Goal: Task Accomplishment & Management: Manage account settings

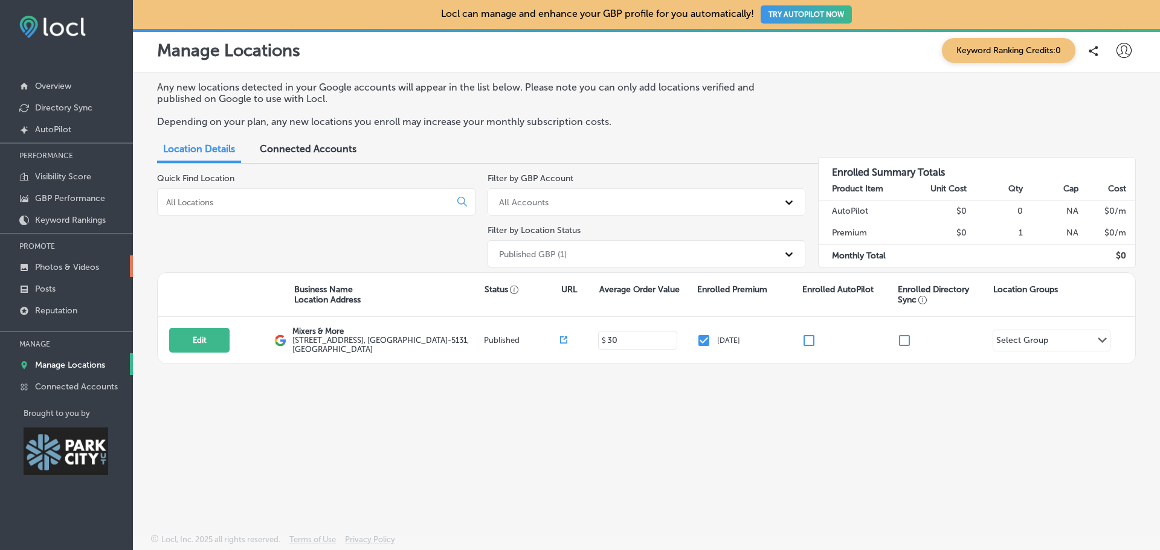
click at [84, 270] on p "Photos & Videos" at bounding box center [67, 267] width 64 height 10
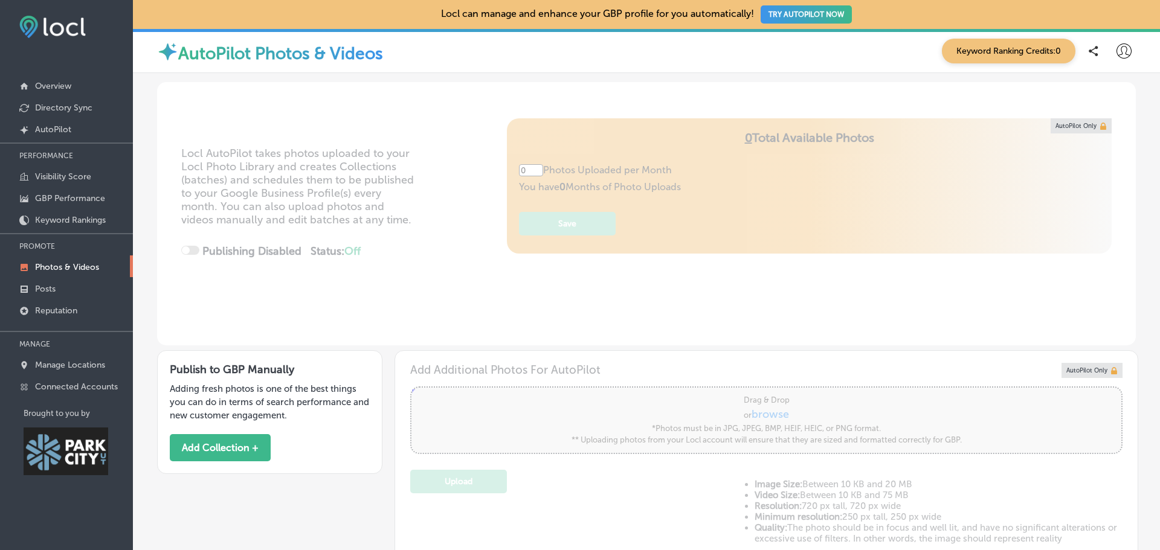
type input "5"
click at [66, 174] on p "Visibility Score" at bounding box center [63, 177] width 56 height 10
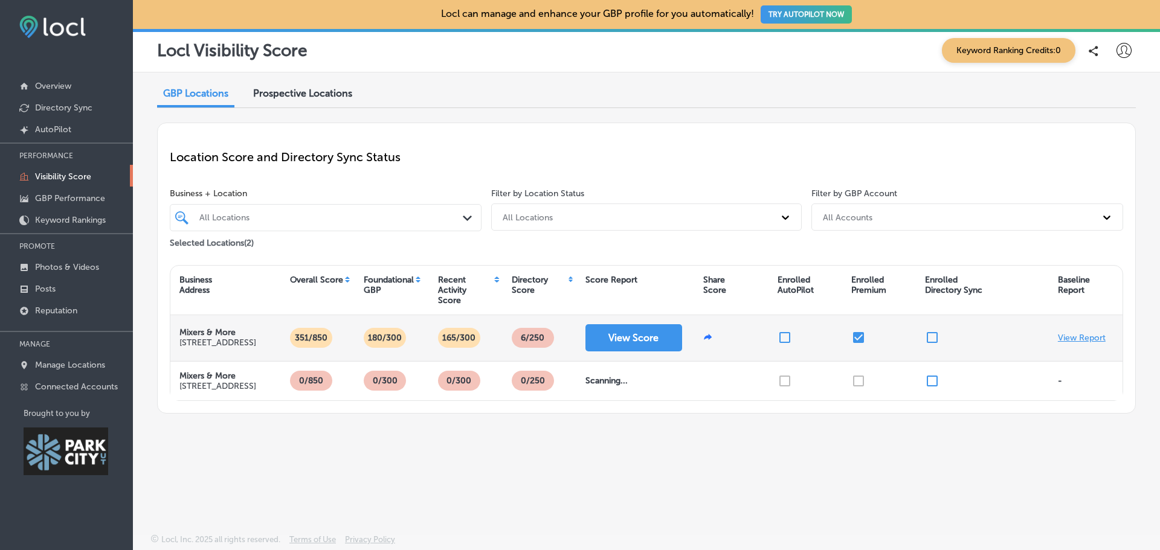
click at [1091, 338] on p "View Report" at bounding box center [1082, 338] width 48 height 10
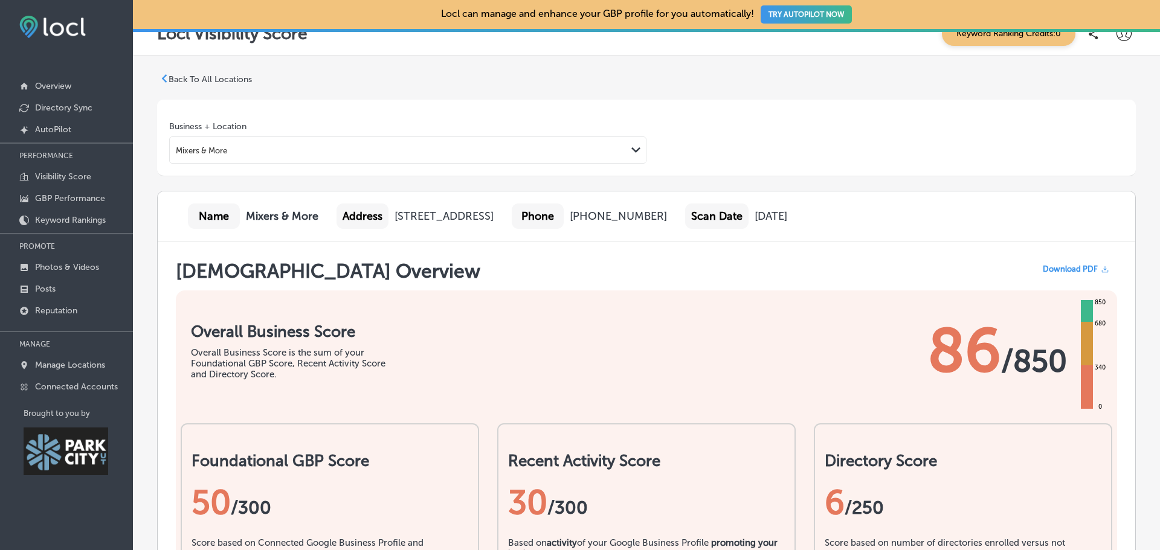
scroll to position [10, 0]
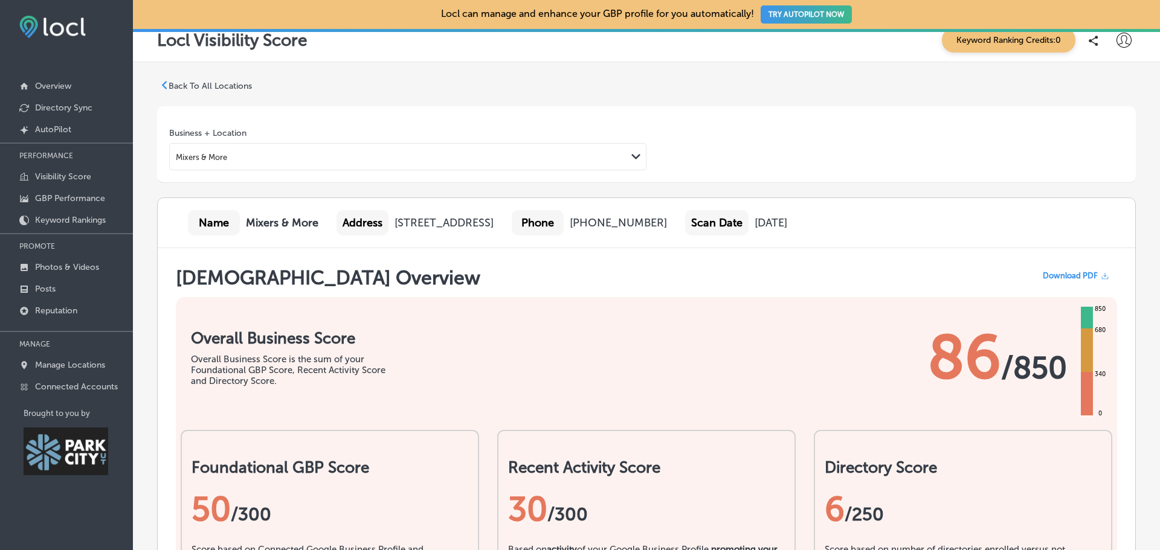
click at [169, 87] on p "Back To All Locations" at bounding box center [210, 86] width 83 height 10
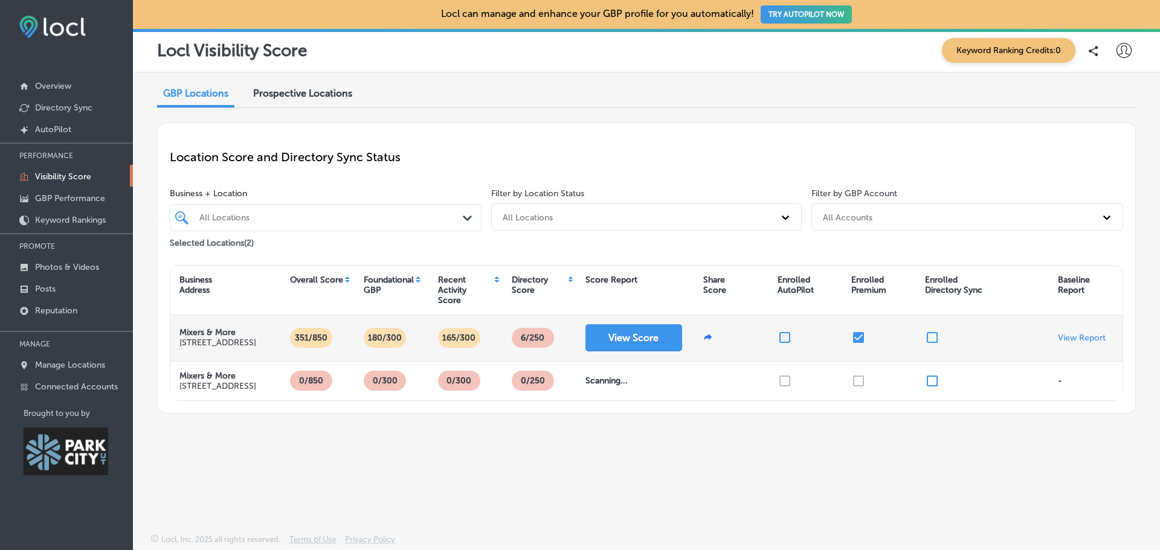
click at [786, 337] on input "checkbox" at bounding box center [785, 337] width 14 height 14
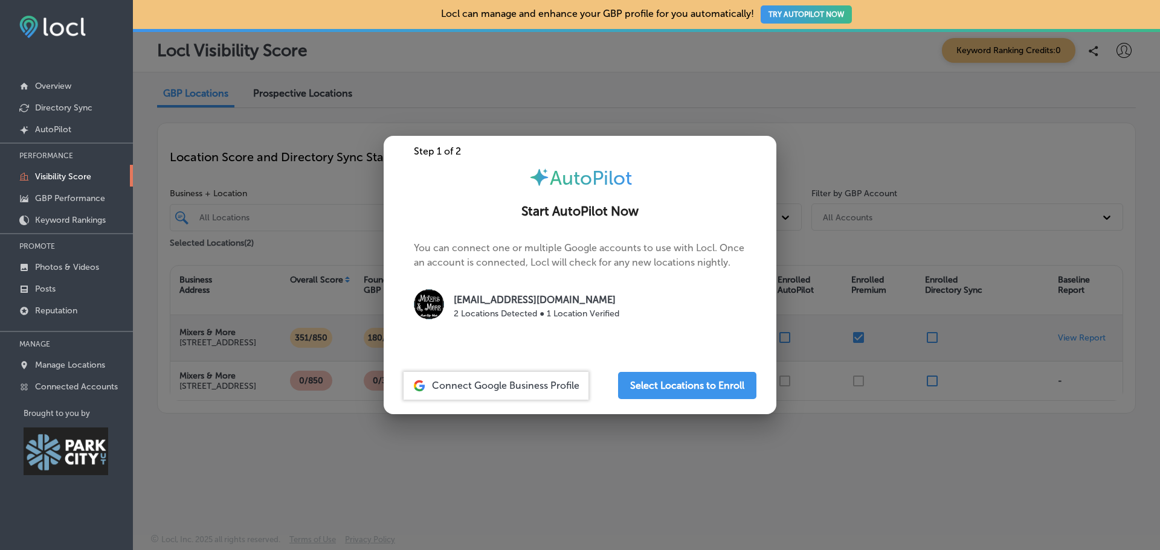
click at [541, 383] on span "Connect Google Business Profile" at bounding box center [505, 385] width 147 height 11
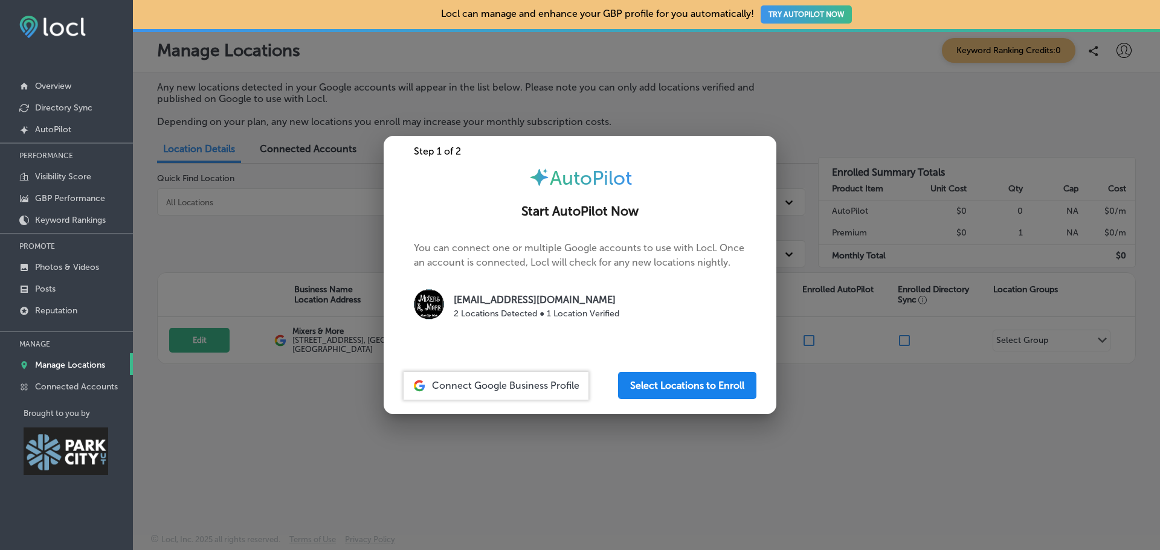
click at [664, 389] on button "Select Locations to Enroll" at bounding box center [687, 385] width 138 height 27
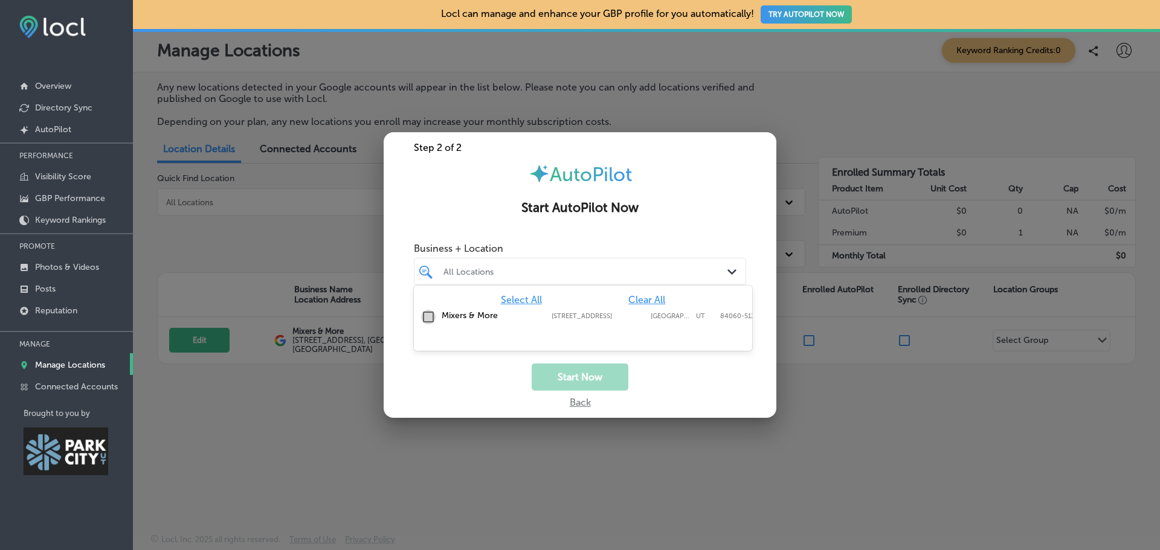
drag, startPoint x: 669, startPoint y: 264, endPoint x: 428, endPoint y: 312, distance: 245.9
click at [428, 312] on input "checkbox" at bounding box center [428, 317] width 14 height 14
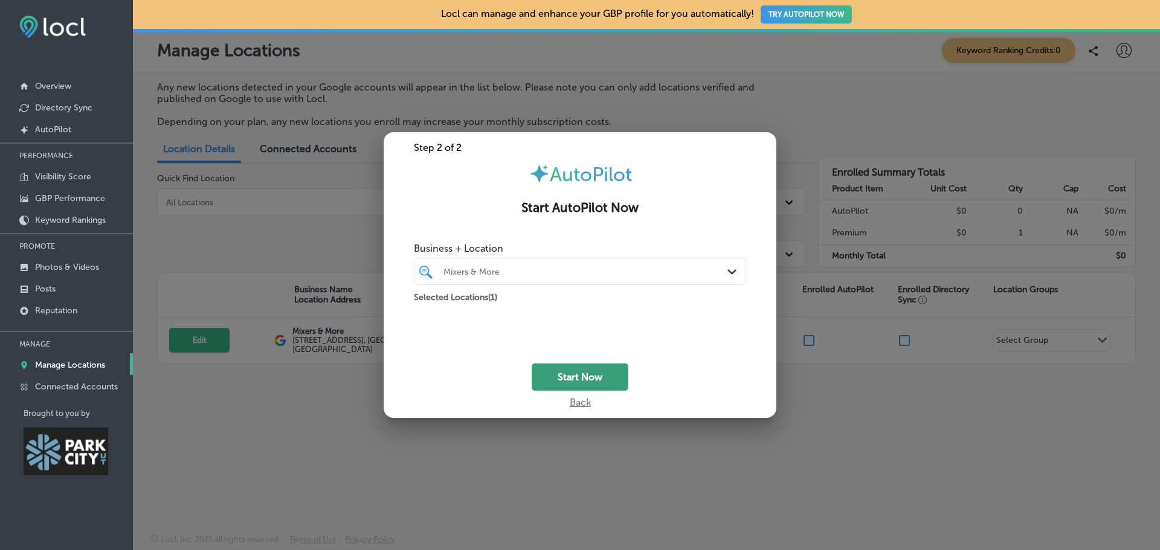
click at [594, 381] on button "Start Now" at bounding box center [580, 377] width 97 height 27
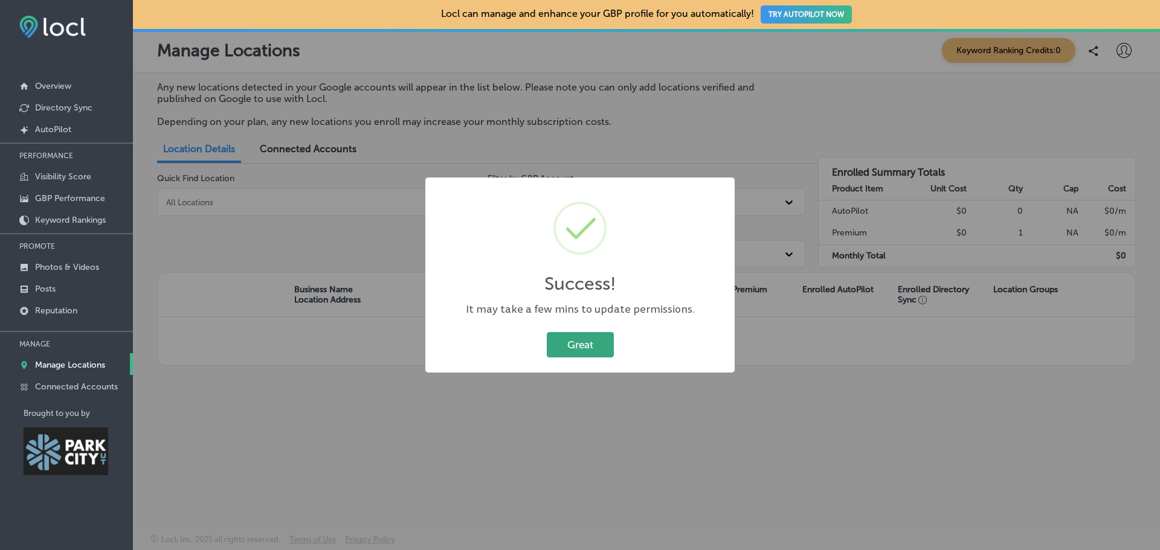
click at [587, 343] on button "Great" at bounding box center [580, 344] width 67 height 25
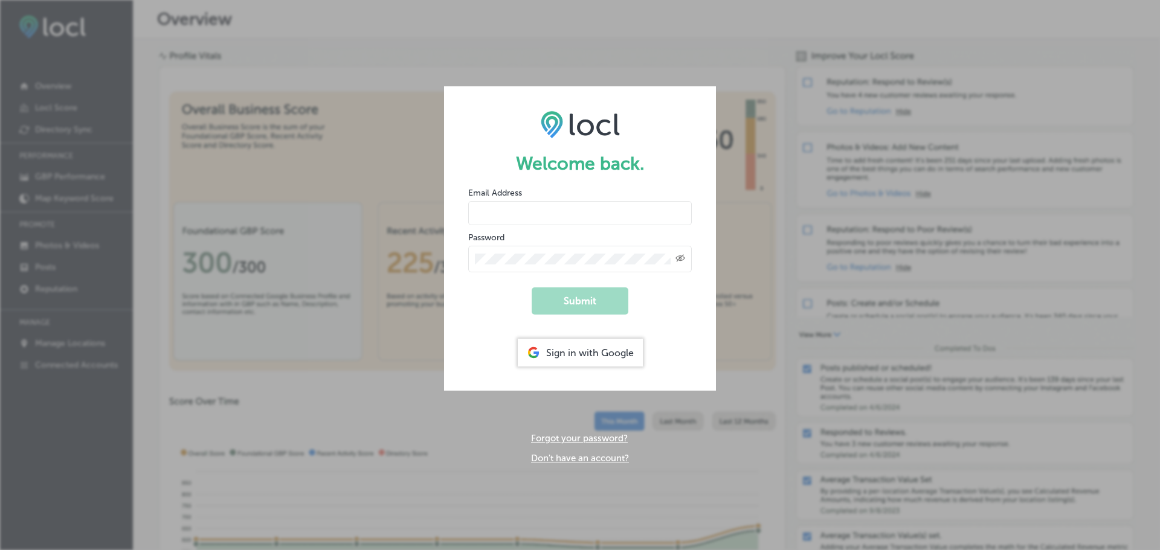
type input "[EMAIL_ADDRESS][DOMAIN_NAME]"
click at [591, 302] on button "Submit" at bounding box center [580, 301] width 97 height 27
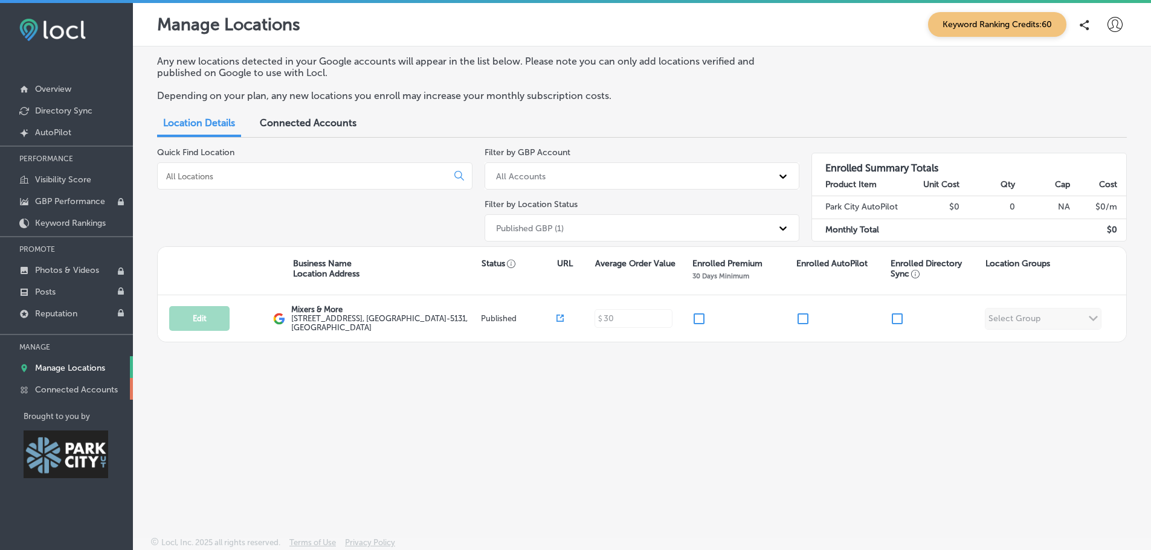
click at [62, 387] on p "Connected Accounts" at bounding box center [76, 390] width 83 height 10
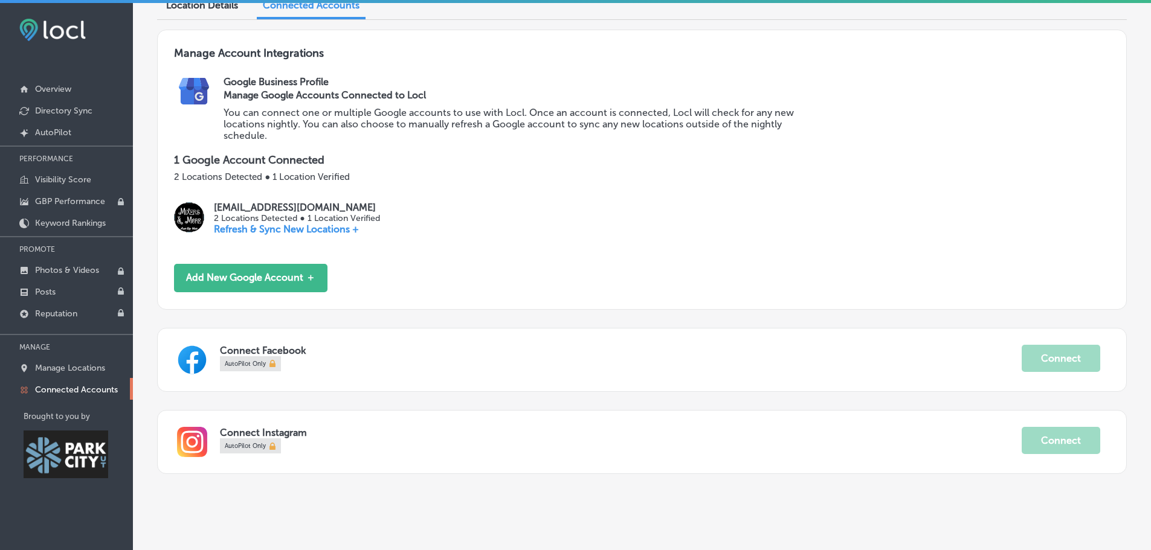
scroll to position [127, 0]
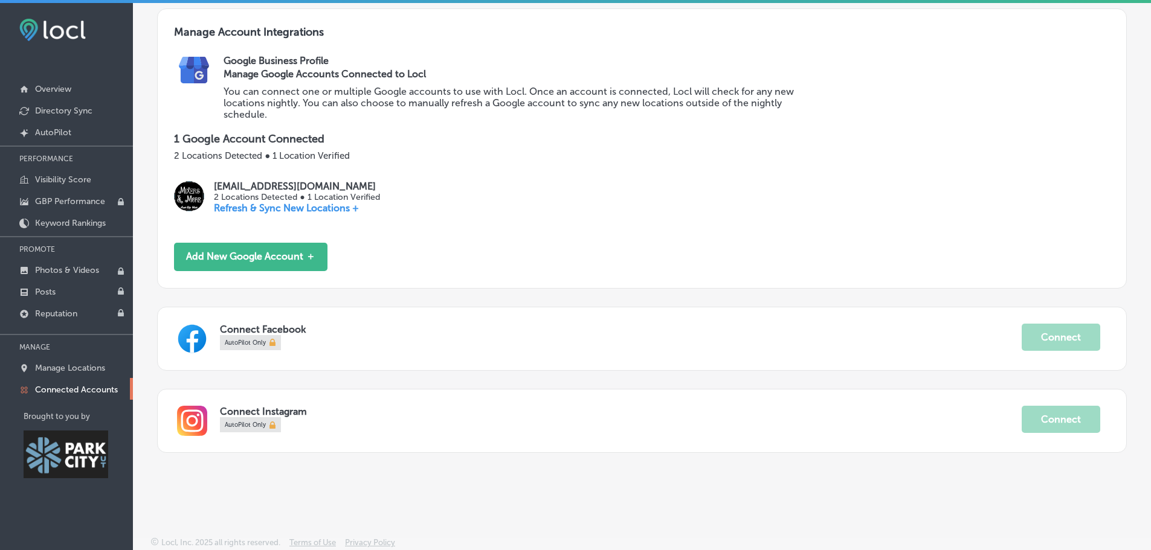
click at [252, 349] on span "AutoPilot Only" at bounding box center [245, 343] width 41 height 12
click at [644, 349] on div "AutoPilot Only" at bounding box center [621, 342] width 802 height 15
click at [47, 373] on p "Manage Locations" at bounding box center [70, 368] width 70 height 10
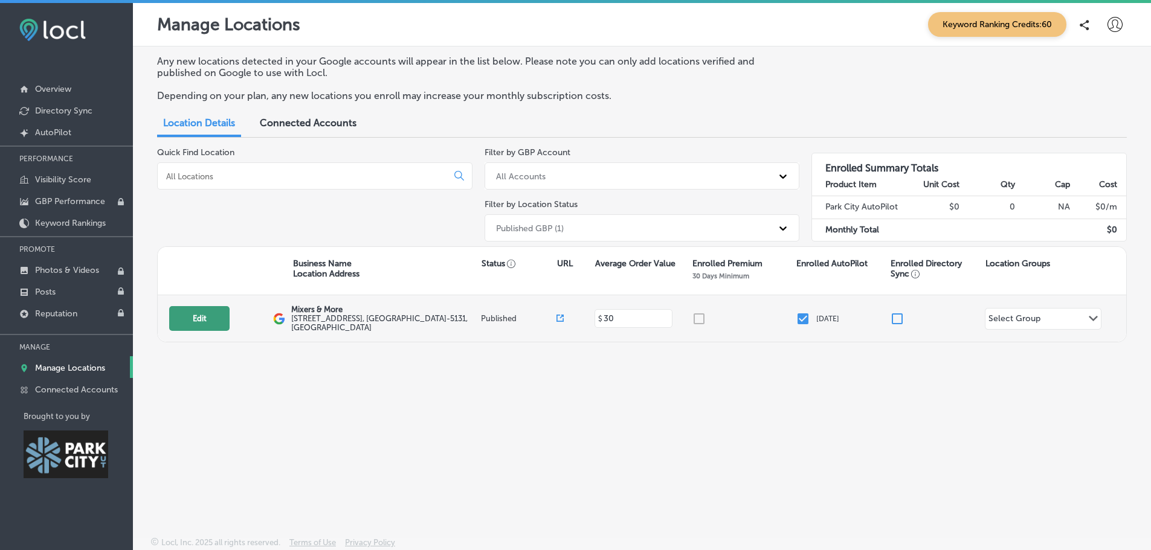
click at [205, 314] on button "Edit" at bounding box center [199, 318] width 60 height 25
select select "US"
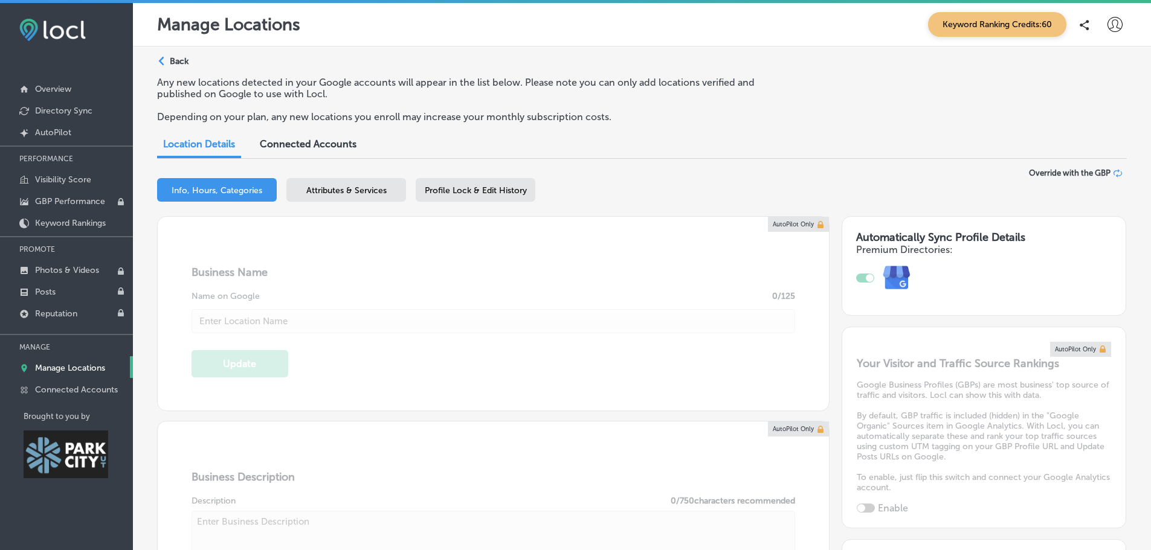
checkbox input "true"
type input "Mixers & More"
type textarea "Mixers & More redefines the convenience store experience by offering thoughtful…"
type input "136 Heber Ave"
type input "Suite 101"
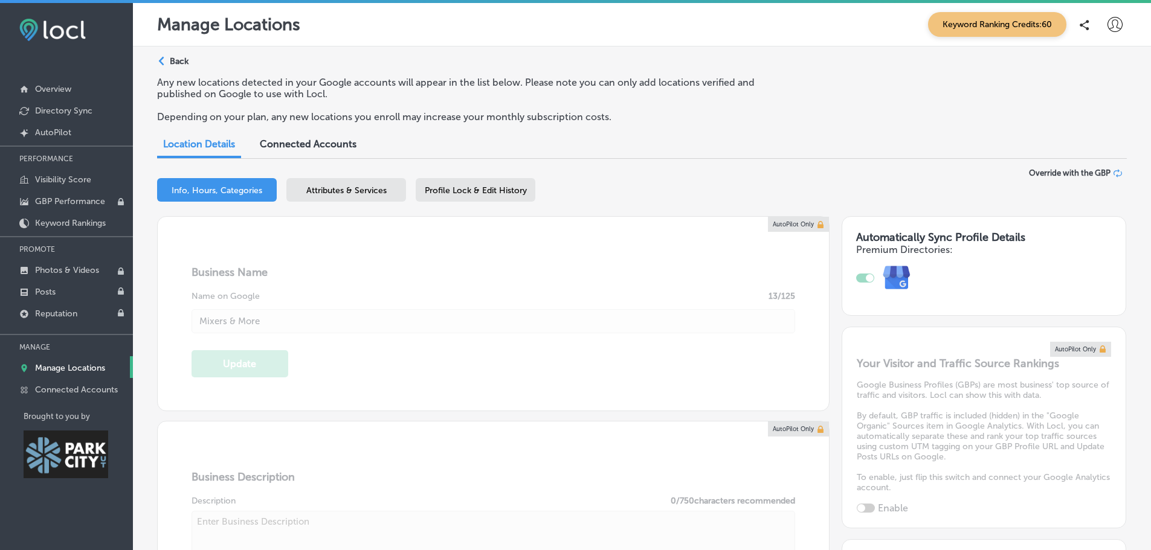
type input "Park City"
type input "84060-5131"
type input "US"
type input "http://mixersandmore.cloveronline.com/"
type input "30"
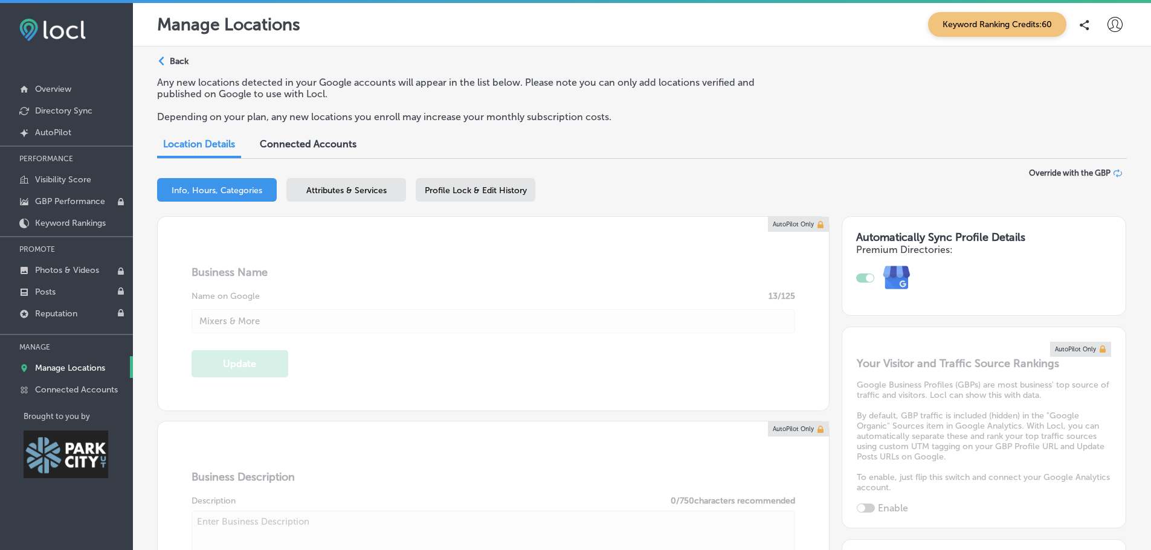
type textarea "We’re a women-owned boutique and your one-stop shop for all things sipping—with…"
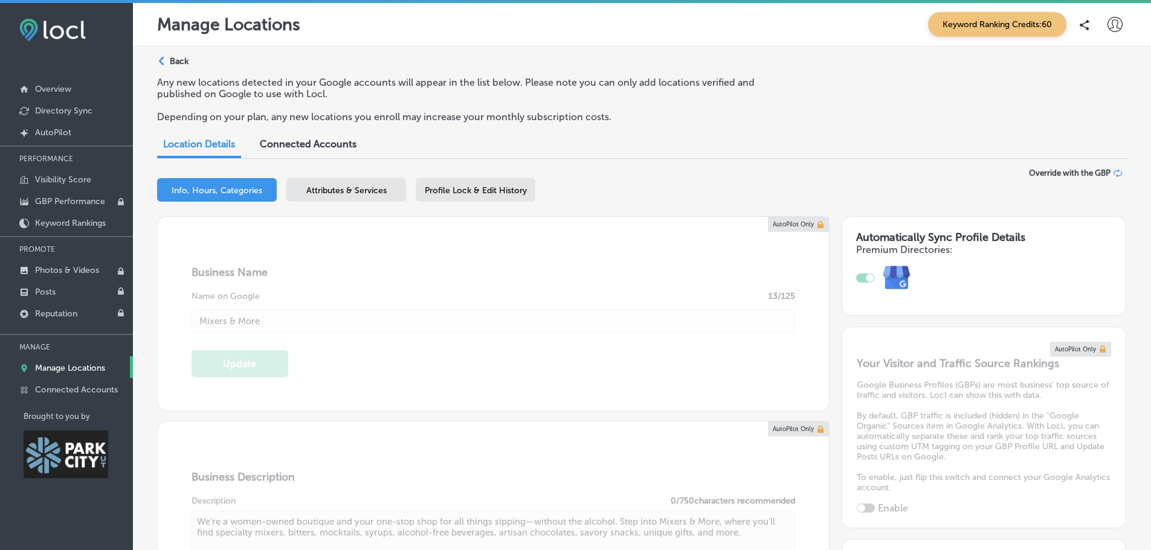
type input "+1 385 479 5617"
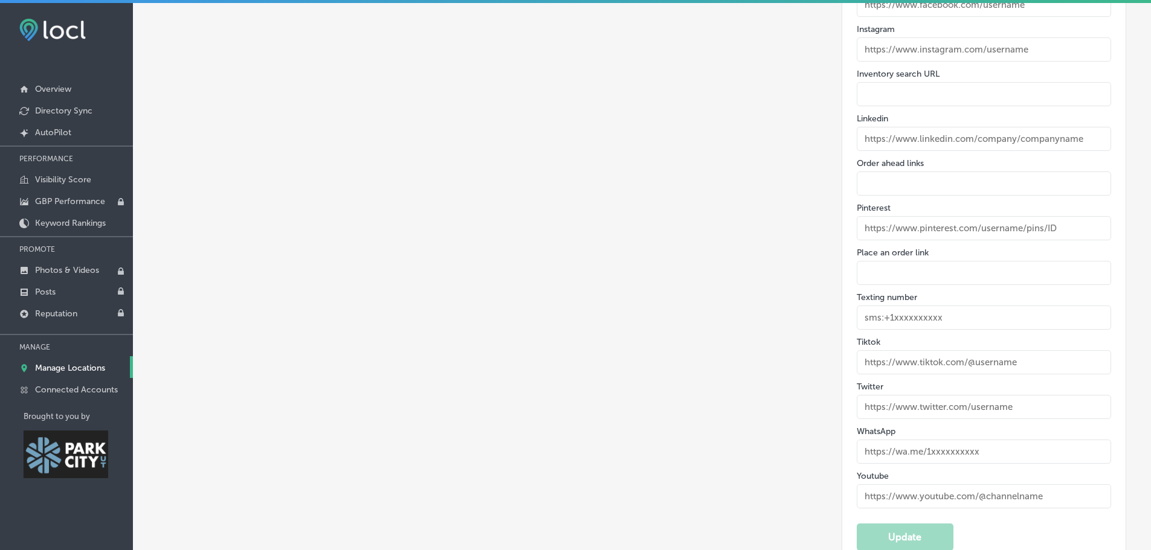
scroll to position [1939, 0]
click at [952, 274] on input "text" at bounding box center [984, 272] width 254 height 24
paste input "https://mixersandmore.cloveronline.com/"
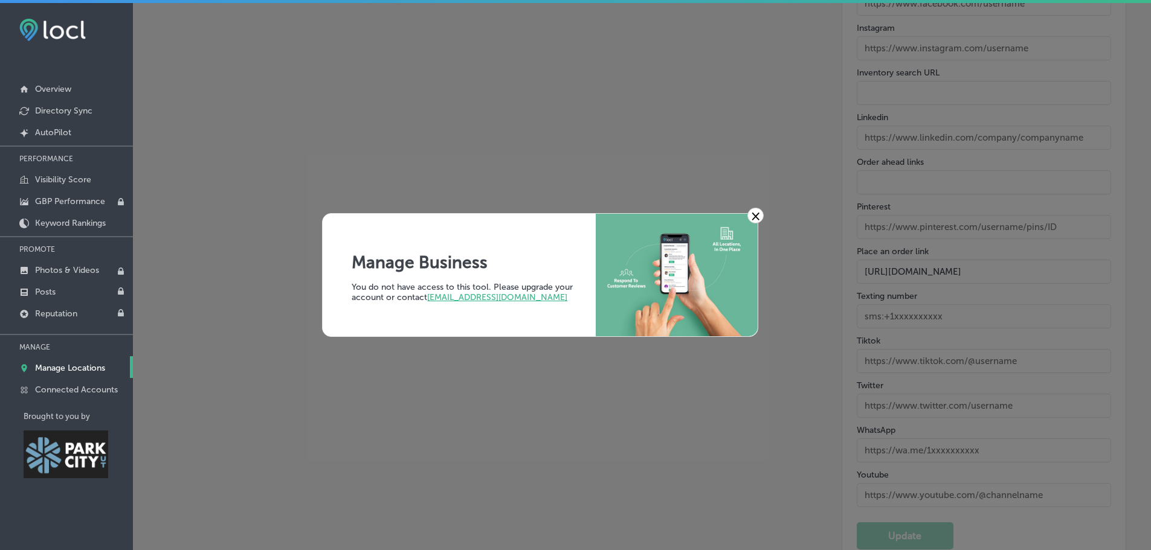
type input "https://mixersandmore.cloveronline.com/"
click at [761, 217] on link "×" at bounding box center [755, 216] width 16 height 16
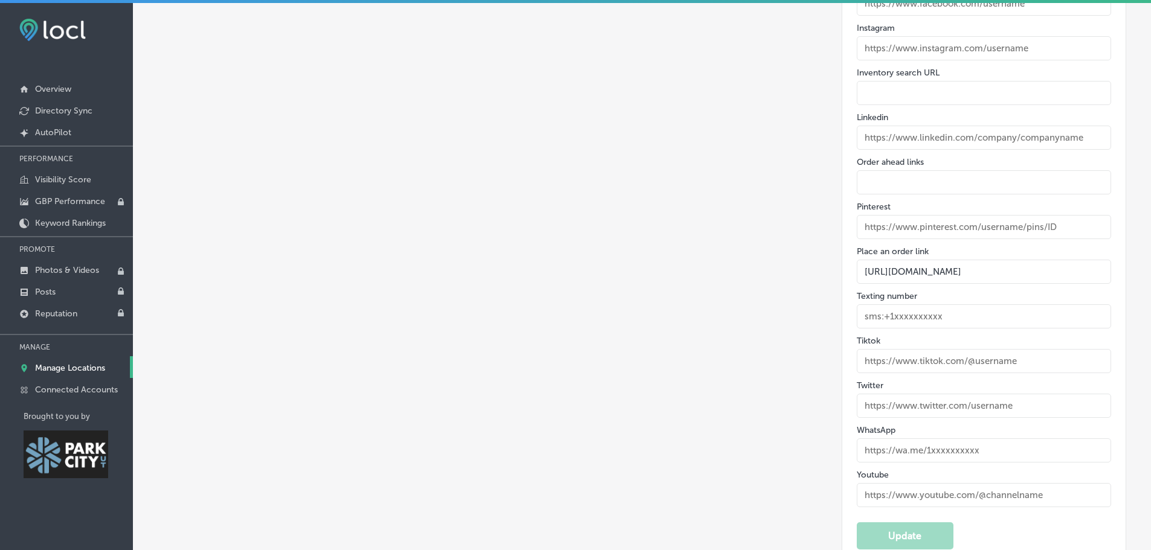
click at [974, 275] on input "https://mixersandmore.cloveronline.com/" at bounding box center [984, 272] width 254 height 24
click at [1039, 273] on input "https://mixersandmore.cloveronline.com/" at bounding box center [984, 272] width 254 height 24
drag, startPoint x: 1042, startPoint y: 263, endPoint x: 1066, endPoint y: 272, distance: 25.2
click at [1066, 272] on input "https://mixersandmore.cloveronline.com/" at bounding box center [984, 272] width 254 height 24
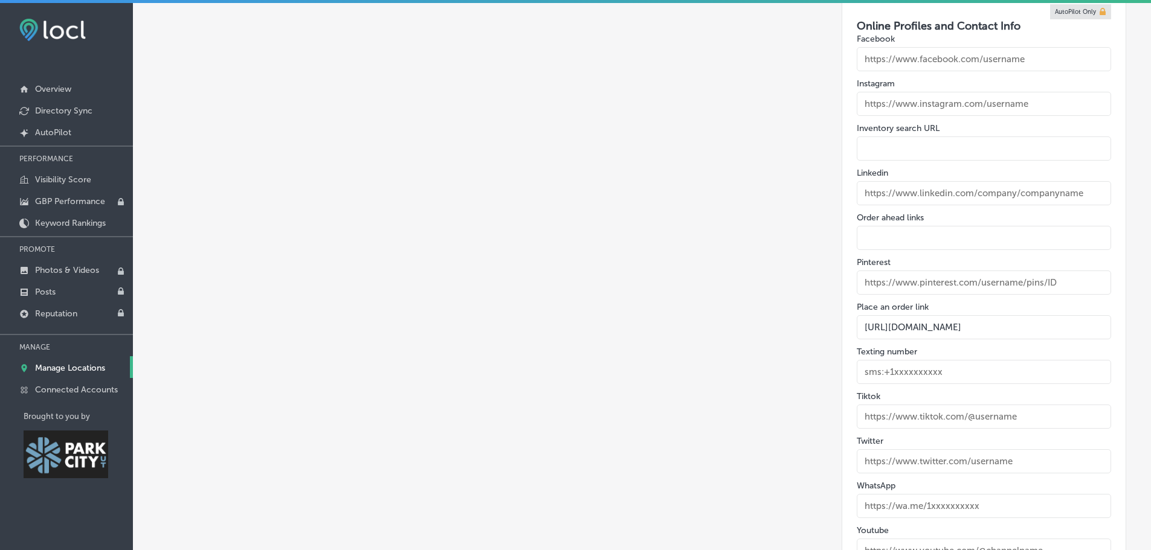
scroll to position [1883, 0]
click at [976, 150] on input "text" at bounding box center [984, 149] width 254 height 24
paste input "https://mixersandmore.cloveronline.com/"
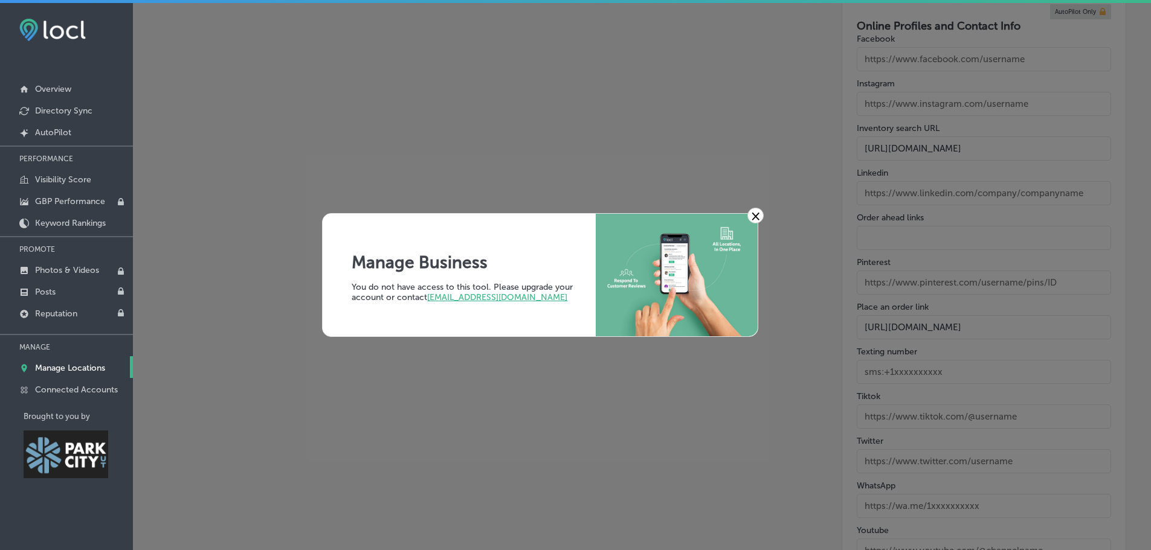
type input "https://mixersandmore.cloveronline.com/"
click at [758, 219] on link "×" at bounding box center [755, 216] width 16 height 16
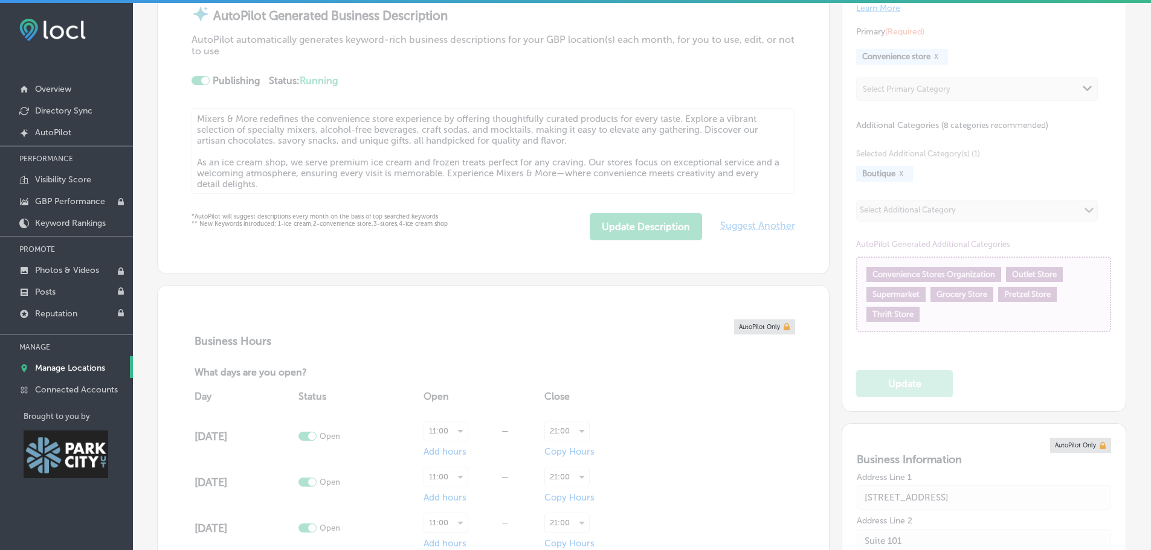
scroll to position [611, 0]
click at [1014, 366] on div "AutoPilot Only Categories Make the primary category the best choice for describ…" at bounding box center [983, 170] width 283 height 483
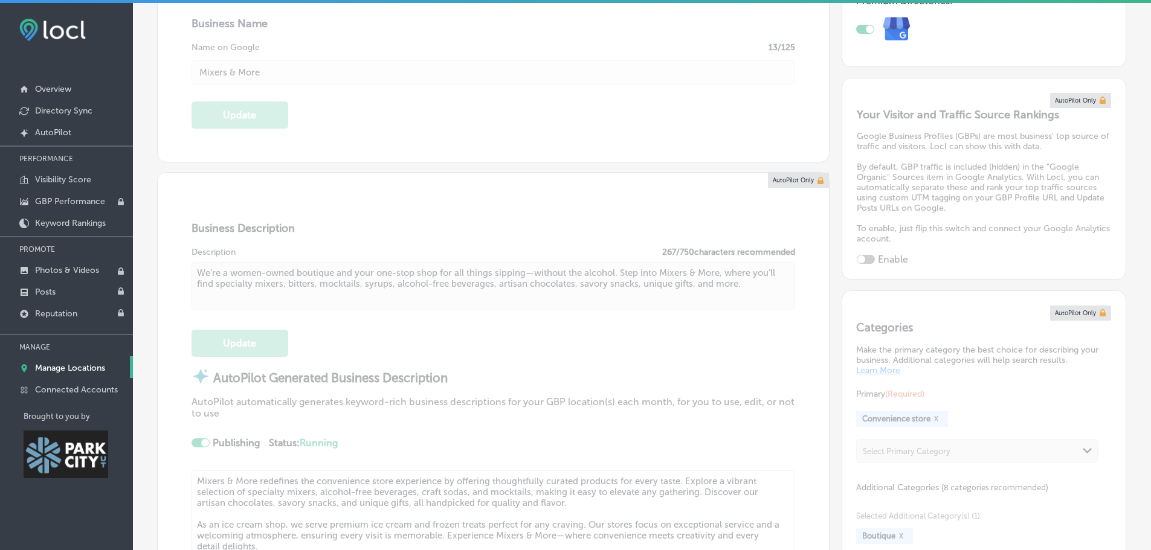
scroll to position [0, 0]
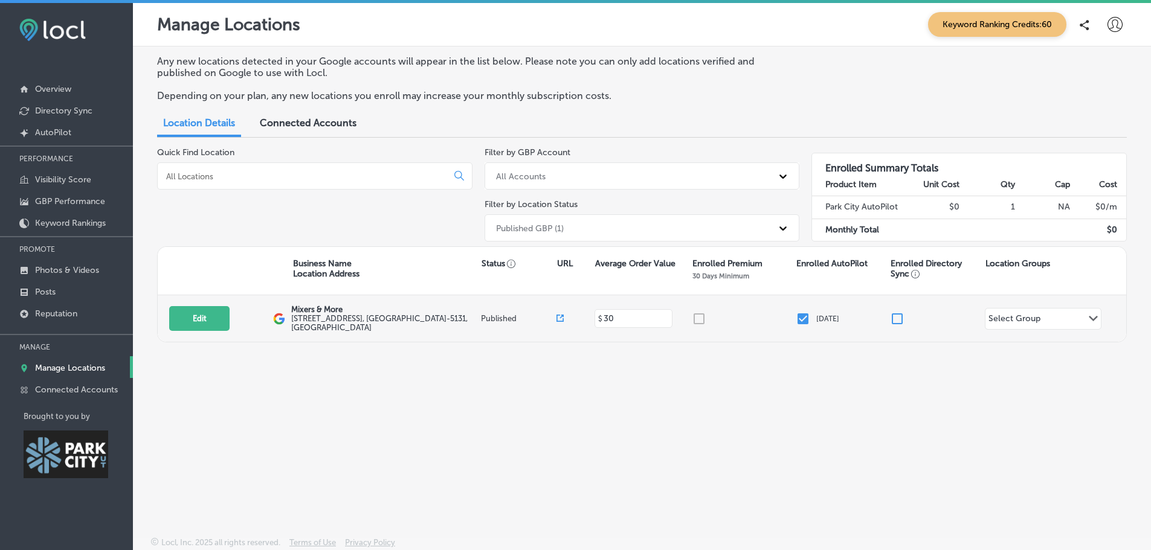
click at [371, 327] on label "136 Heber Ave Suite 101 , Park City, UT 84060-5131, US" at bounding box center [384, 323] width 186 height 18
click at [201, 317] on button "Edit" at bounding box center [199, 318] width 60 height 25
select select "US"
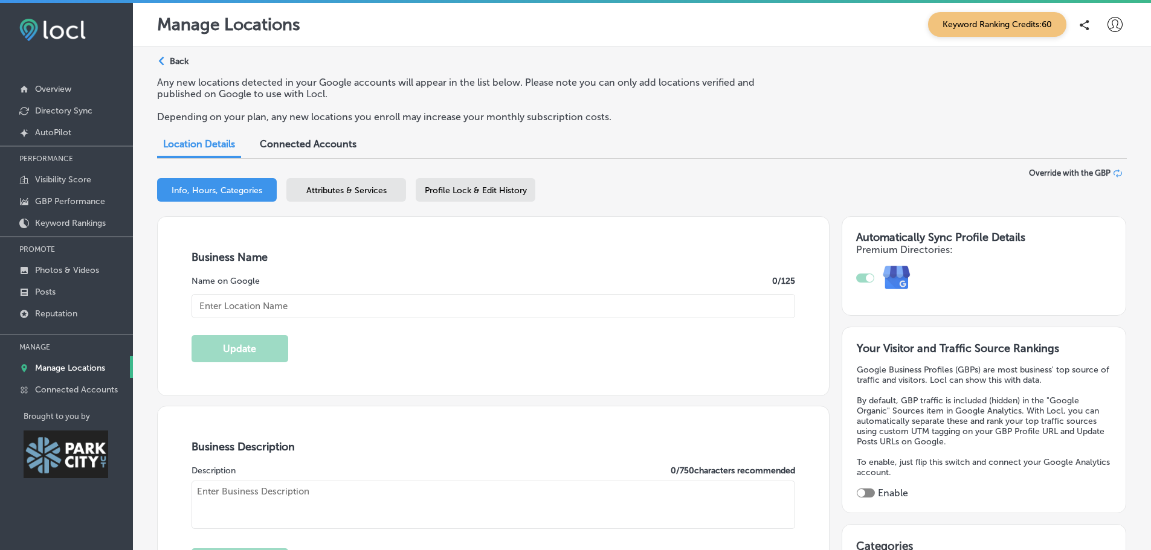
type input "136 Heber Ave"
type input "Suite 101"
type input "Park City"
type input "84060-5131"
type input "US"
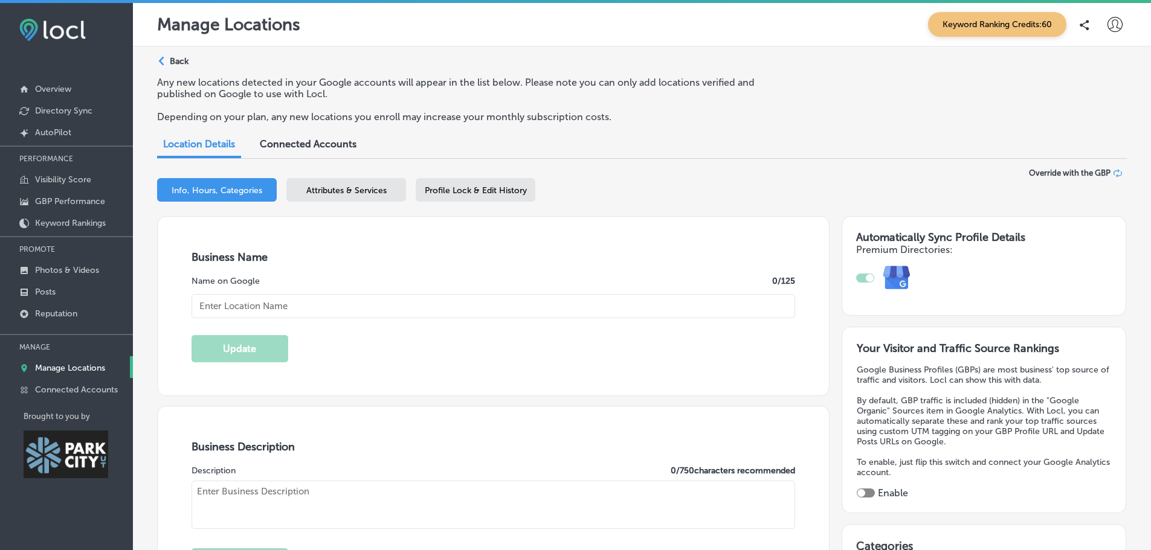
type input "http://mixersandmore.cloveronline.com/"
type textarea "Mixers & More redefines the convenience store experience by offering thoughtful…"
checkbox input "true"
type input "30"
type input "Mixers & More"
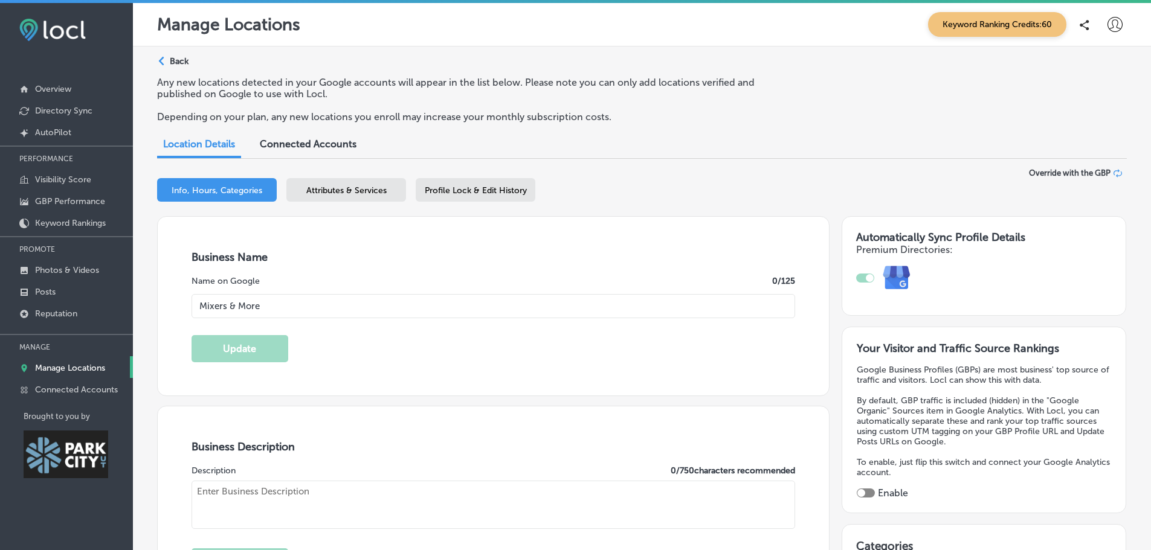
type input "+1 385 479 5617"
type textarea "We’re a women-owned boutique and your one-stop shop for all things sipping—with…"
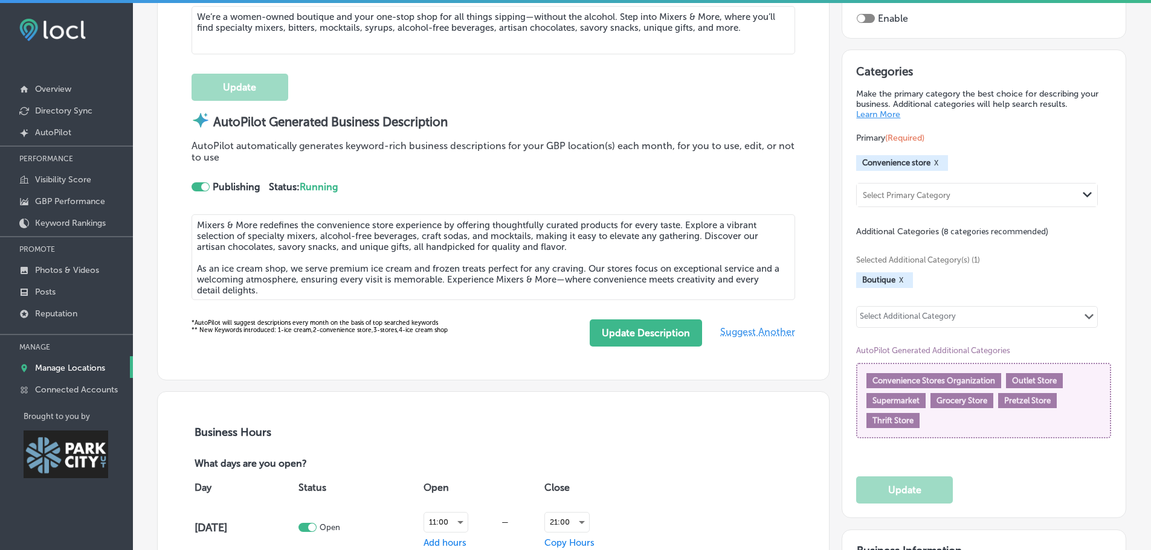
scroll to position [474, 0]
click at [1083, 191] on div "Path Created with Sketch." at bounding box center [1088, 196] width 10 height 10
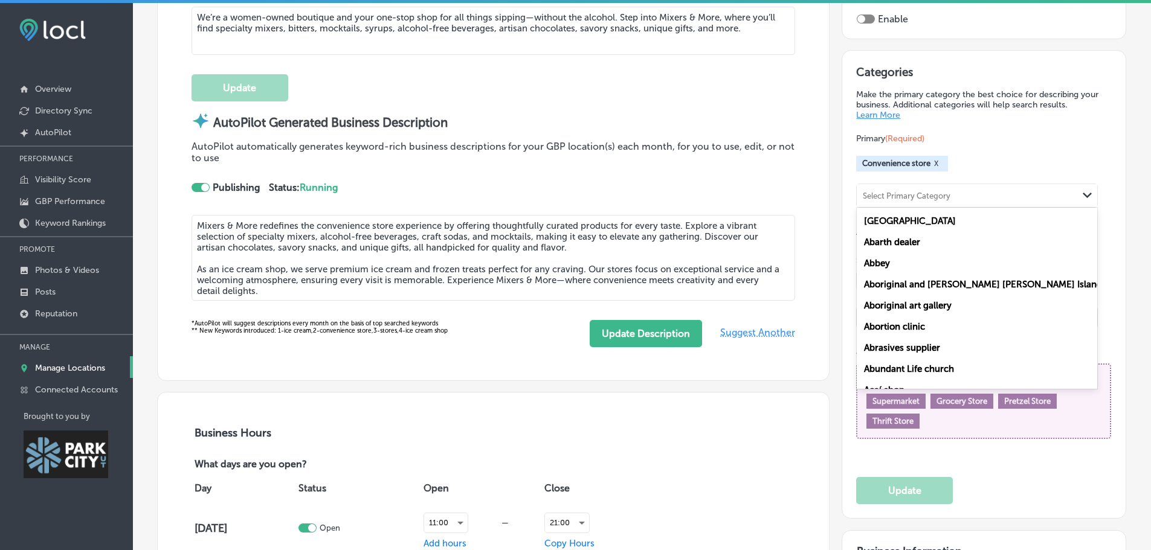
click at [1083, 195] on polygon at bounding box center [1087, 195] width 9 height 5
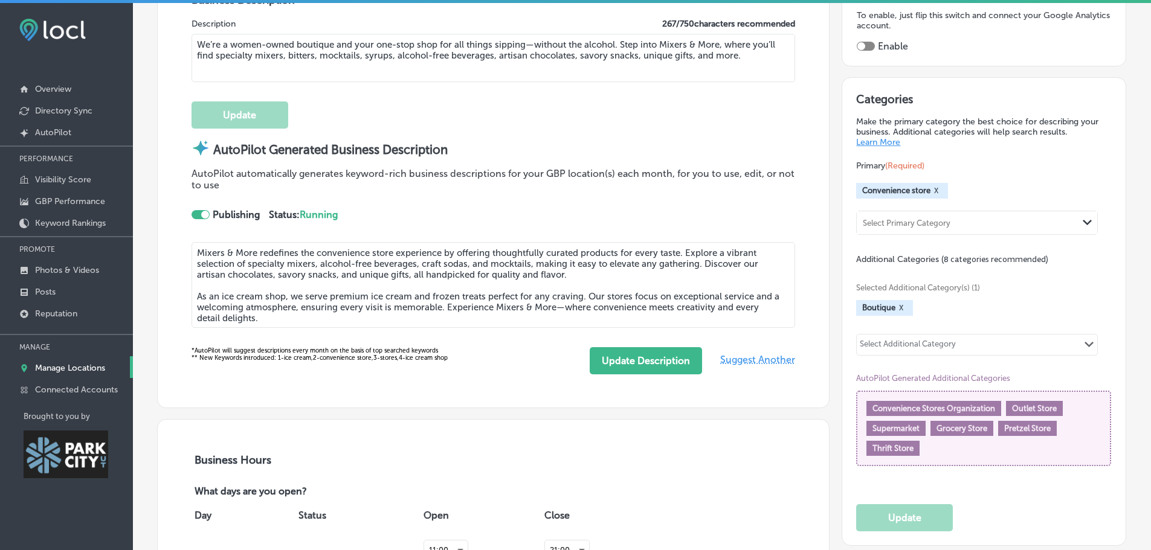
scroll to position [425, 0]
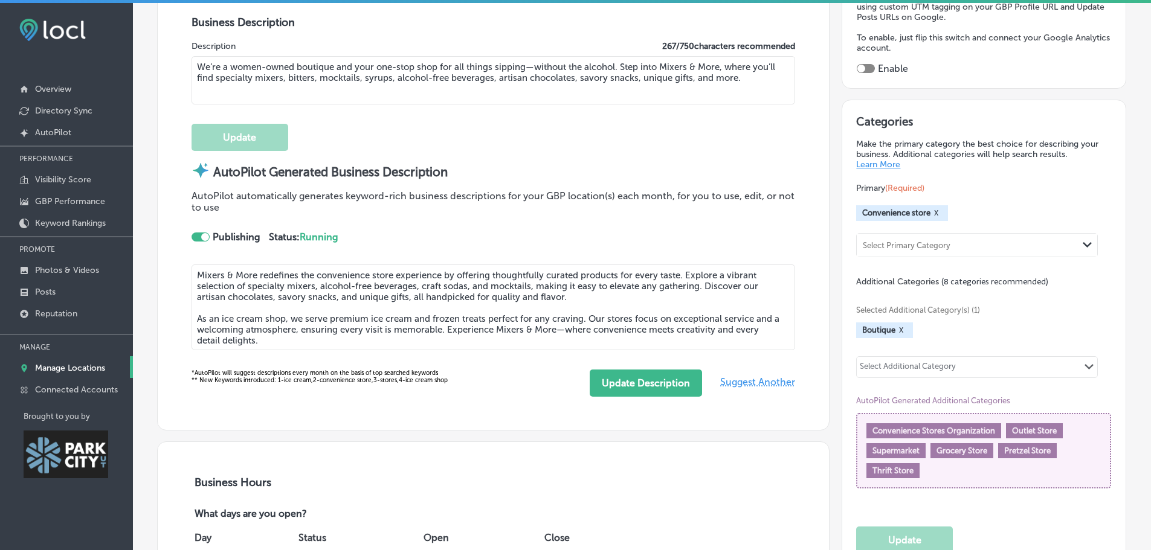
click at [1084, 366] on polygon at bounding box center [1088, 366] width 9 height 5
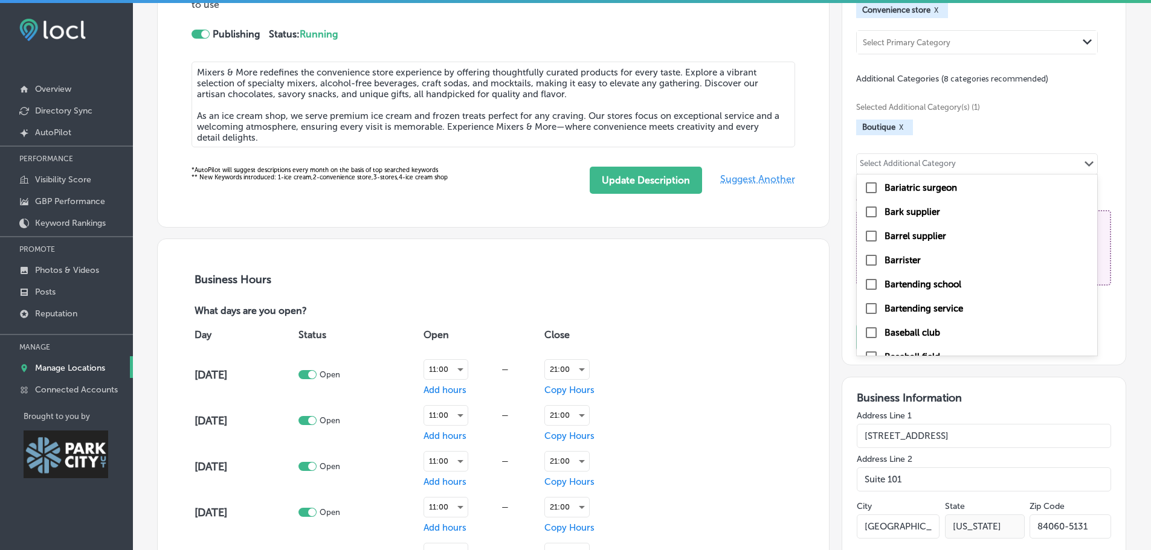
scroll to position [7566, 0]
click at [744, 328] on div "Day Status Open Close Monday Open 11:00 — Add hours 21:00 Copy Hours Tuesday Op…" at bounding box center [494, 487] width 604 height 338
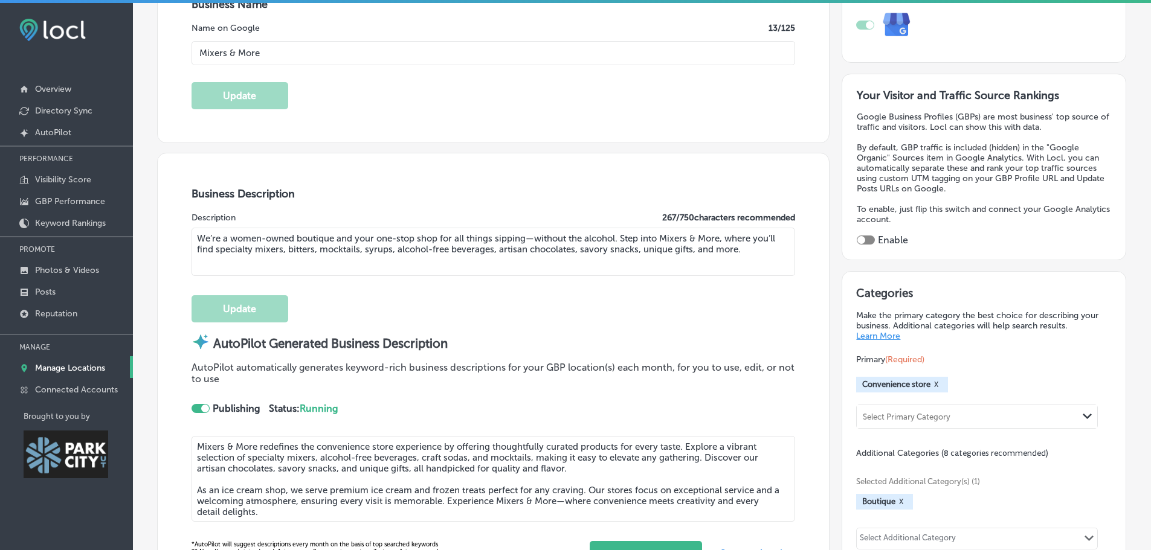
scroll to position [0, 0]
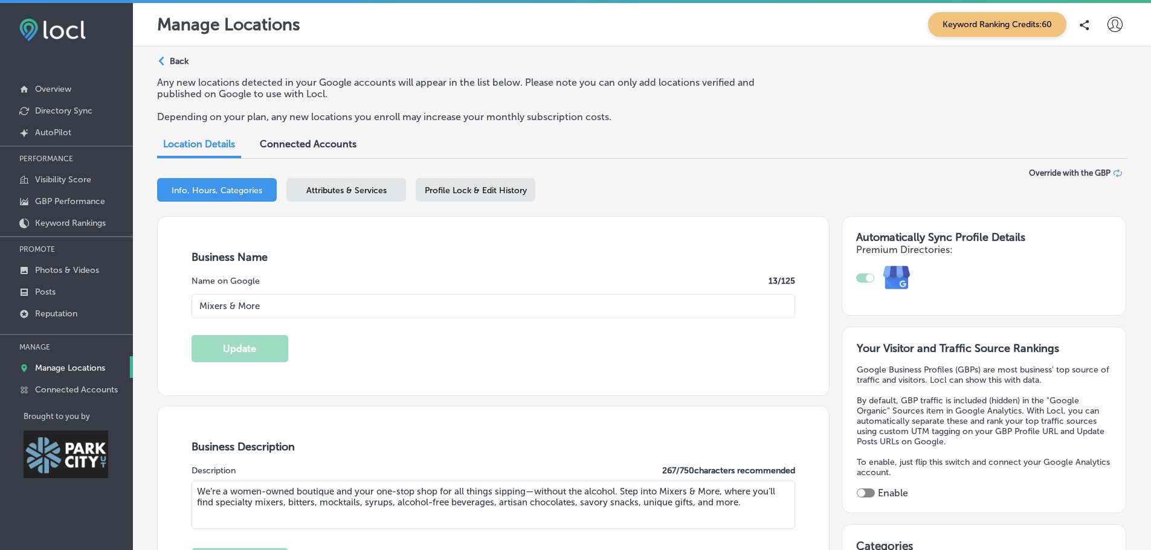
click at [341, 190] on span "Attributes & Services" at bounding box center [346, 190] width 80 height 10
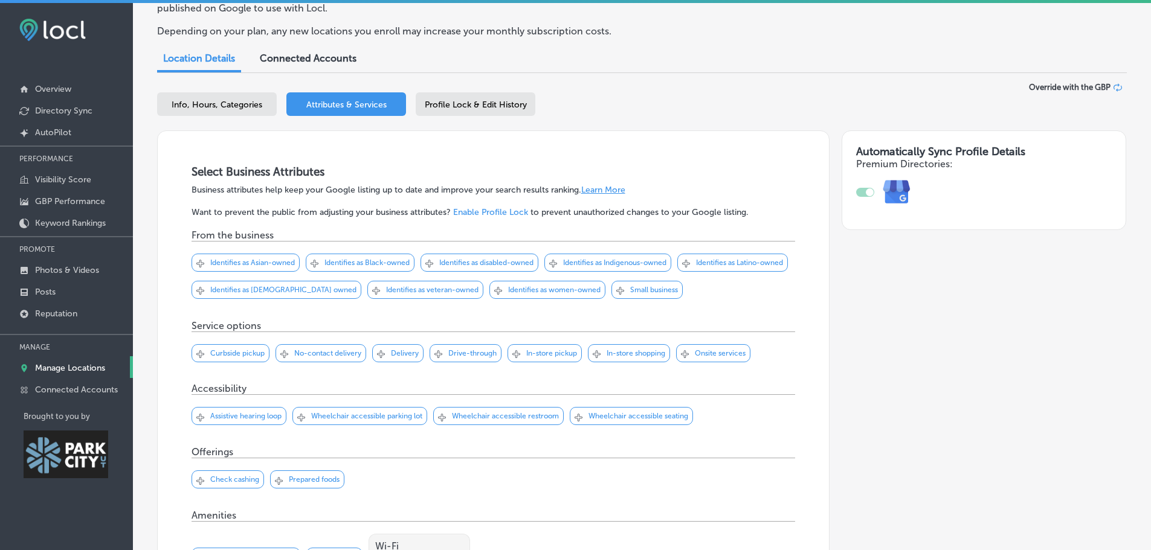
scroll to position [86, 0]
click at [678, 290] on p "Small business" at bounding box center [654, 289] width 48 height 8
click at [595, 294] on div "Svg Vector Icons : http://www.onlinewebfonts.com/icon Checked Created with Sket…" at bounding box center [547, 289] width 116 height 18
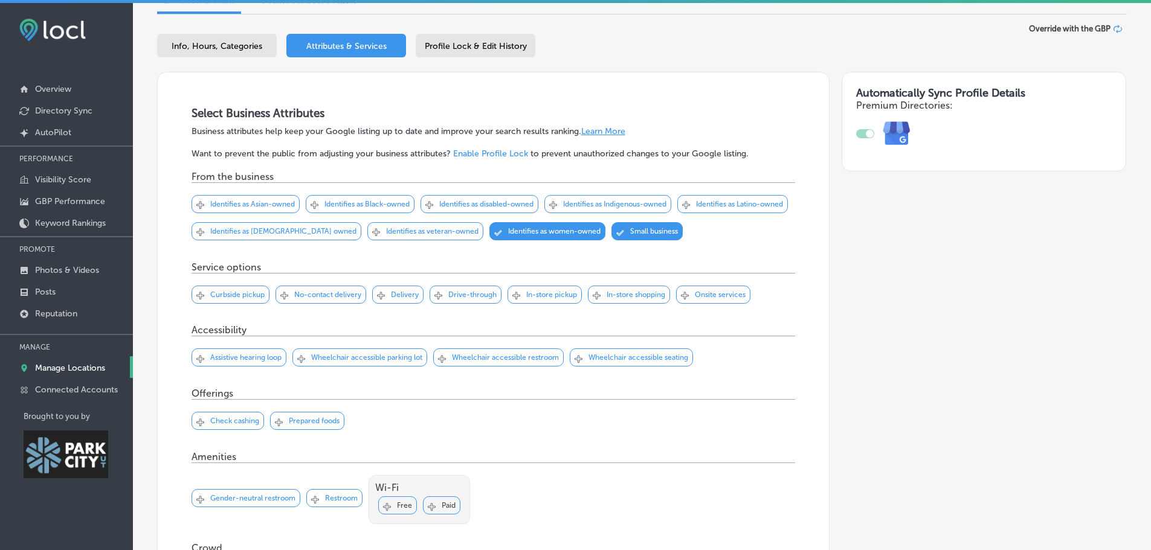
scroll to position [145, 0]
click at [246, 294] on p "Curbside pickup" at bounding box center [237, 294] width 54 height 8
click at [393, 297] on p "Delivery" at bounding box center [405, 294] width 28 height 8
click at [541, 294] on p "In-store pickup" at bounding box center [551, 294] width 51 height 8
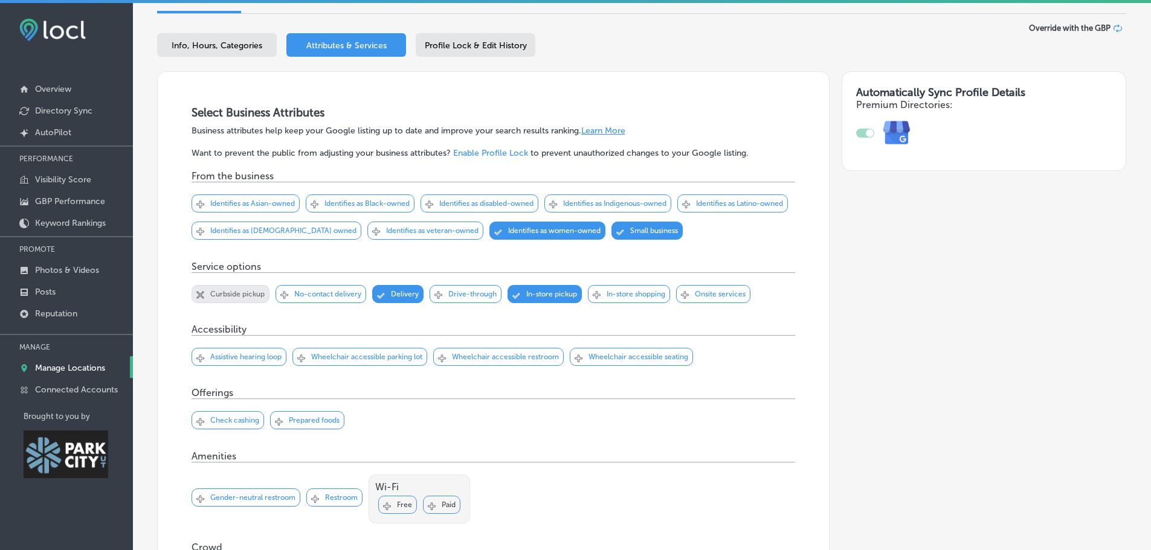
click at [642, 295] on p "In-store shopping" at bounding box center [636, 294] width 59 height 8
click at [728, 320] on div "Svg Vector Icons : http://www.onlinewebfonts.com/icon Checked Created with Sket…" at bounding box center [494, 298] width 604 height 51
click at [596, 295] on icon "close Created with Sketch." at bounding box center [597, 295] width 8 height 8
click at [0, 0] on icon at bounding box center [0, 0] width 0 height 0
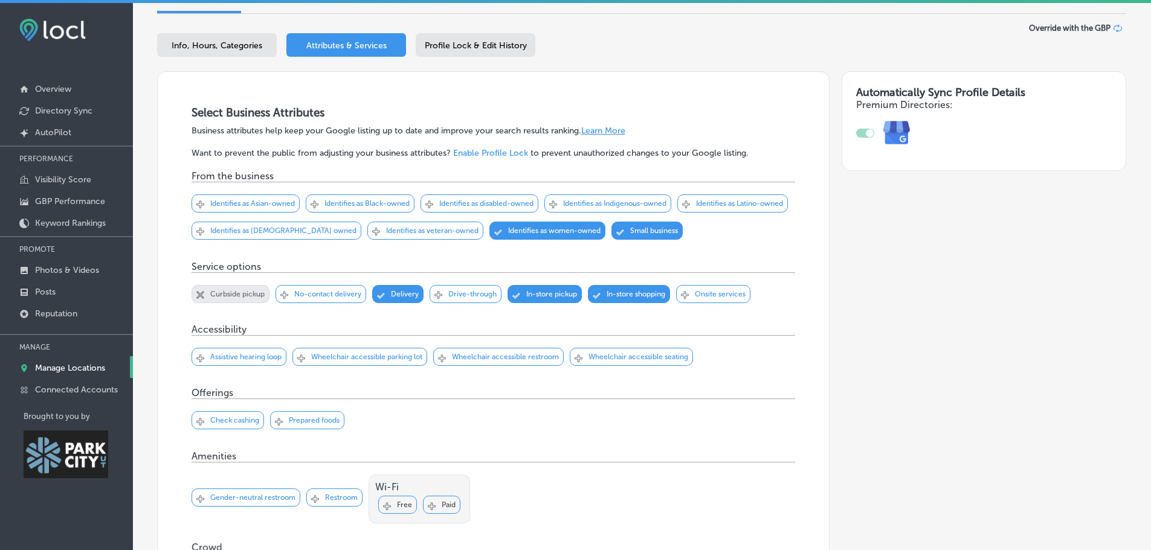
click at [202, 292] on icon "close Created with Sketch." at bounding box center [200, 295] width 8 height 8
click at [202, 292] on icon "Svg Vector Icons : http://www.onlinewebfonts.com/icon" at bounding box center [200, 295] width 8 height 8
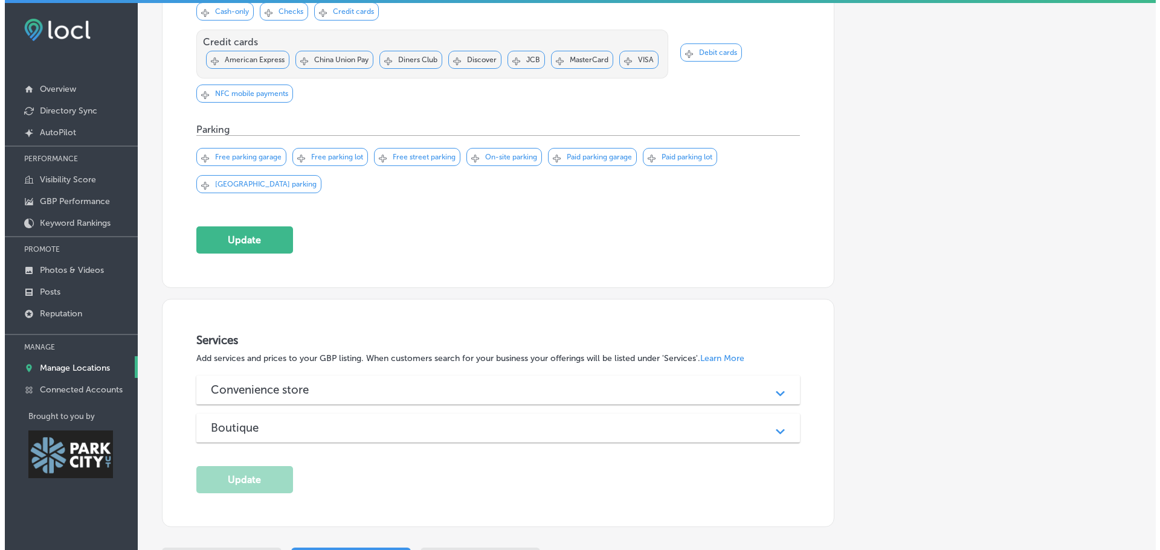
scroll to position [898, 0]
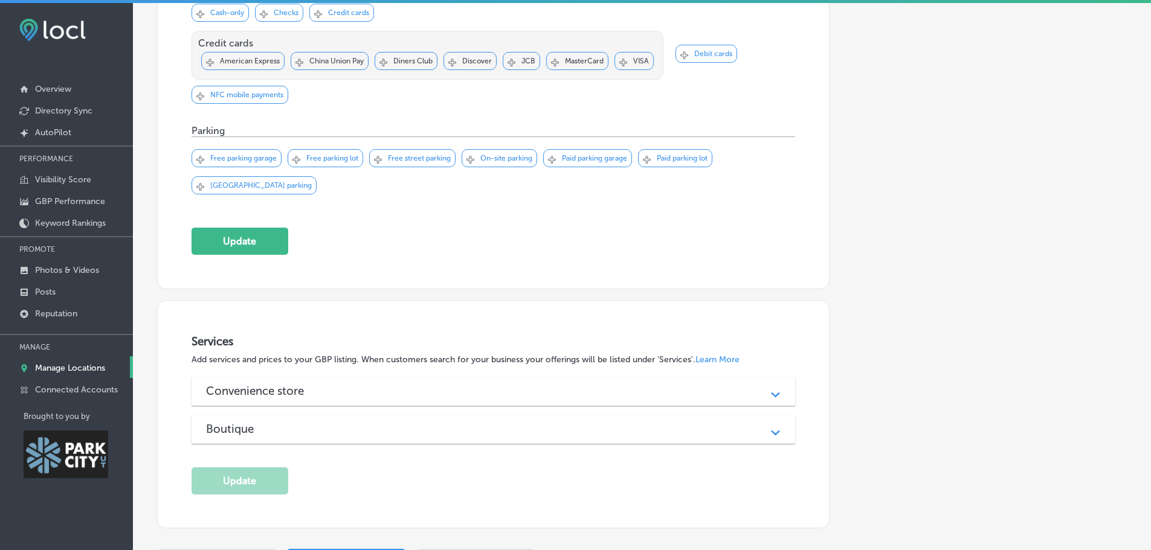
click at [495, 405] on div "Convenience store Path Created with Sketch. + Add another service Boutique Path…" at bounding box center [494, 410] width 604 height 67
click at [484, 393] on div "Convenience store" at bounding box center [493, 391] width 575 height 14
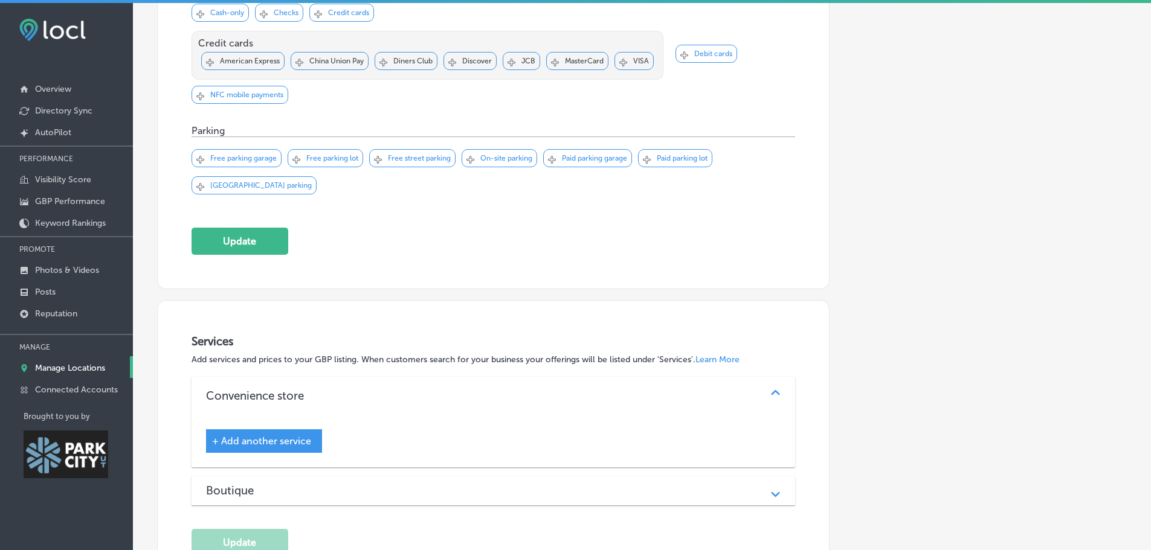
click at [291, 436] on span "+ Add another service" at bounding box center [261, 441] width 99 height 11
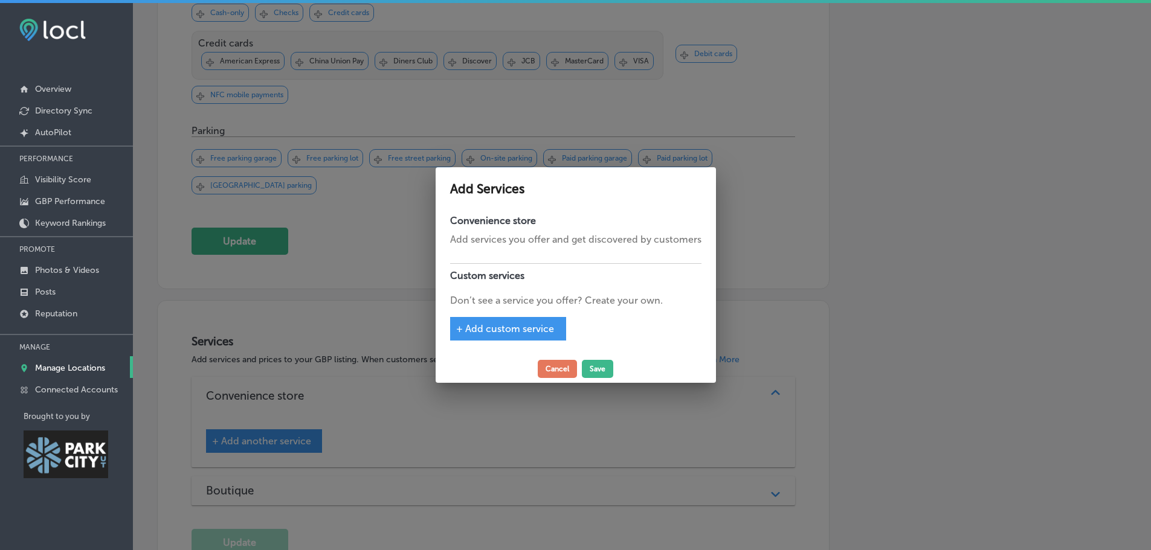
scroll to position [900, 0]
click at [541, 321] on div "+ Add custom service" at bounding box center [512, 329] width 116 height 24
click at [491, 327] on span "+ Add custom service" at bounding box center [509, 328] width 98 height 11
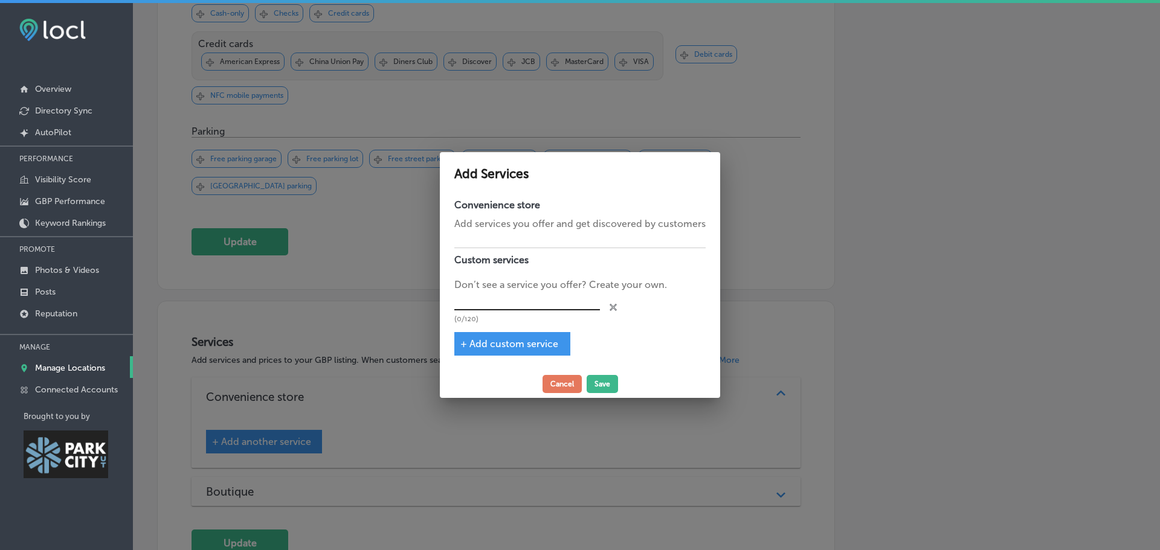
click at [528, 304] on input "text" at bounding box center [527, 301] width 146 height 19
type input "Alcohol Free Wine"
click at [521, 341] on span "+ Add custom service" at bounding box center [509, 343] width 98 height 11
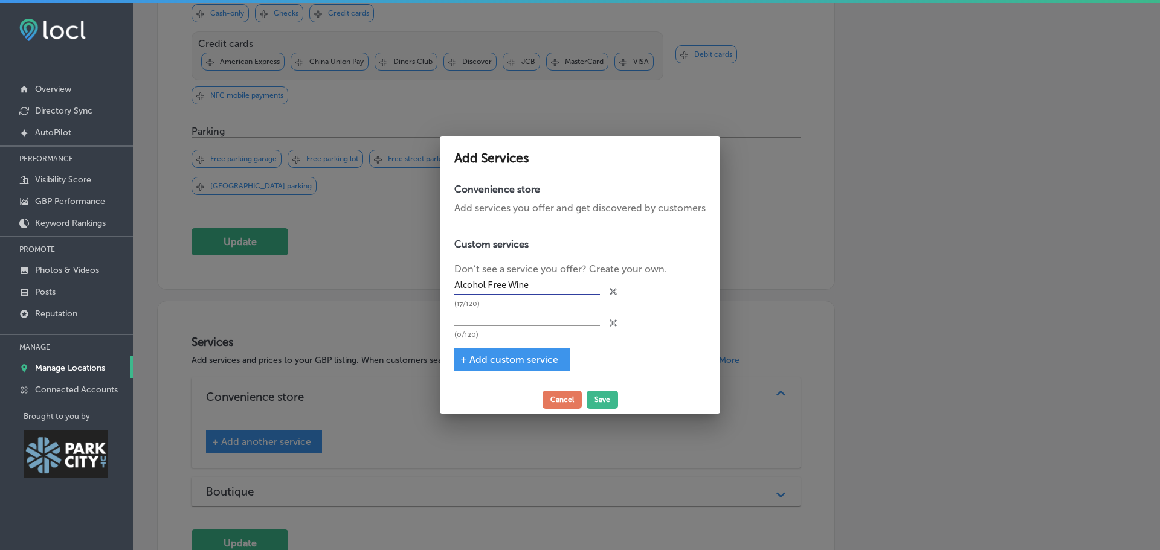
drag, startPoint x: 542, startPoint y: 286, endPoint x: 394, endPoint y: 270, distance: 148.9
click at [394, 270] on div "Add Services Convenience store Add services you offer and get discovered by cus…" at bounding box center [580, 275] width 1160 height 550
click at [472, 316] on input "text" at bounding box center [527, 317] width 146 height 19
paste input "Alcohol Free Wine"
type input "Alcohol Free Beer"
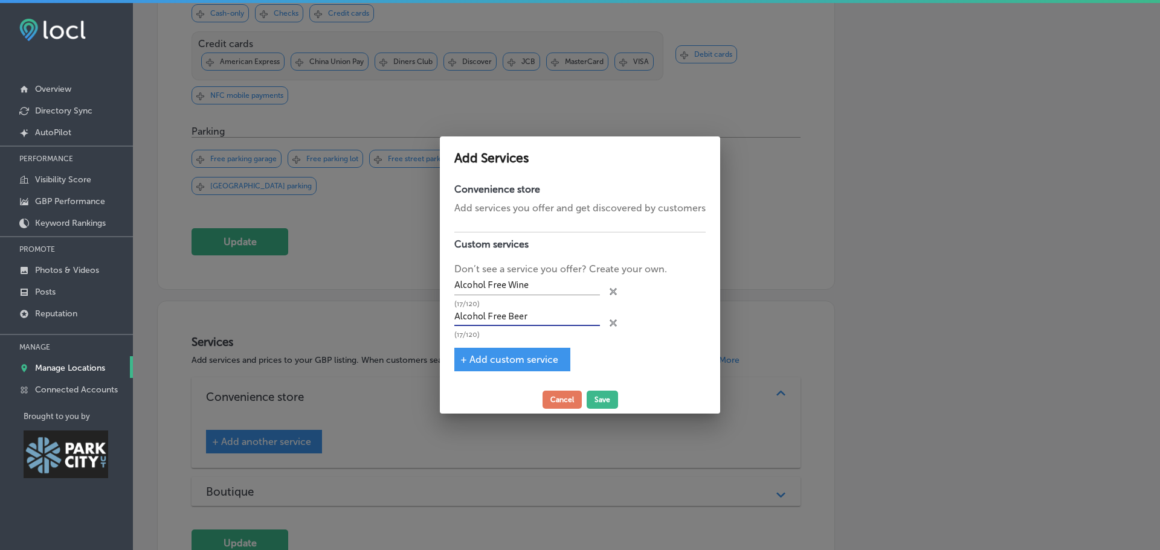
click at [513, 359] on span "+ Add custom service" at bounding box center [509, 359] width 98 height 11
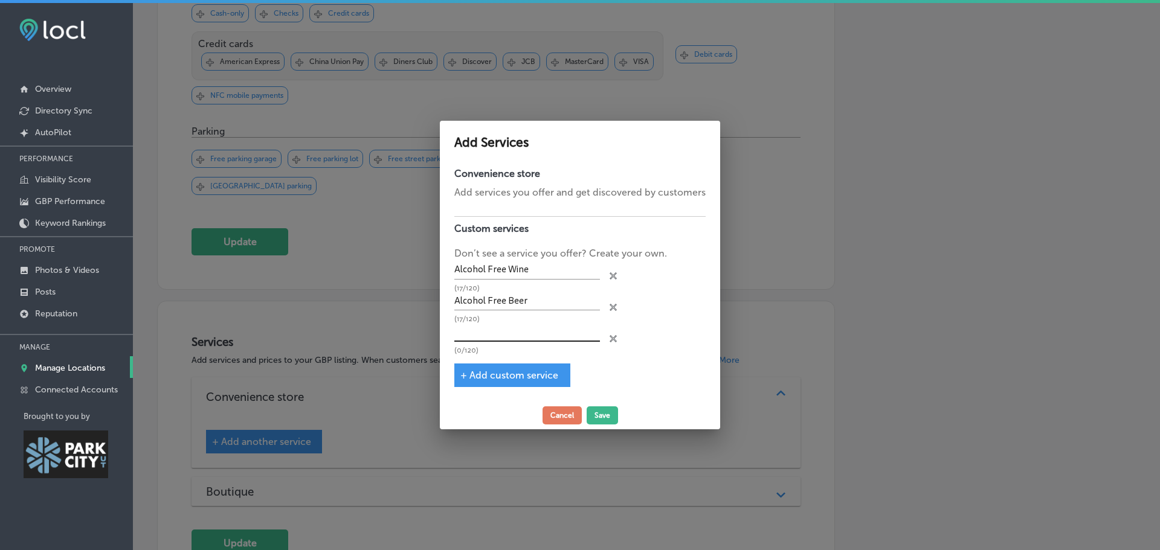
click at [495, 335] on input "text" at bounding box center [527, 332] width 146 height 19
type input "Mocktails"
click at [509, 376] on span "+ Add custom service" at bounding box center [509, 375] width 98 height 11
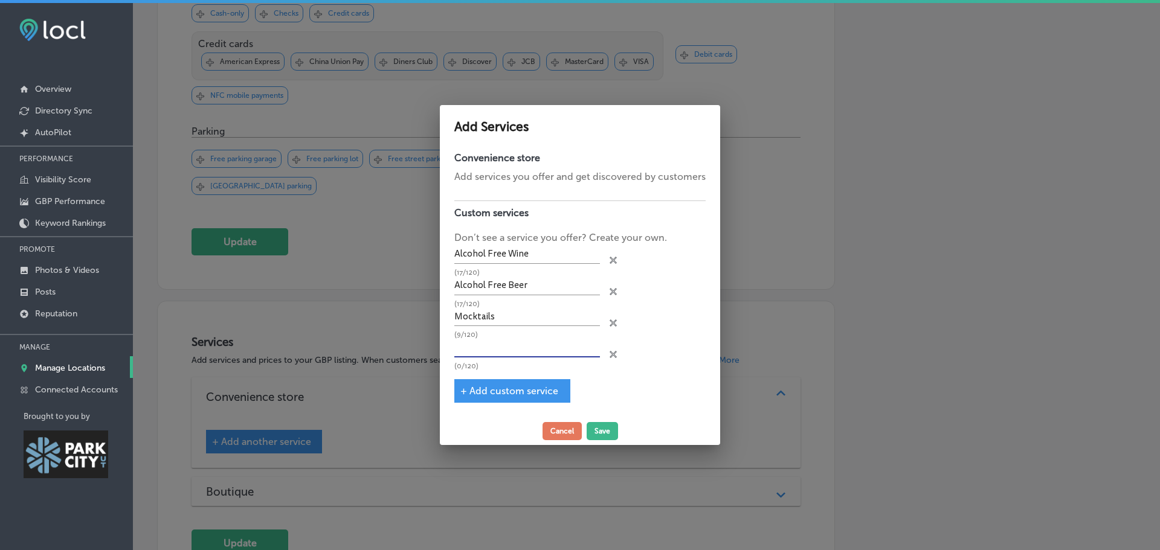
click at [497, 350] on input "text" at bounding box center [527, 348] width 146 height 19
type input "NA beer"
click at [498, 395] on span "+ Add custom service" at bounding box center [509, 390] width 98 height 11
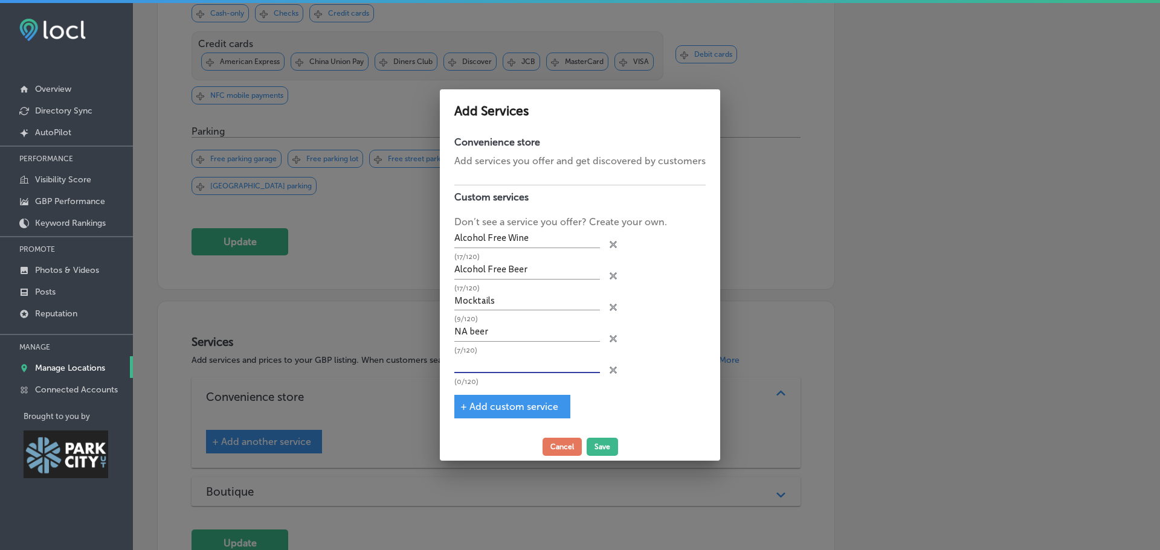
click at [527, 364] on input "text" at bounding box center [527, 364] width 146 height 19
type input "Mixers"
drag, startPoint x: 528, startPoint y: 408, endPoint x: 546, endPoint y: 425, distance: 24.8
click at [546, 425] on div "Convenience store Add services you offer and get discovered by customers Custom…" at bounding box center [580, 281] width 280 height 303
click at [506, 406] on span "+ Add custom service" at bounding box center [509, 406] width 98 height 11
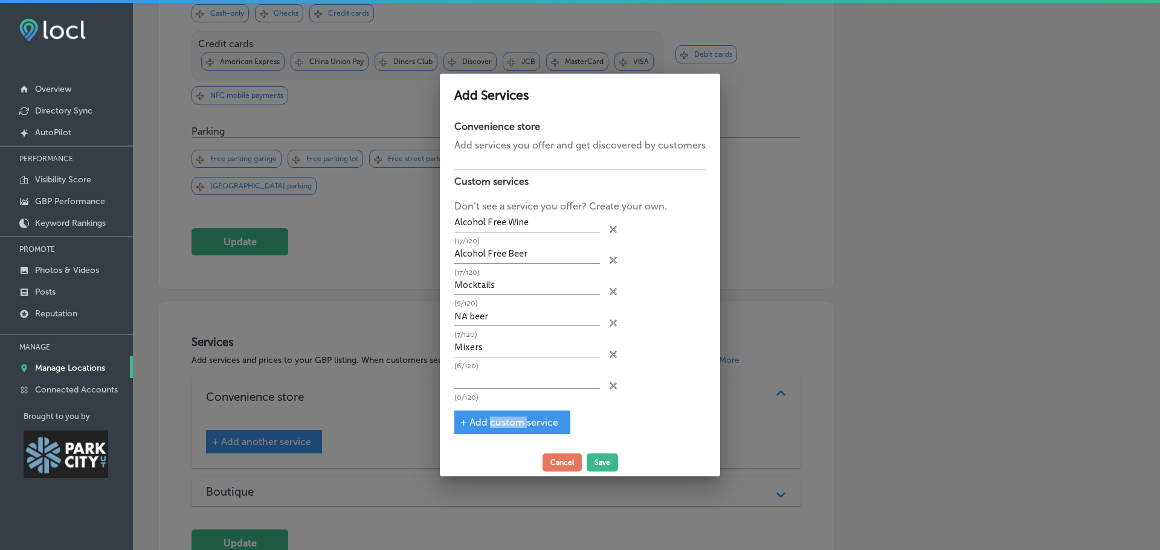
click at [506, 406] on div "Convenience store Add services you offer and get discovered by customers Custom…" at bounding box center [580, 282] width 280 height 334
click at [500, 385] on input "text" at bounding box center [527, 379] width 146 height 19
type input "Bitters"
click at [497, 422] on span "+ Add custom service" at bounding box center [509, 422] width 98 height 11
click at [497, 422] on div "Convenience store Add services you offer and get discovered by customers Custom…" at bounding box center [580, 282] width 280 height 334
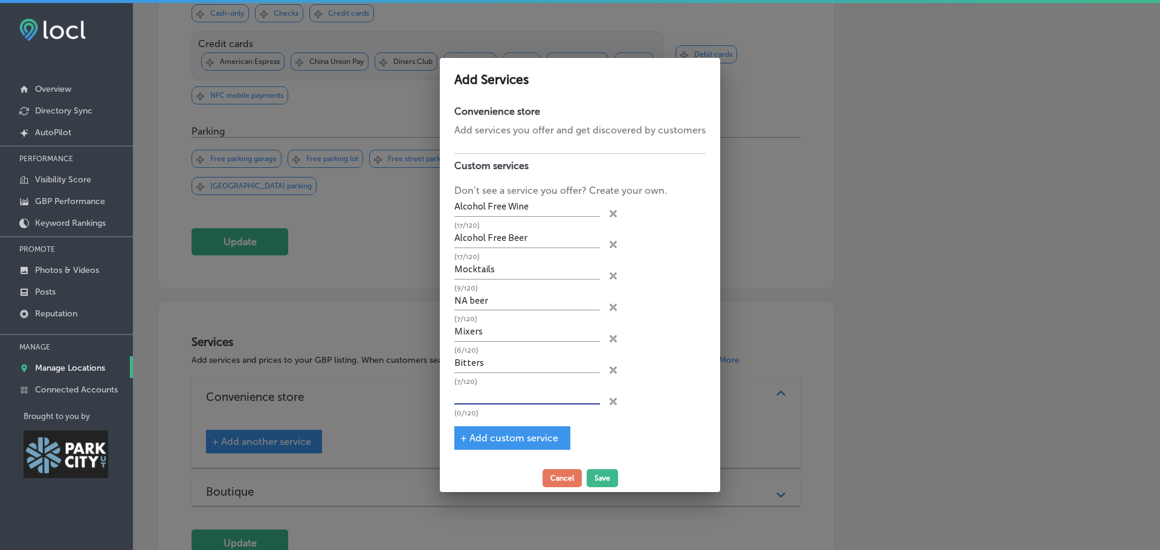
click at [489, 398] on input "text" at bounding box center [527, 395] width 146 height 19
type input "syrups"
click at [510, 433] on span "+ Add custom service" at bounding box center [509, 438] width 98 height 11
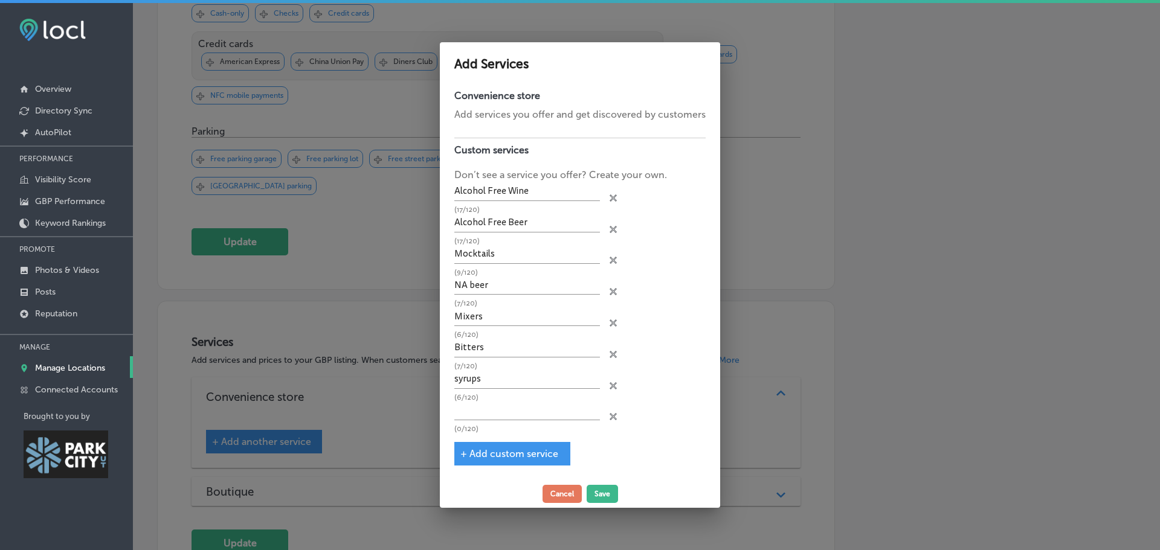
click at [510, 433] on p "(0/120)" at bounding box center [527, 429] width 146 height 8
click at [599, 494] on button "Save" at bounding box center [602, 494] width 31 height 18
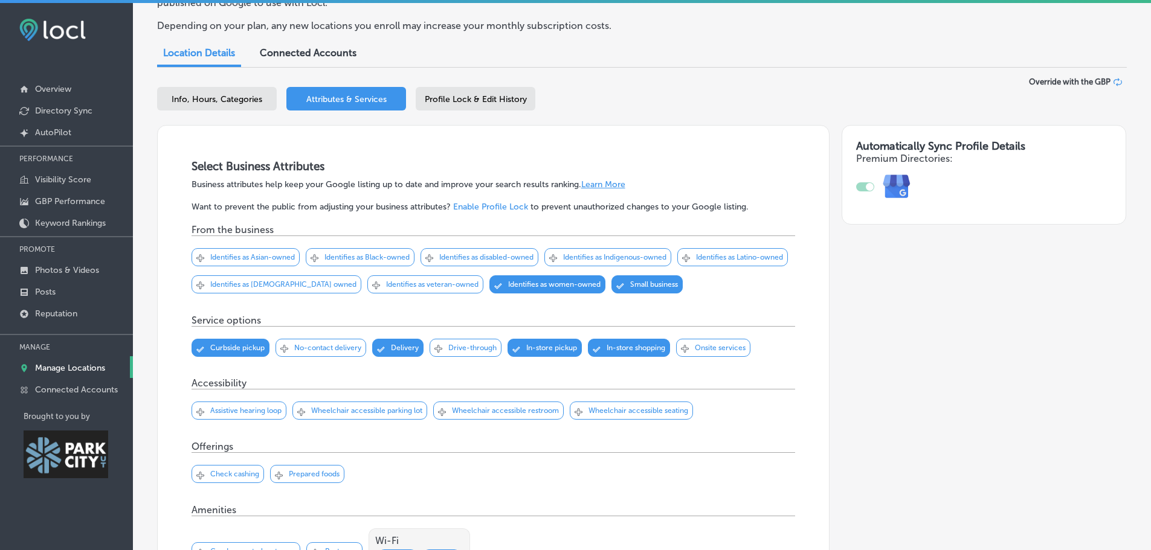
scroll to position [0, 0]
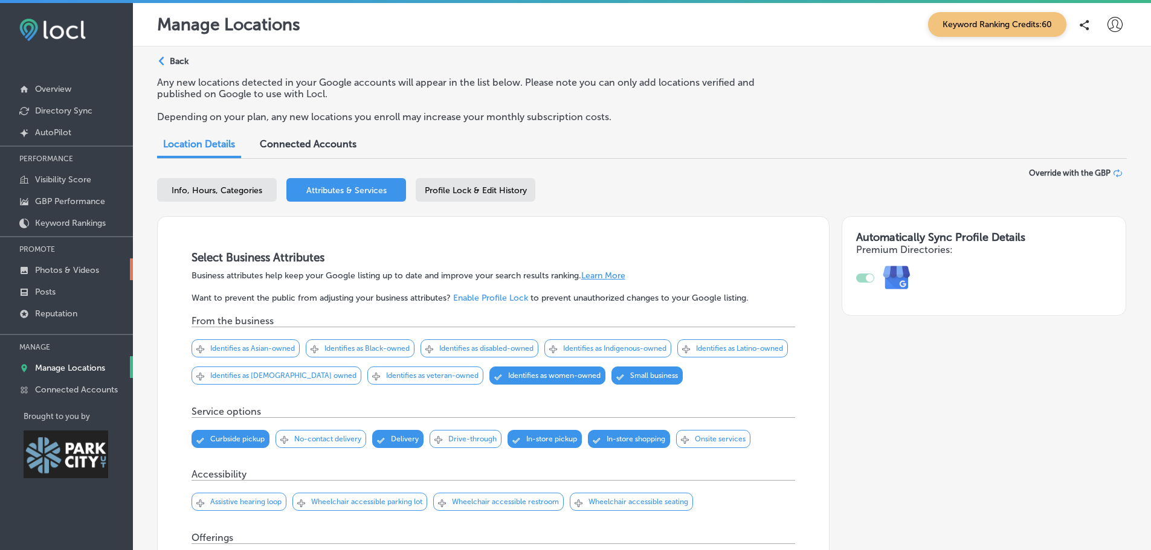
click at [72, 268] on p "Photos & Videos" at bounding box center [67, 270] width 64 height 10
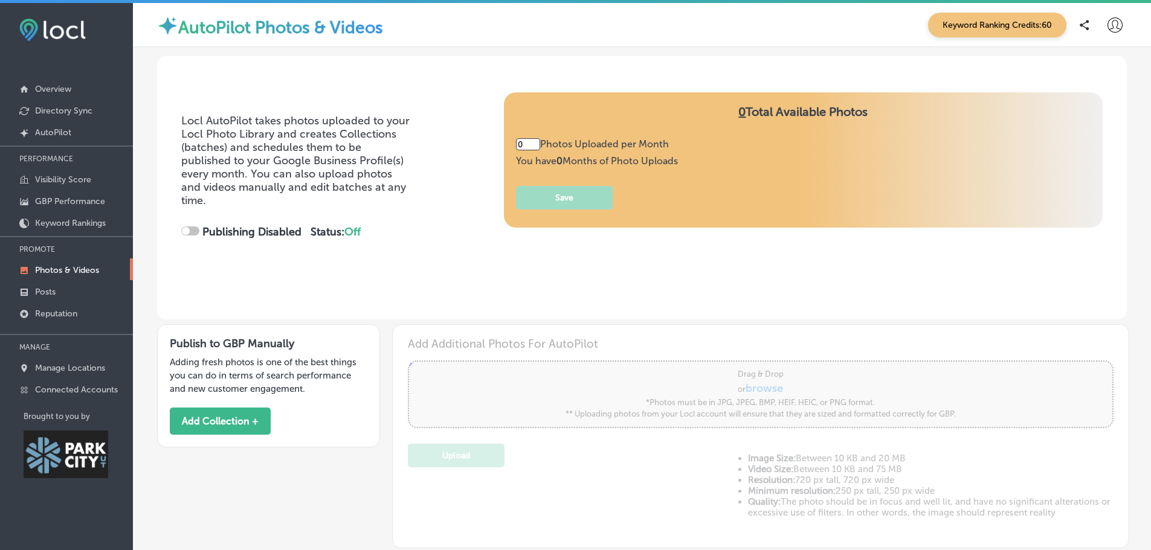
type input "5"
checkbox input "true"
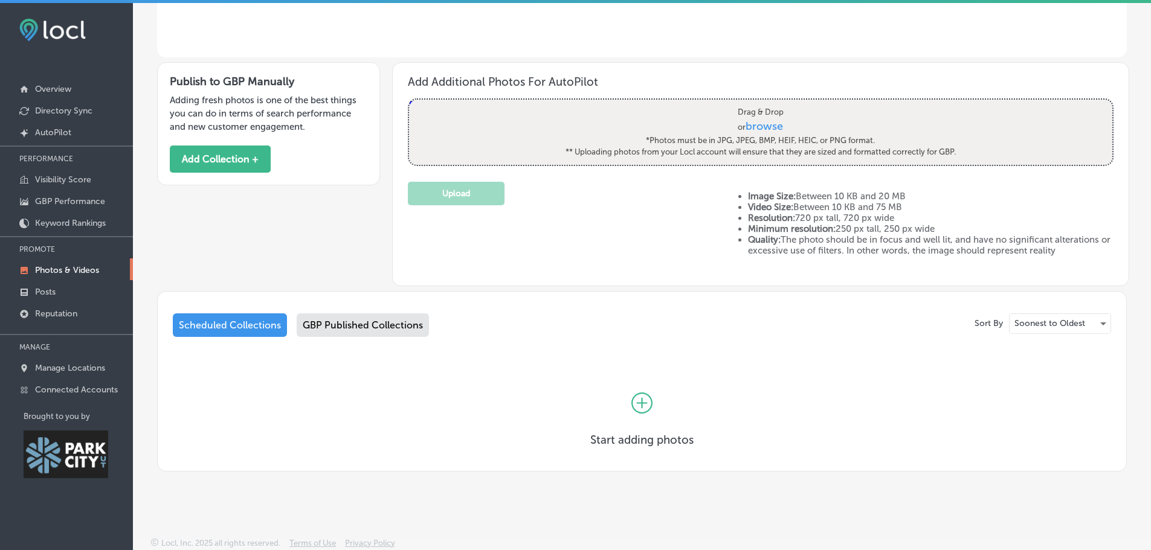
scroll to position [262, 0]
click at [349, 314] on div "GBP Published Collections" at bounding box center [363, 326] width 132 height 24
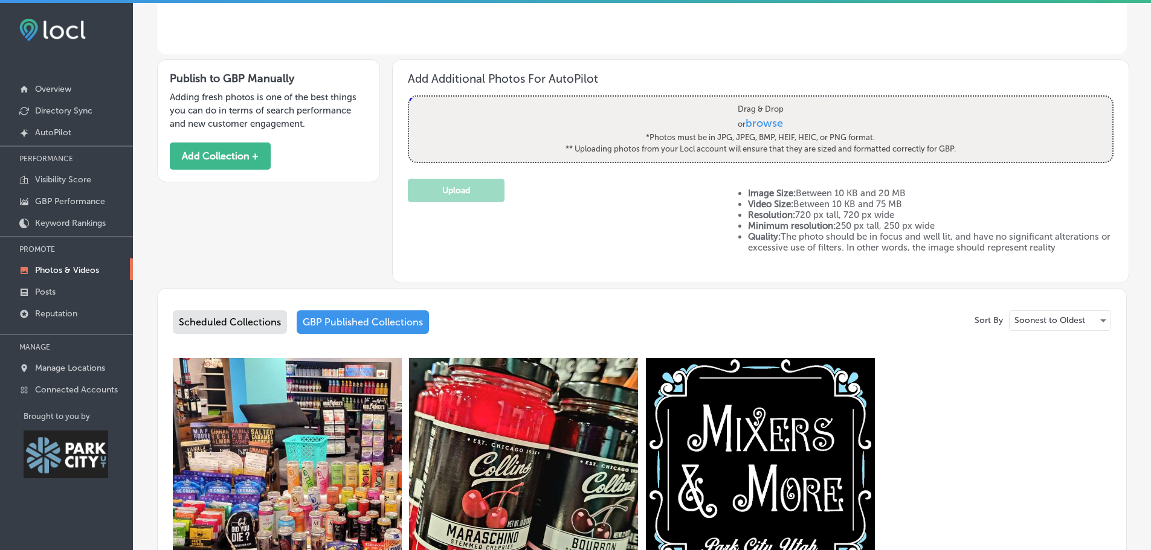
scroll to position [265, 0]
click at [72, 222] on p "Keyword Rankings" at bounding box center [70, 223] width 71 height 10
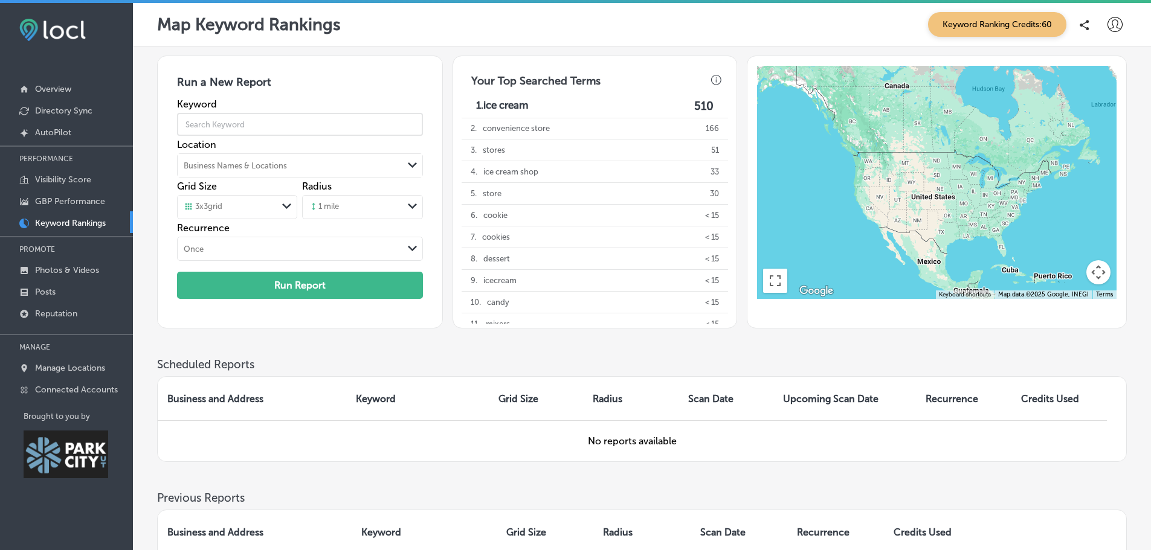
click at [292, 120] on input "text" at bounding box center [299, 125] width 245 height 34
type input "chocolate"
click at [404, 206] on div "Path Created with Sketch." at bounding box center [412, 207] width 19 height 21
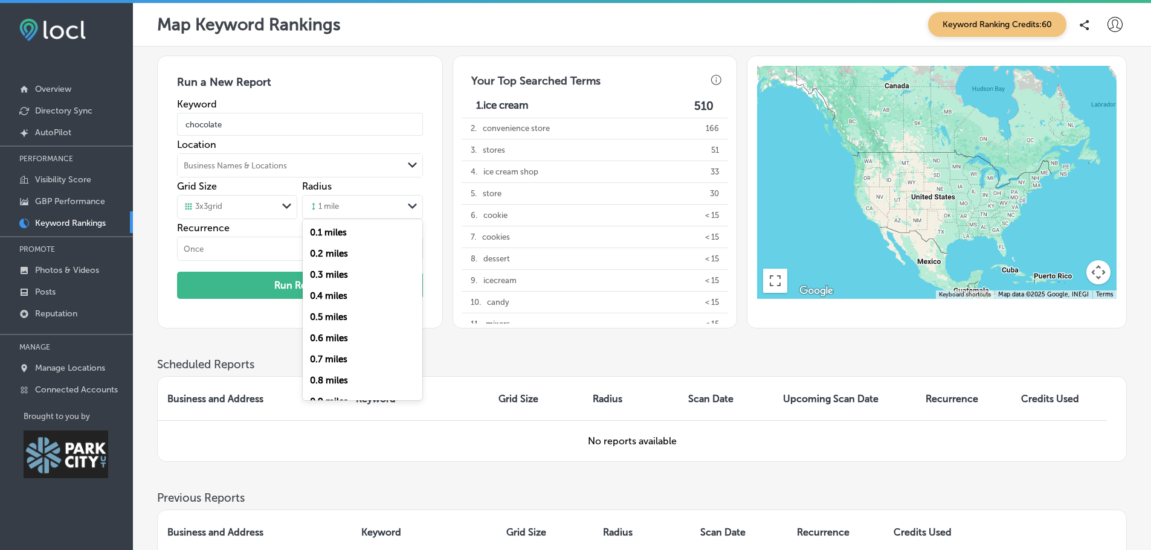
click at [404, 206] on div "Path Created with Sketch." at bounding box center [412, 207] width 19 height 21
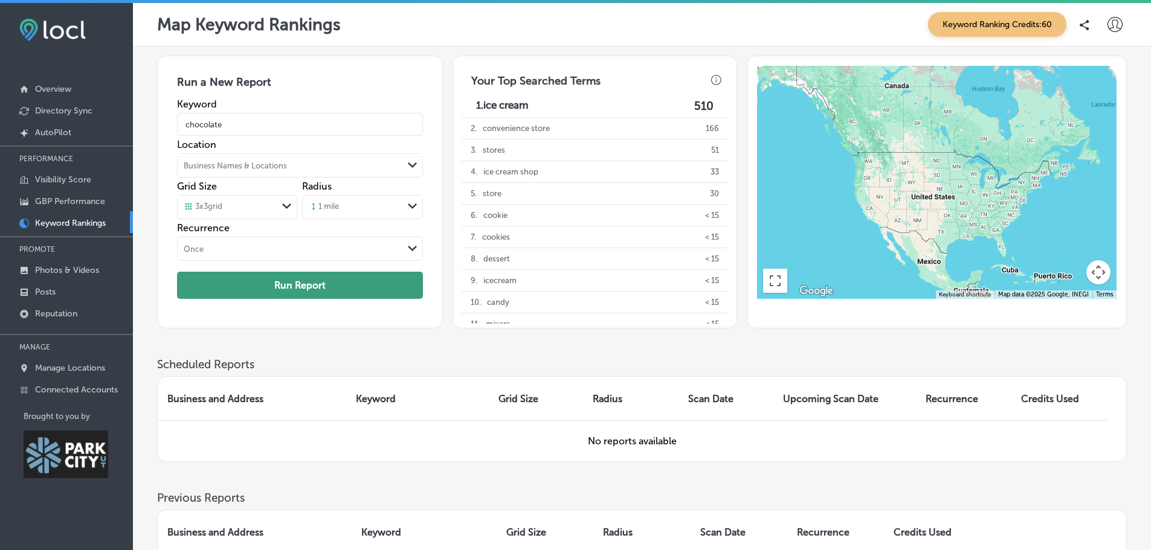
click at [323, 281] on button "Run Report" at bounding box center [299, 285] width 245 height 27
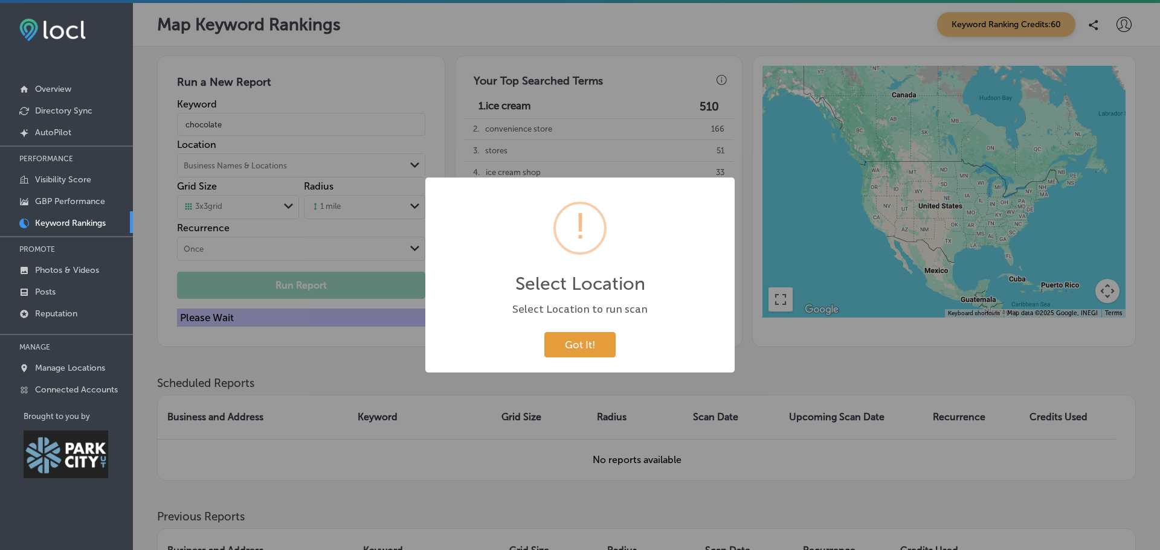
click at [566, 337] on button "Got It!" at bounding box center [579, 344] width 71 height 25
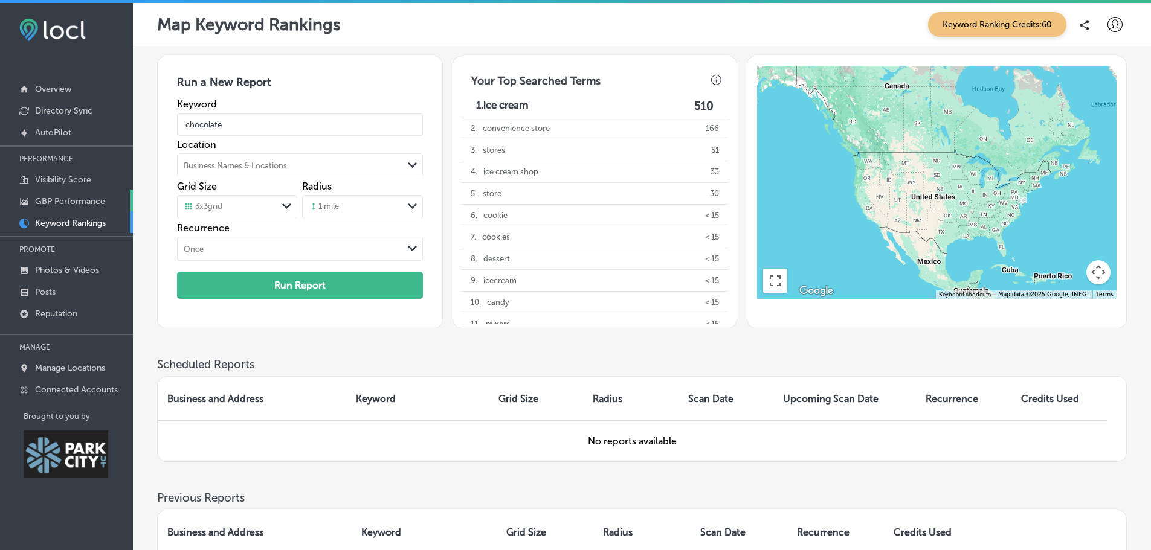
click at [60, 208] on link "GBP Performance" at bounding box center [66, 201] width 133 height 22
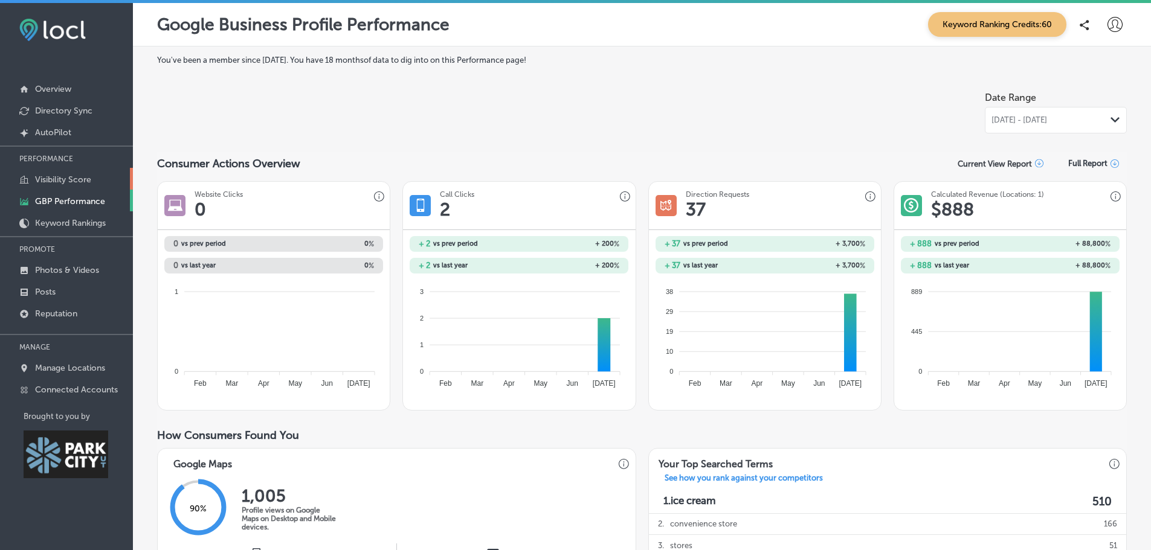
click at [79, 178] on p "Visibility Score" at bounding box center [63, 180] width 56 height 10
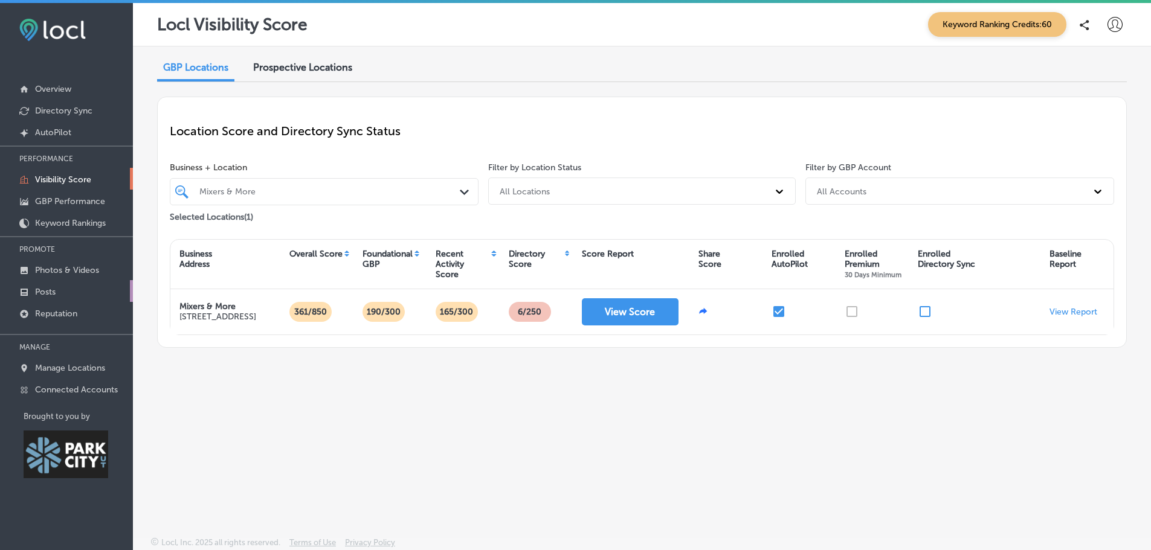
click at [56, 291] on p "Posts" at bounding box center [45, 292] width 21 height 10
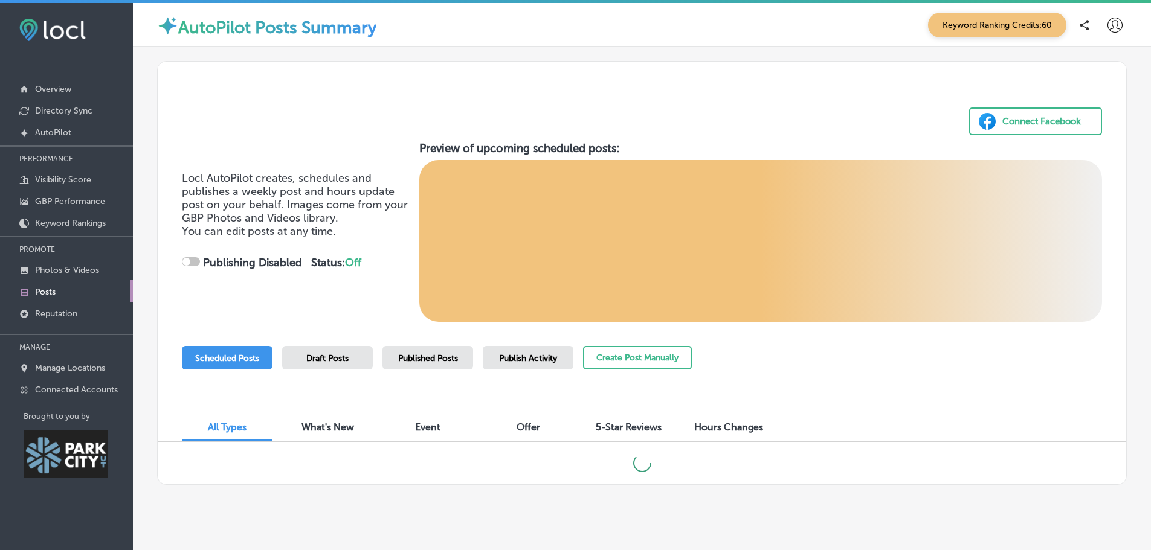
checkbox input "true"
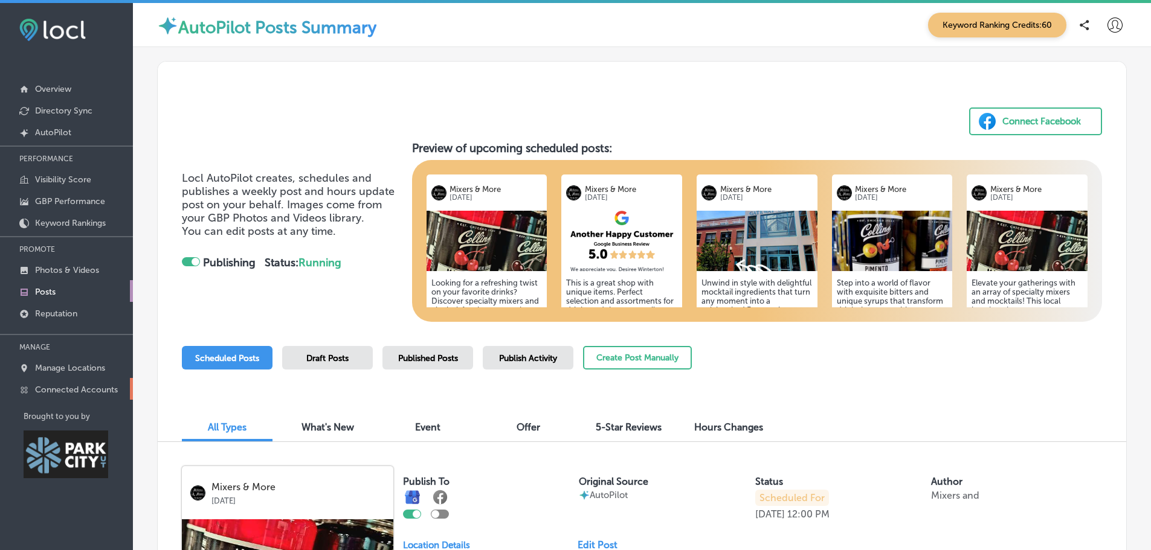
click at [63, 391] on p "Connected Accounts" at bounding box center [76, 390] width 83 height 10
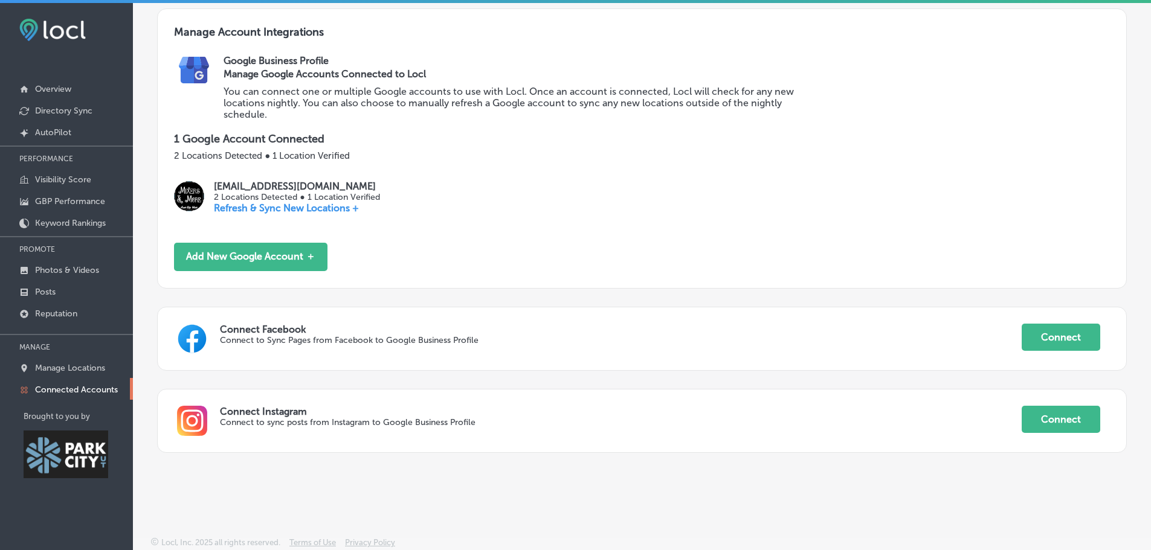
scroll to position [127, 0]
click at [1035, 341] on button "Connect" at bounding box center [1061, 337] width 79 height 27
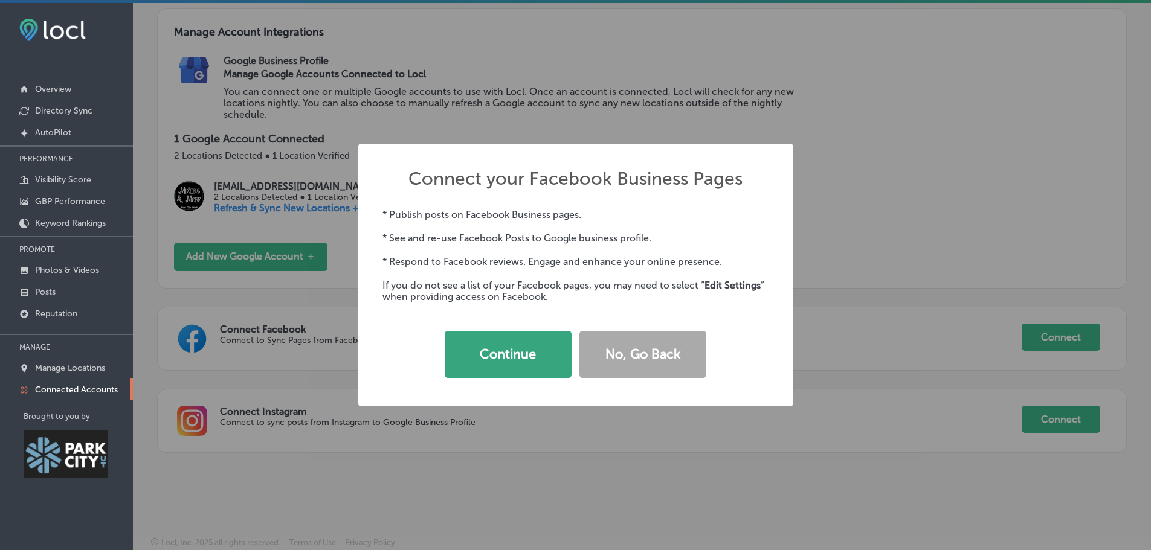
click at [519, 353] on button "Continue" at bounding box center [508, 354] width 127 height 47
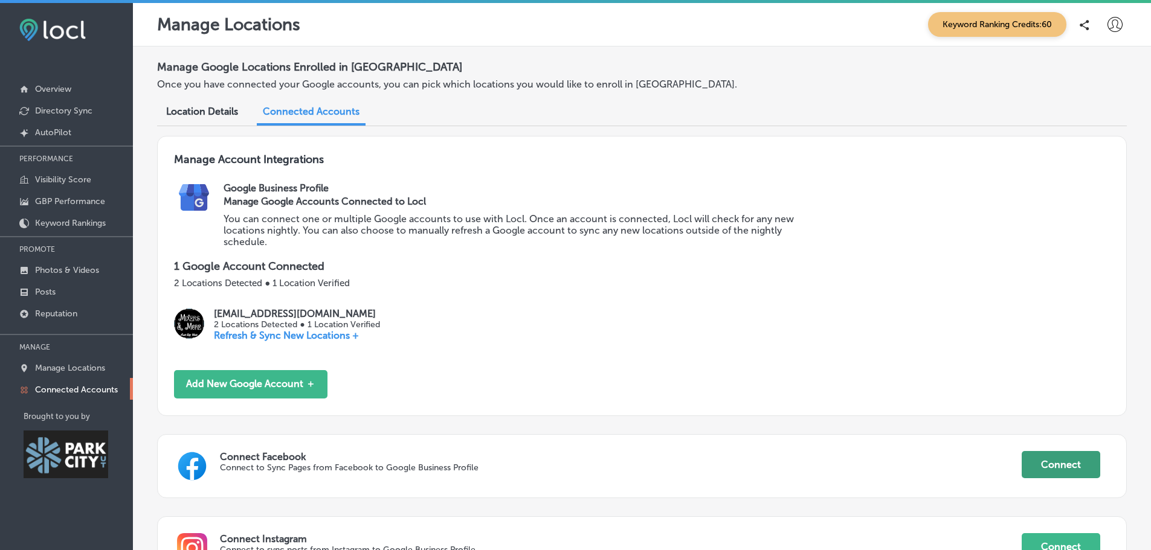
click at [1022, 465] on button "Connect" at bounding box center [1061, 464] width 79 height 27
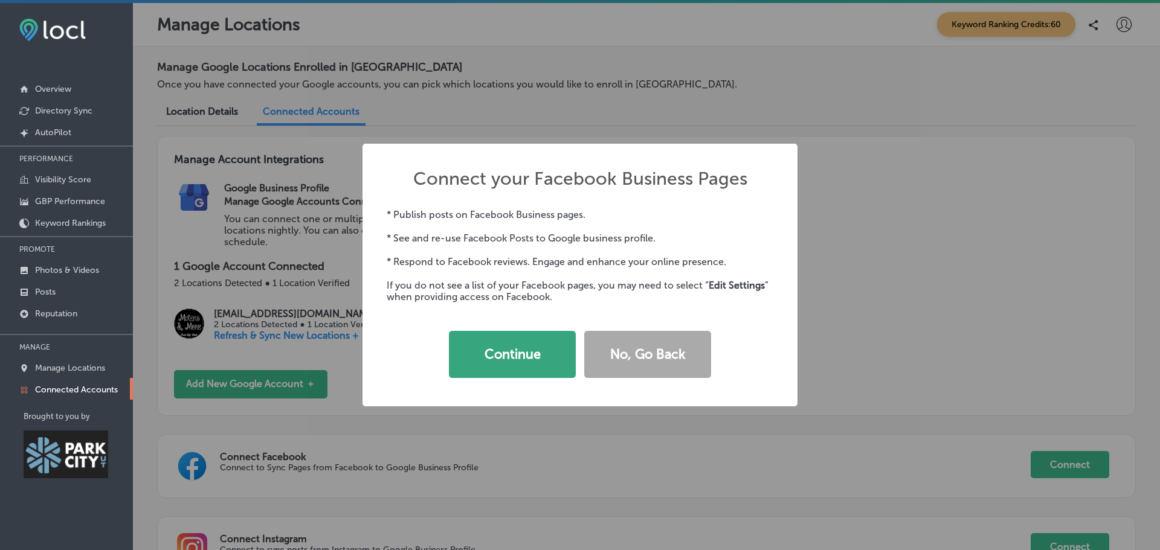
click at [541, 350] on button "Continue" at bounding box center [512, 354] width 127 height 47
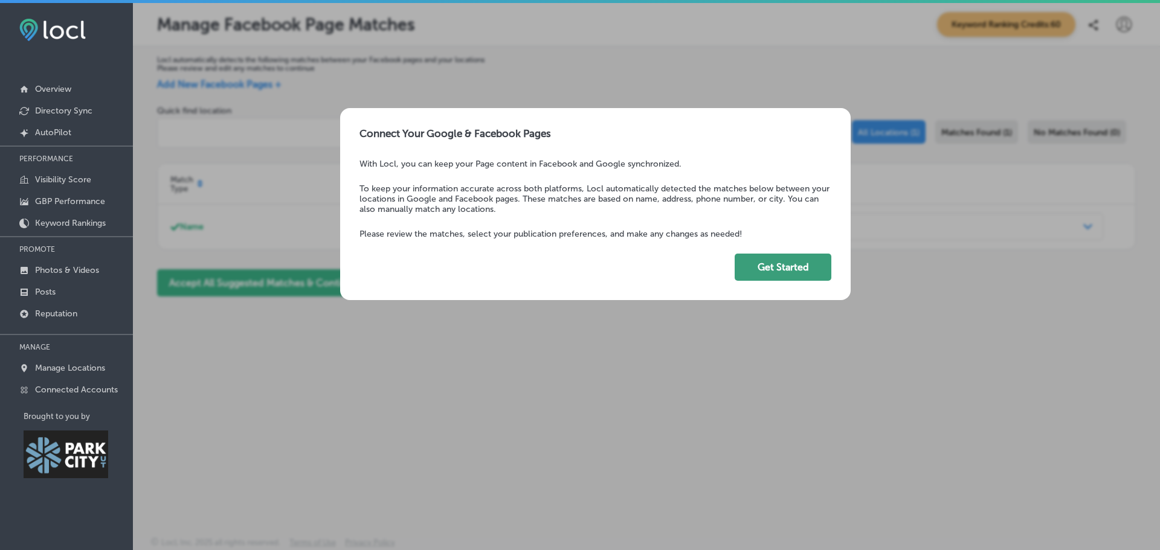
click at [778, 269] on button "Get Started" at bounding box center [783, 267] width 97 height 27
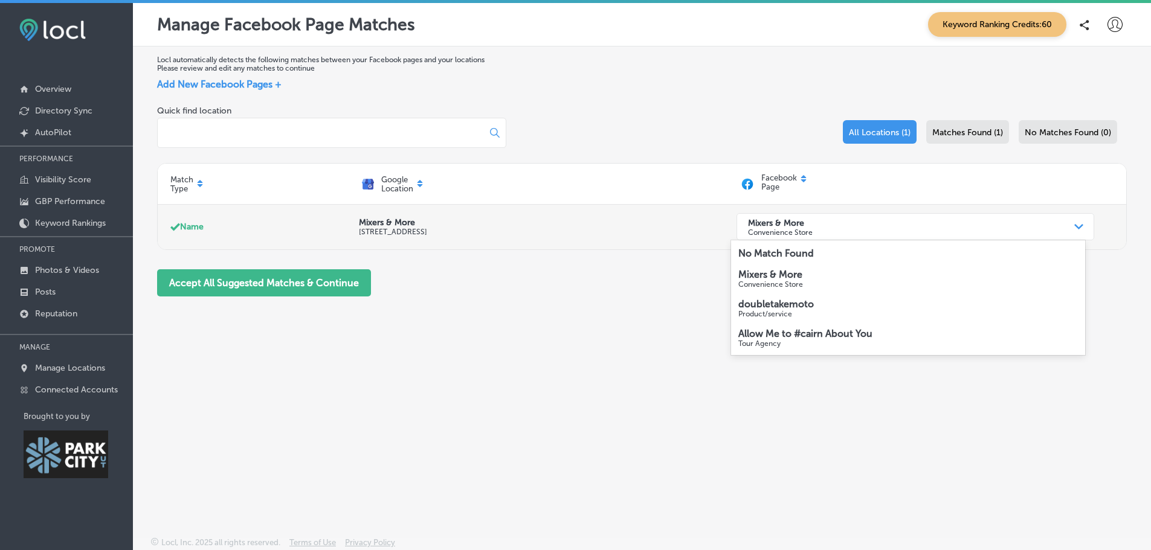
click at [825, 228] on div "Mixers & More Convenience Store" at bounding box center [906, 227] width 328 height 24
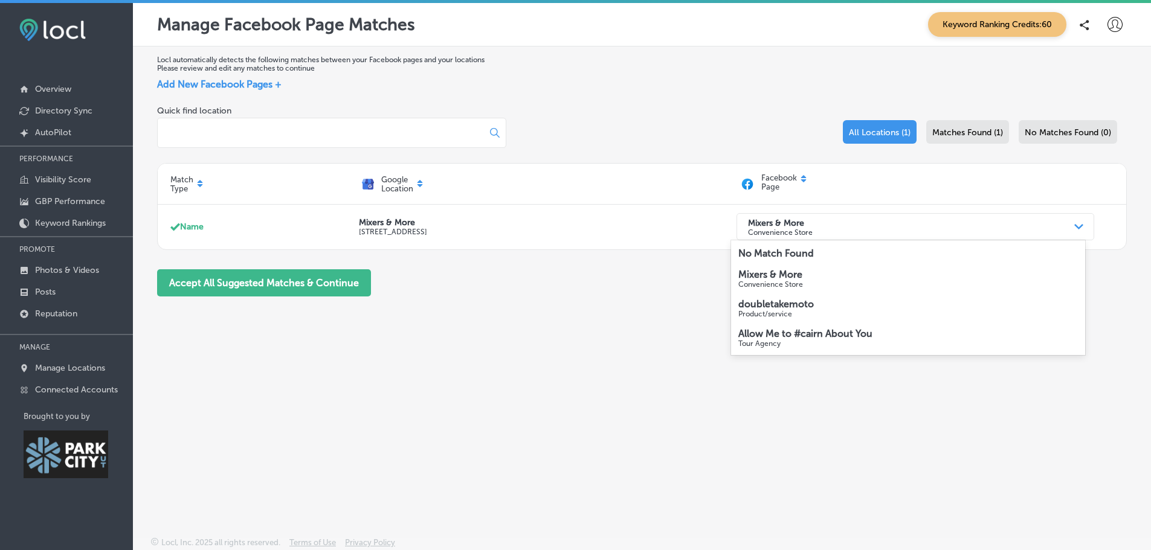
click at [805, 282] on p "Convenience Store" at bounding box center [908, 284] width 340 height 8
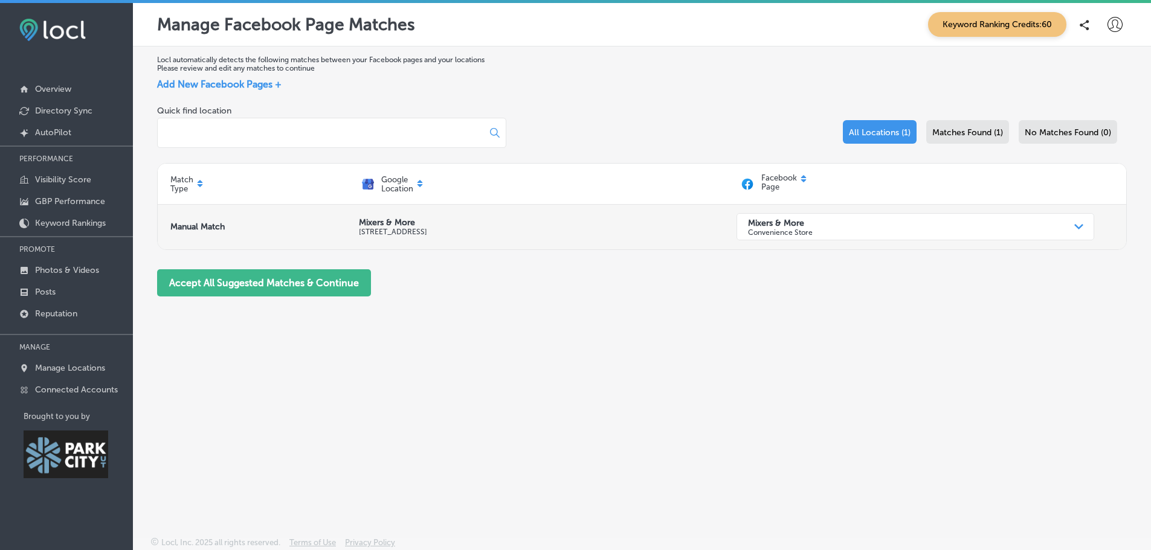
click at [911, 226] on div "Mixers & More Convenience Store" at bounding box center [906, 227] width 328 height 24
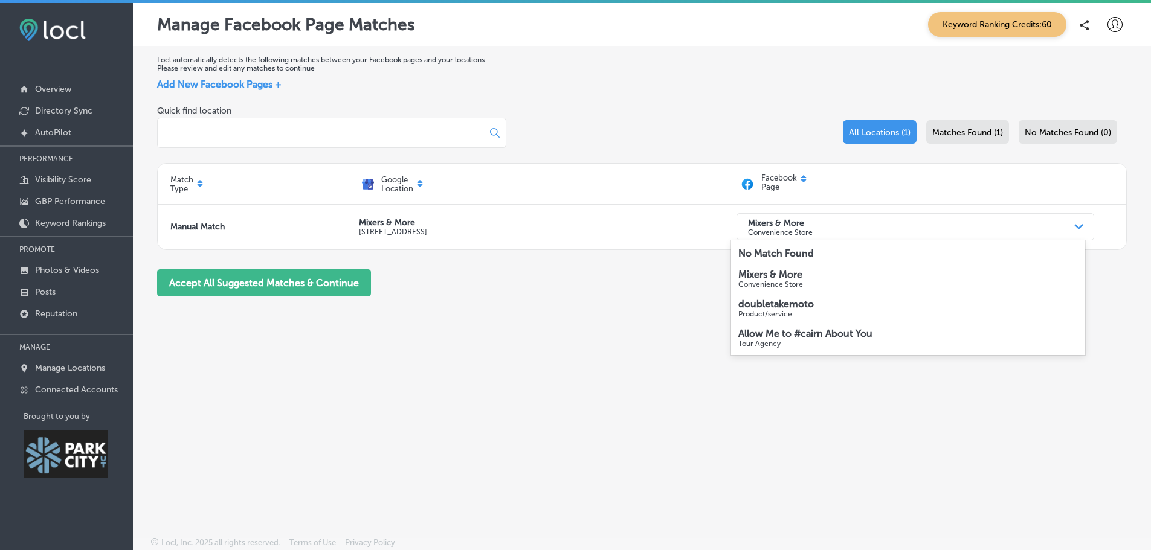
click at [780, 280] on strong "Mixers & More" at bounding box center [770, 274] width 64 height 11
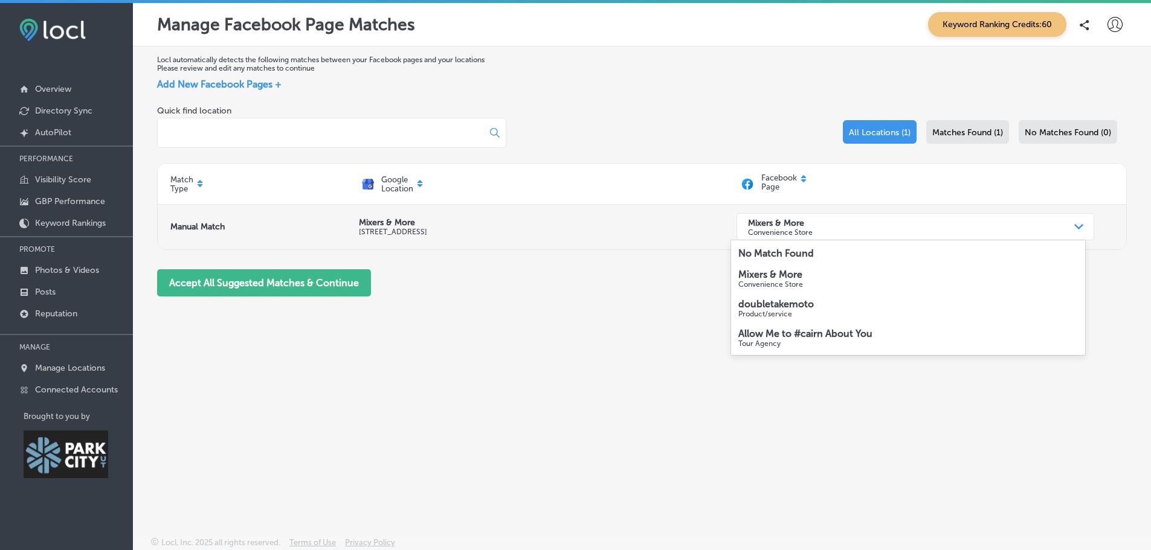
click at [860, 231] on div "Mixers & More Convenience Store" at bounding box center [906, 227] width 328 height 24
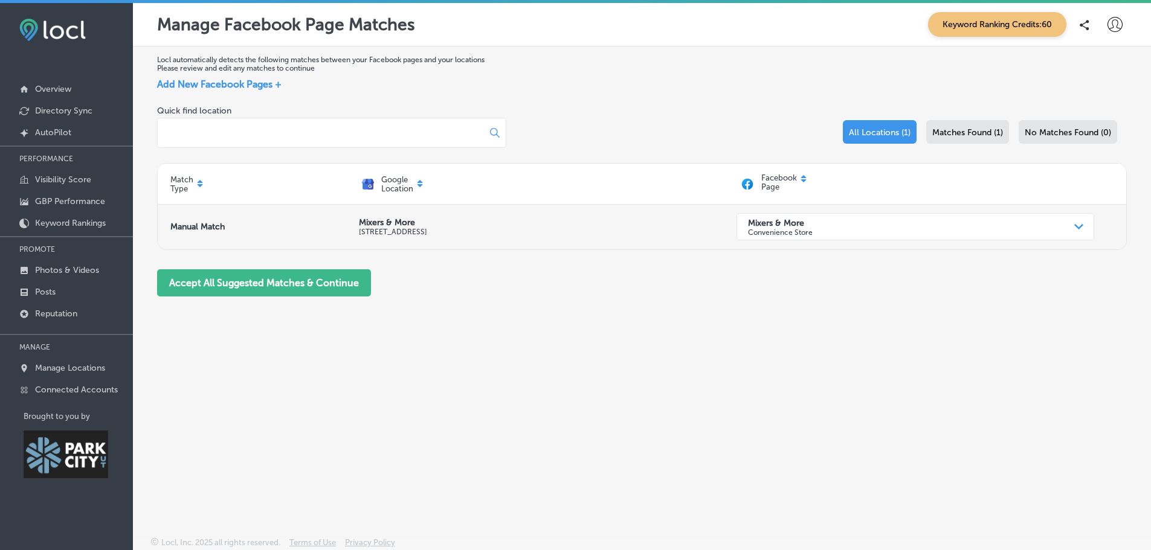
click at [860, 231] on div "Mixers & More Convenience Store" at bounding box center [906, 227] width 328 height 24
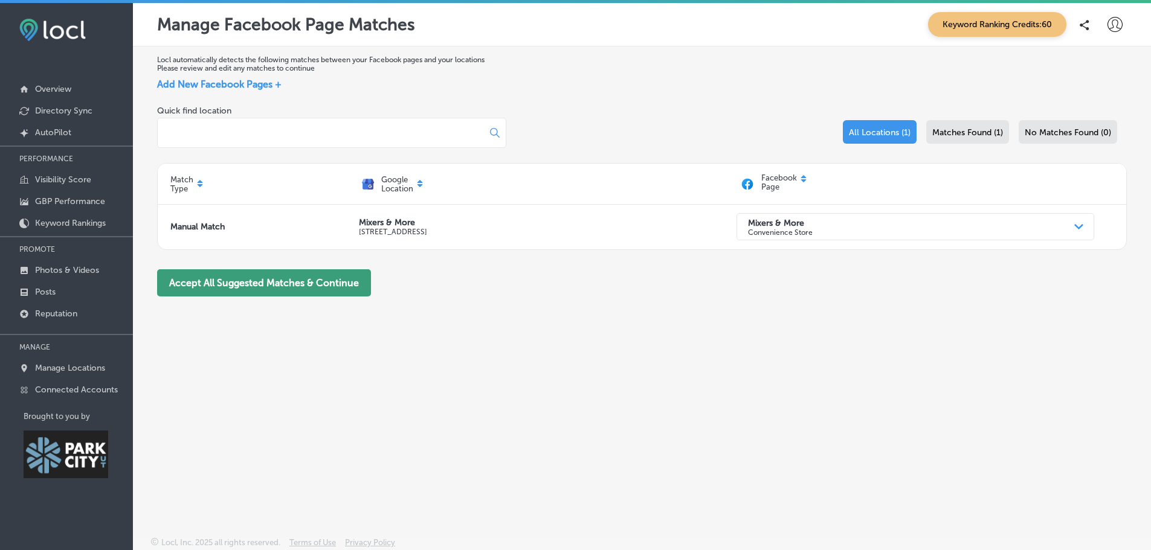
click at [251, 277] on button "Accept All Suggested Matches & Continue" at bounding box center [264, 282] width 214 height 27
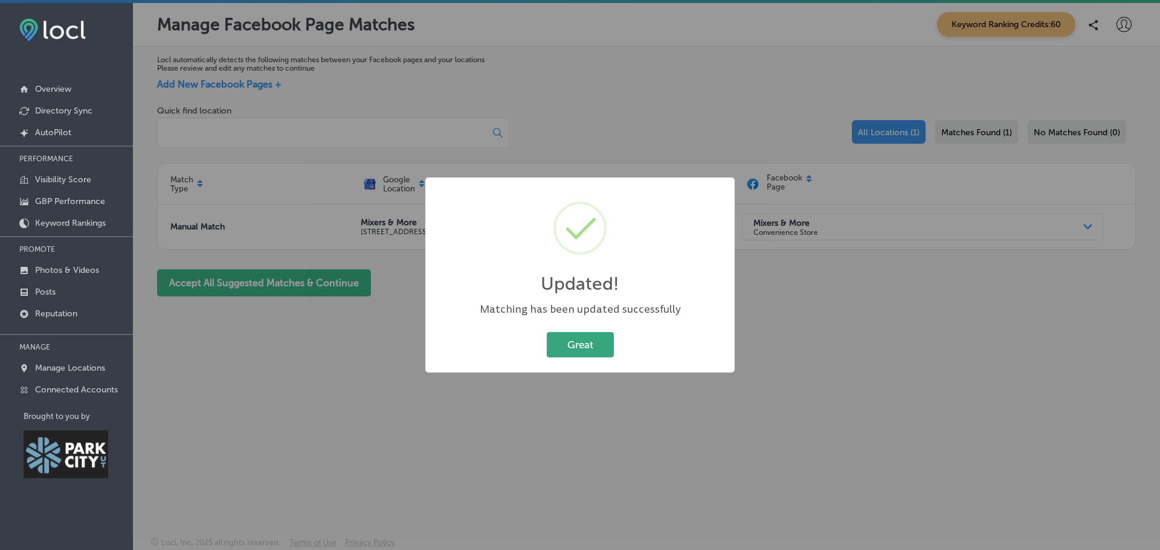
click at [582, 347] on button "Great" at bounding box center [580, 344] width 67 height 25
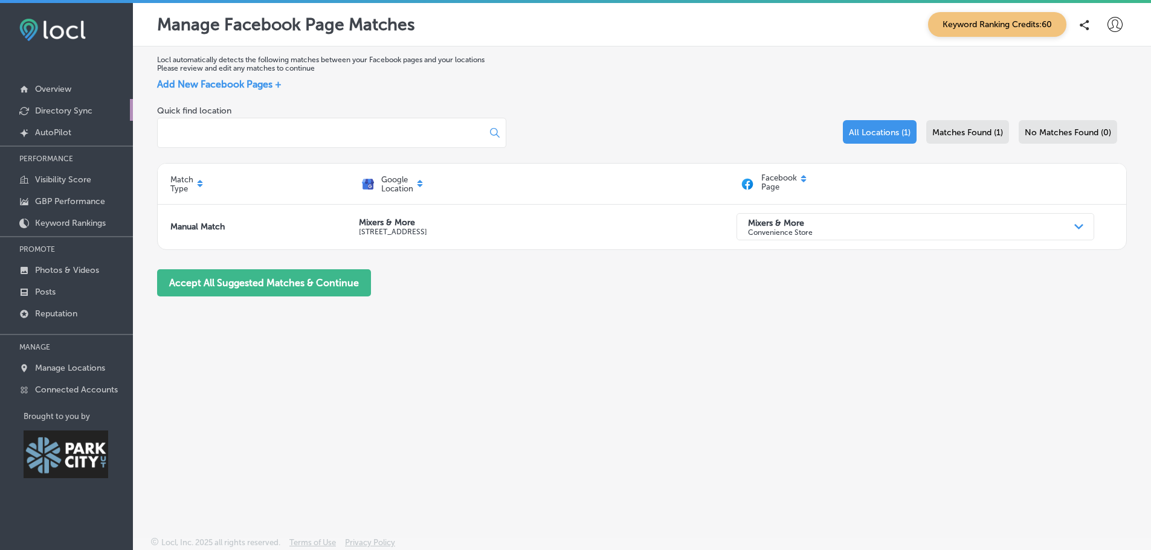
click at [56, 108] on p "Directory Sync" at bounding box center [63, 111] width 57 height 10
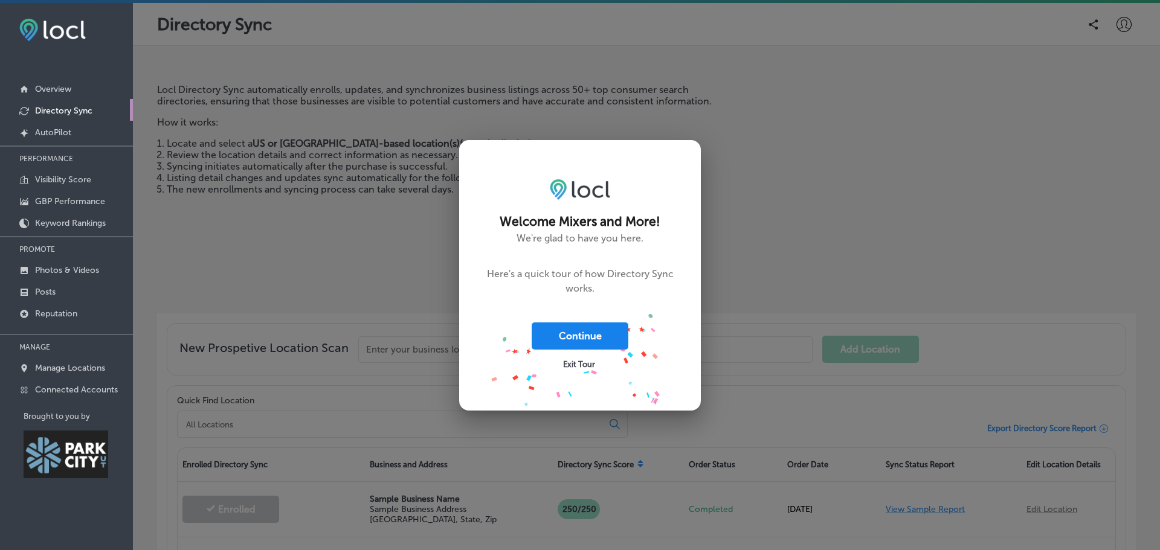
click at [597, 337] on button "Continue" at bounding box center [580, 336] width 97 height 27
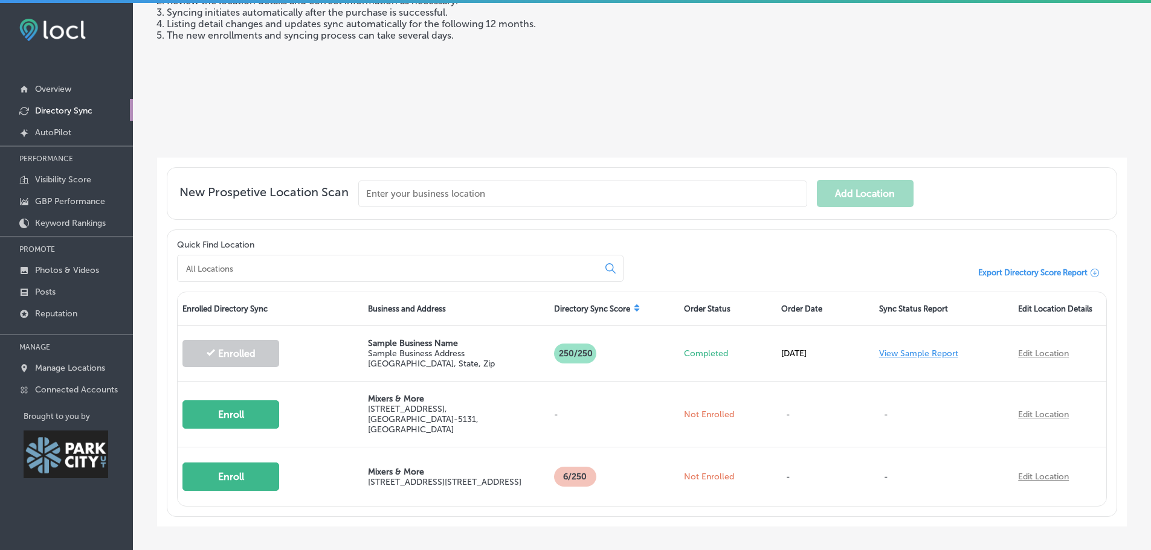
scroll to position [201, 0]
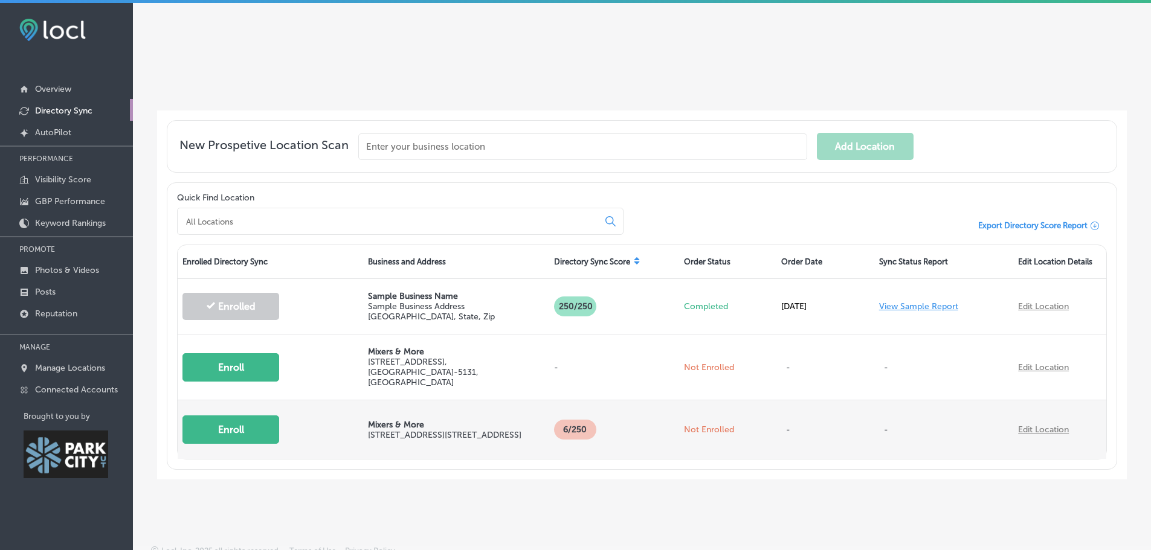
click at [230, 420] on button "Enroll" at bounding box center [230, 430] width 97 height 28
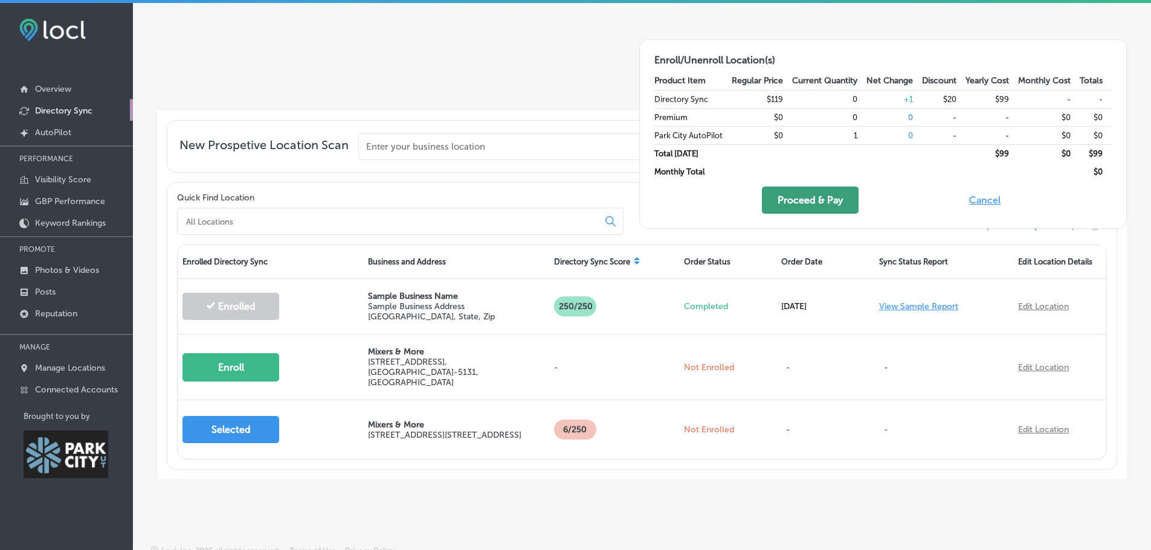
click at [813, 200] on button "Proceed & Pay" at bounding box center [810, 200] width 97 height 27
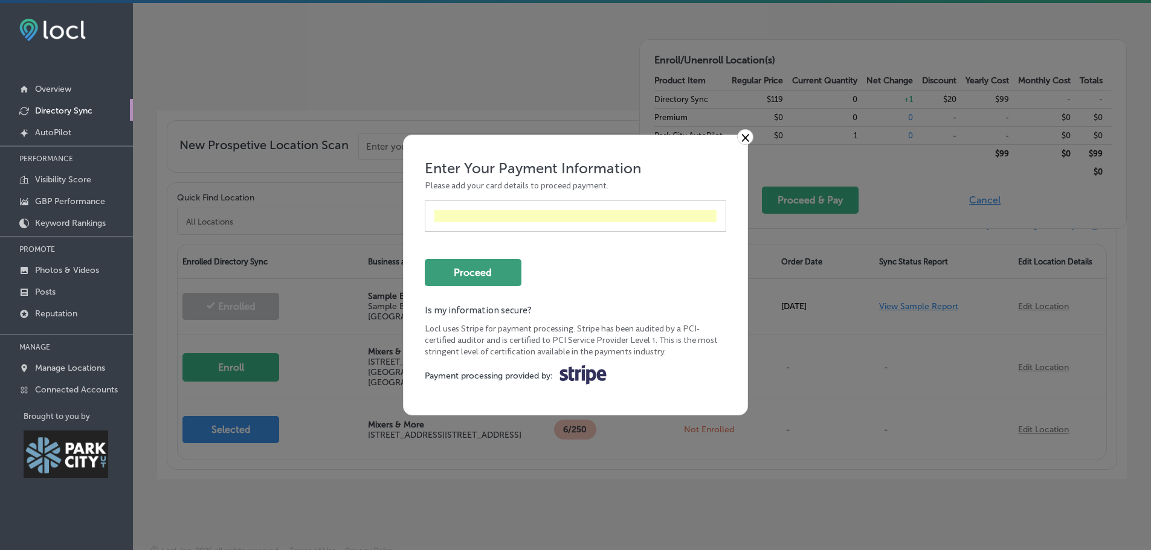
click at [485, 277] on button "Proceed" at bounding box center [473, 272] width 97 height 27
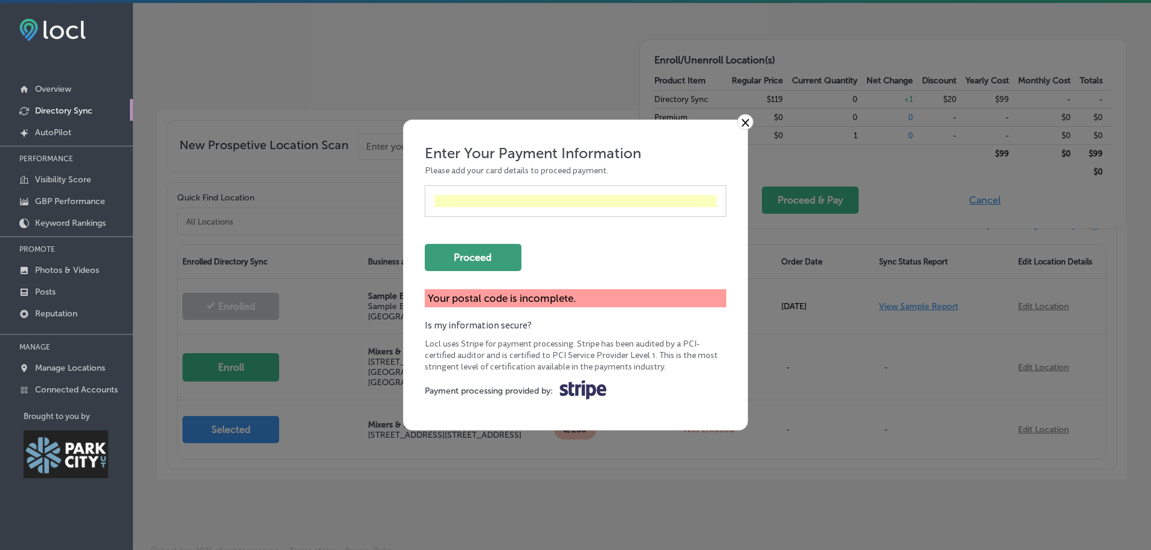
click at [471, 257] on button "Proceed" at bounding box center [473, 257] width 97 height 27
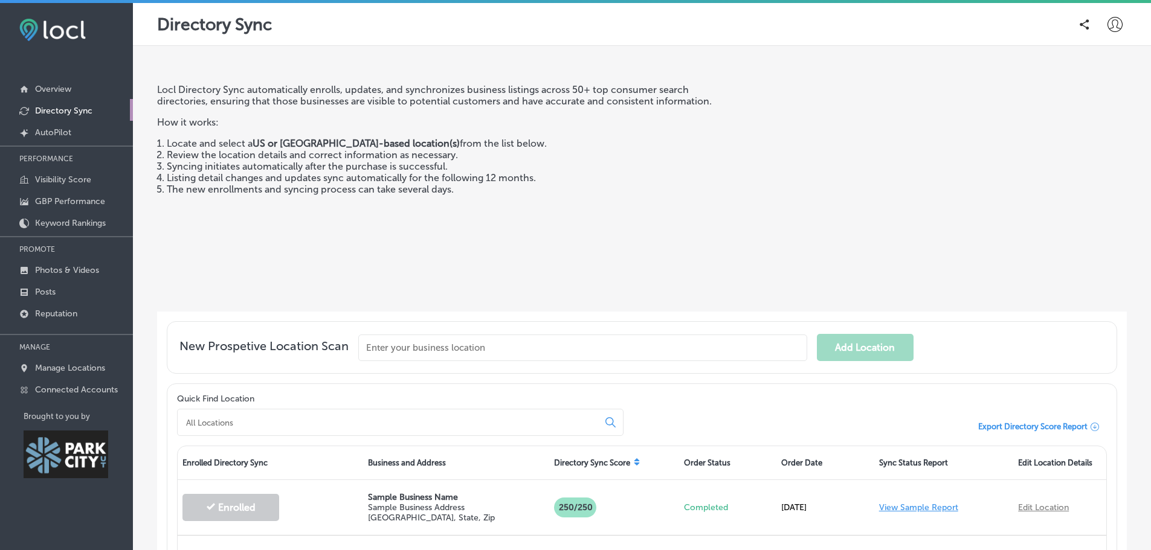
scroll to position [126, 0]
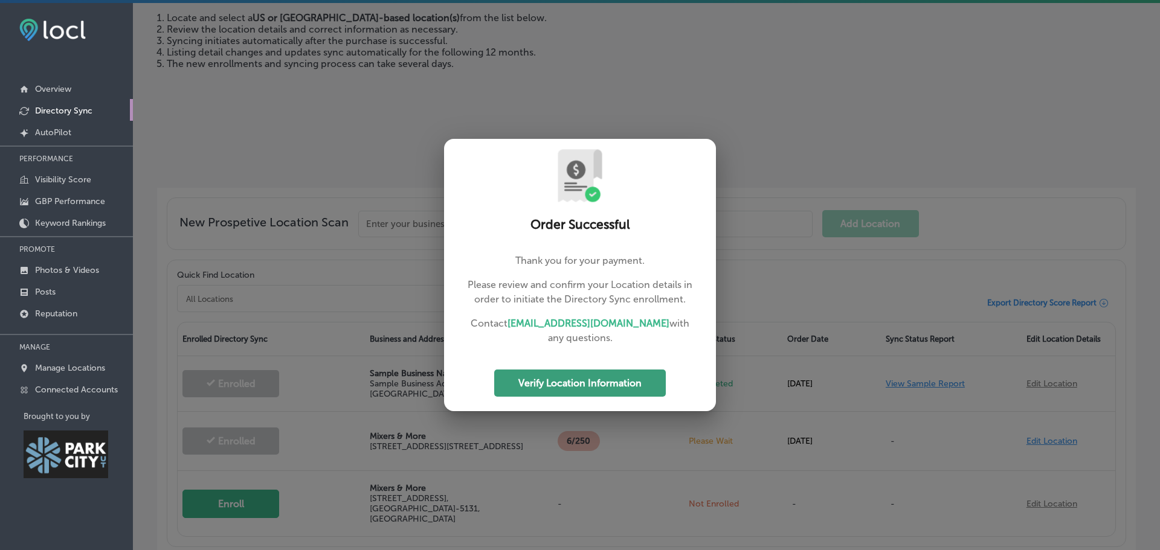
click at [601, 382] on button "Verify Location Information" at bounding box center [580, 383] width 172 height 27
select select "US"
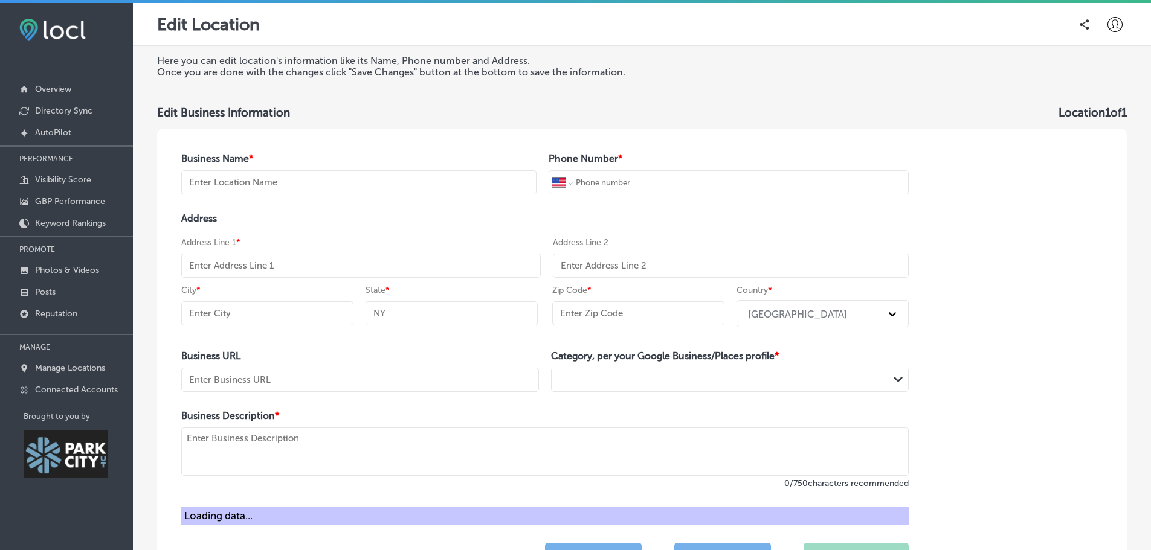
type input "Mixers & More"
type input "+1 385 479 5617"
type input "136 Heber Ave"
type input "Suite 101"
type input "Park City"
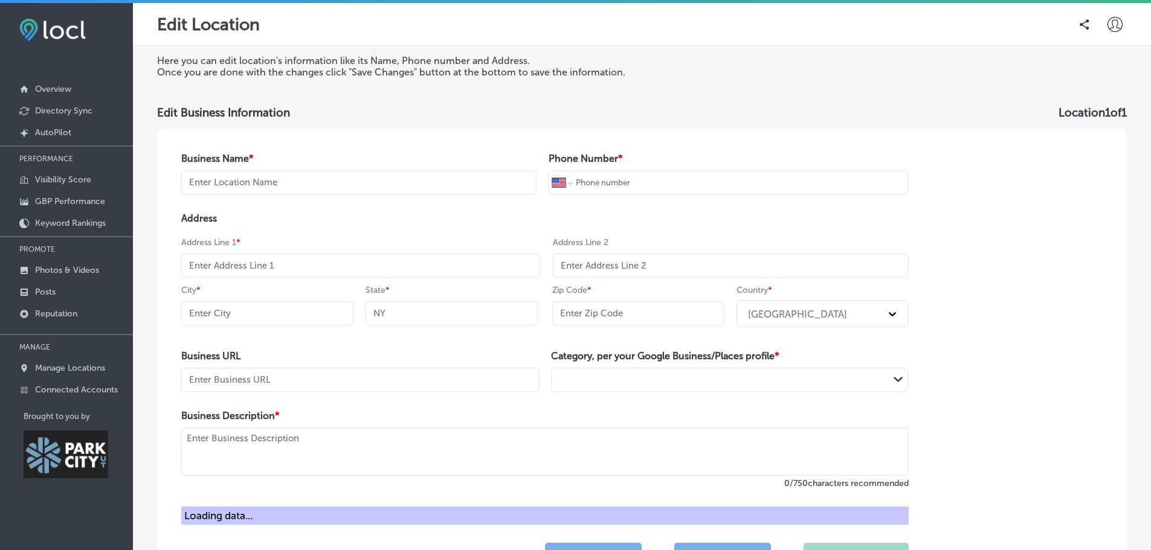
type input "UT"
type input "84060-5131"
type input "http://mixersandmore.cloveronline.com/"
type textarea "We’re a women-owned boutique and your one-stop shop for all things sipping—with…"
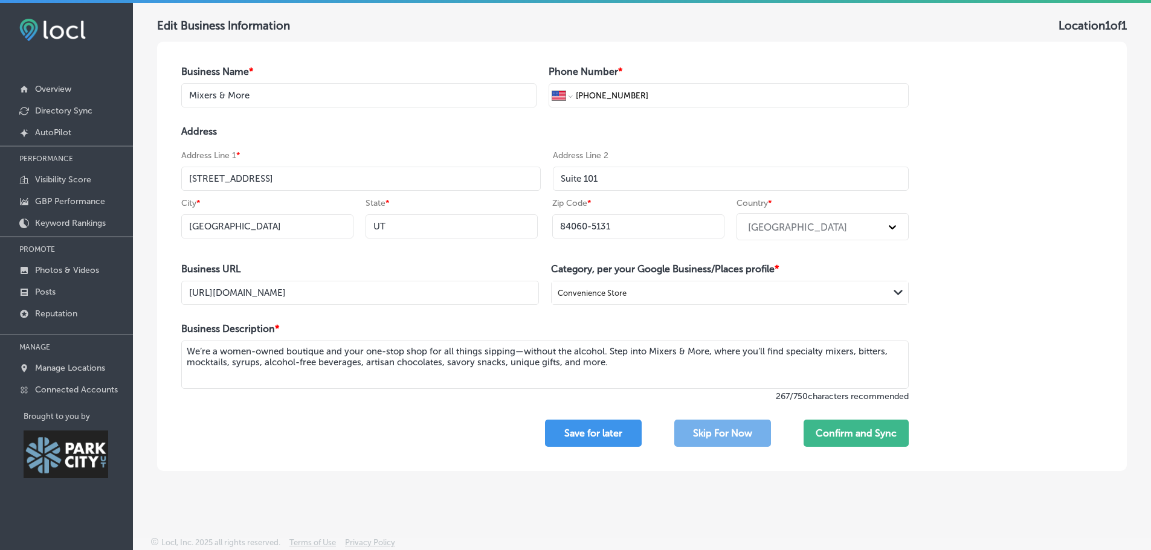
scroll to position [87, 0]
click at [862, 437] on button "Confirm and Sync" at bounding box center [856, 433] width 105 height 27
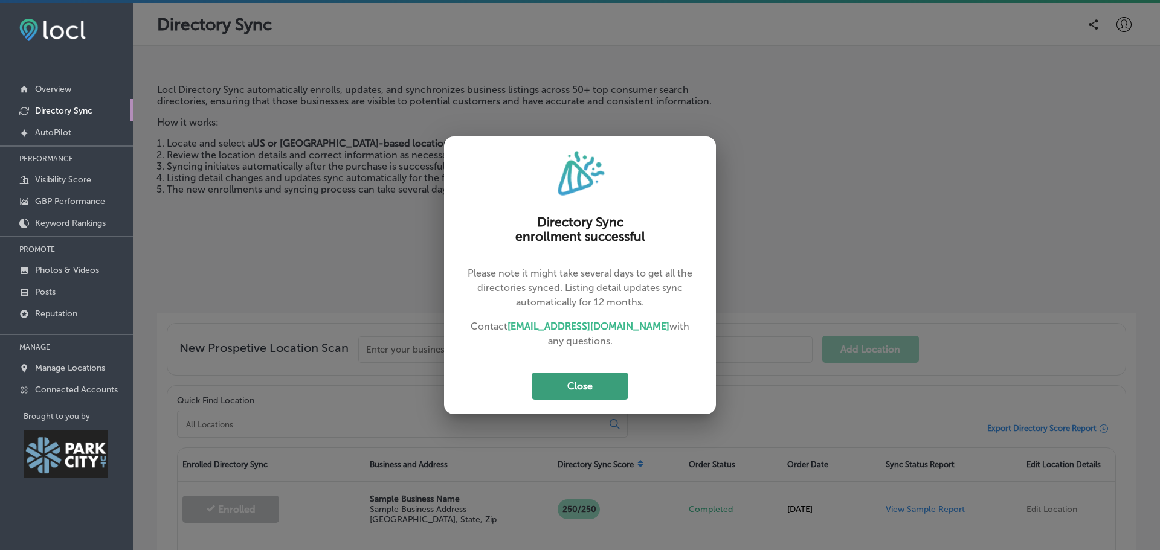
click at [601, 380] on button "Close" at bounding box center [580, 386] width 97 height 27
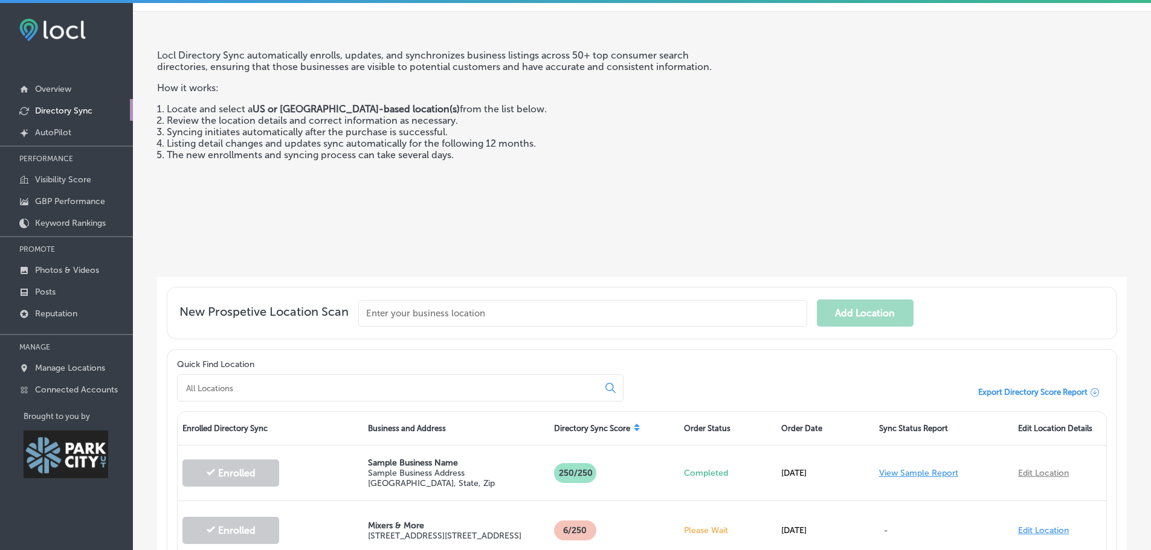
scroll to position [31, 0]
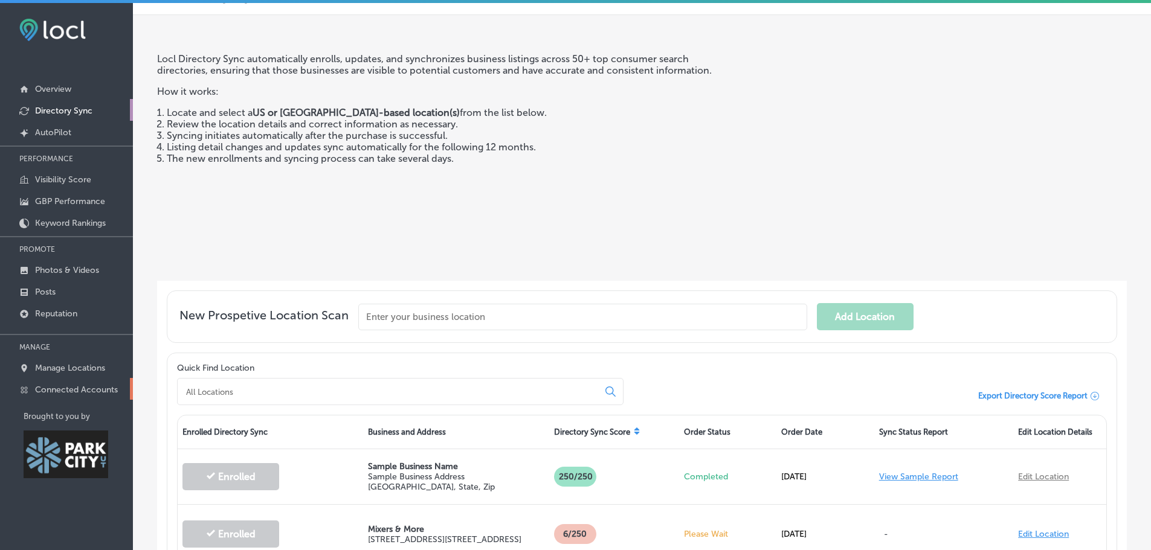
click at [69, 395] on p "Connected Accounts" at bounding box center [76, 390] width 83 height 10
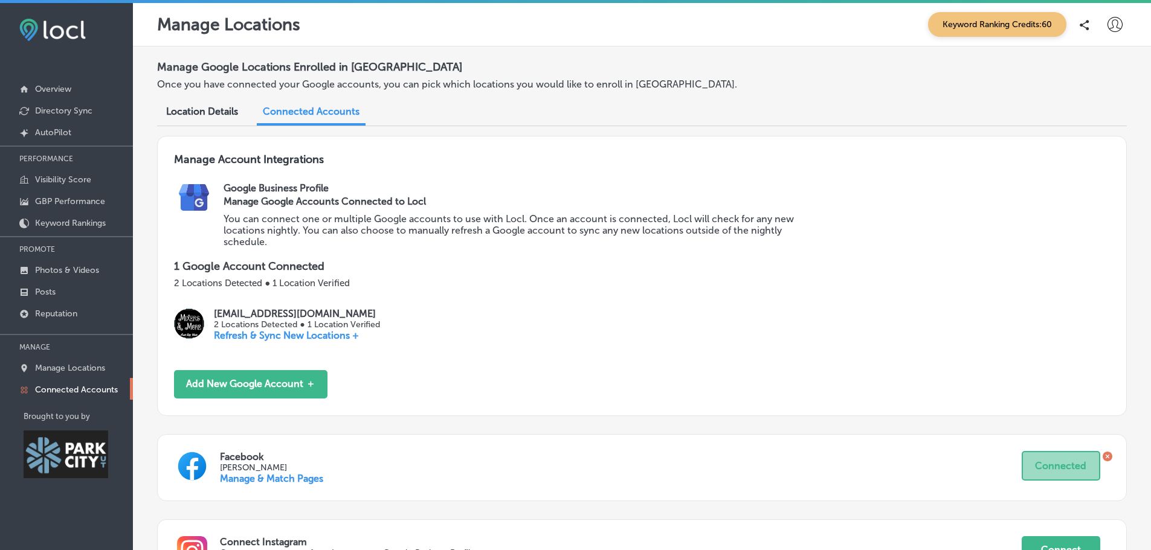
scroll to position [130, 0]
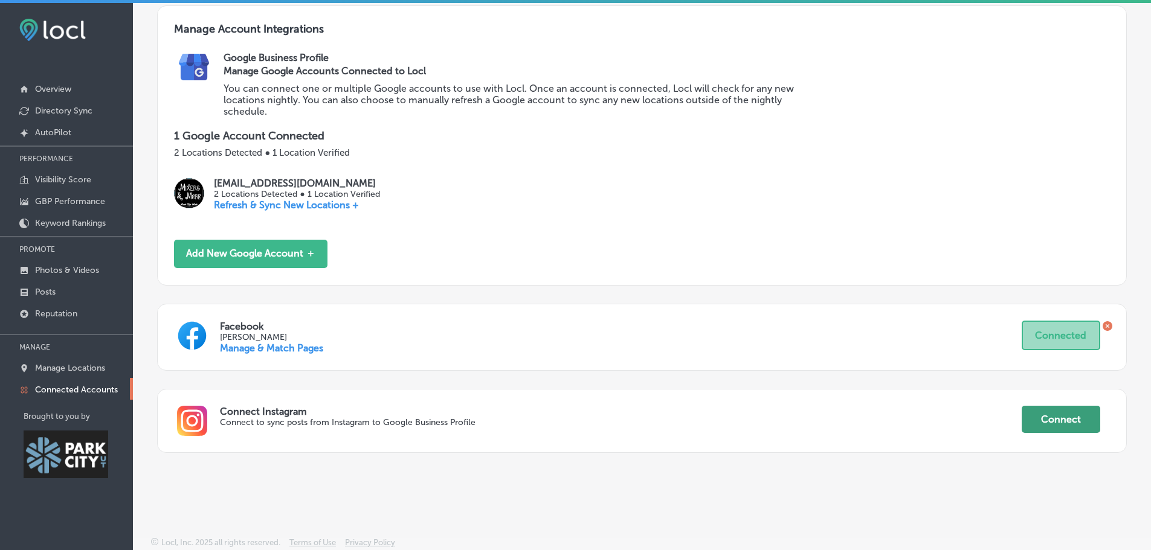
click at [1056, 420] on button "Connect" at bounding box center [1061, 419] width 79 height 27
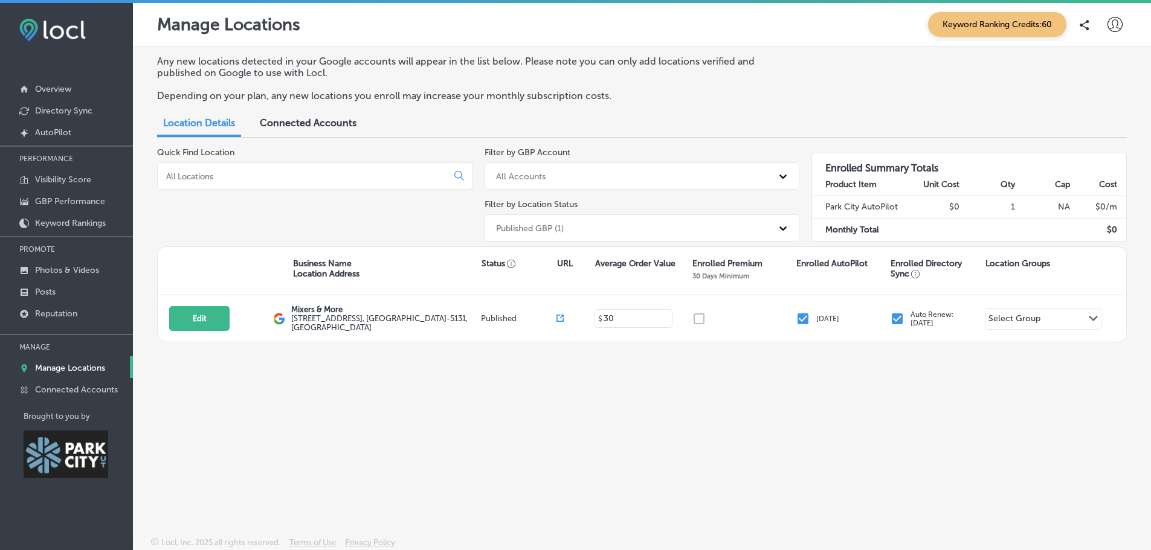
scroll to position [3, 0]
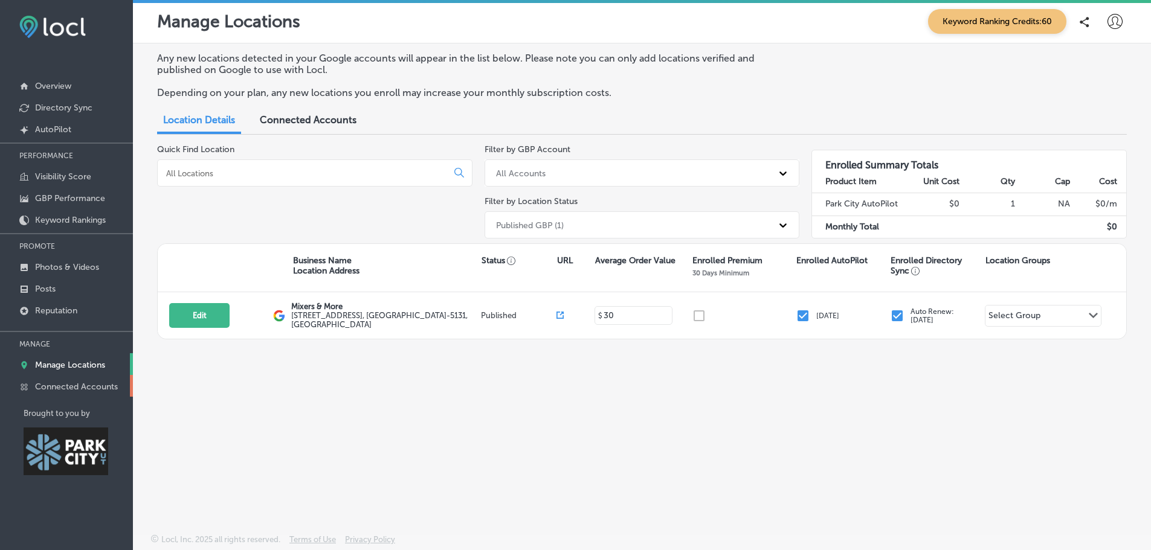
click at [111, 385] on p "Connected Accounts" at bounding box center [76, 387] width 83 height 10
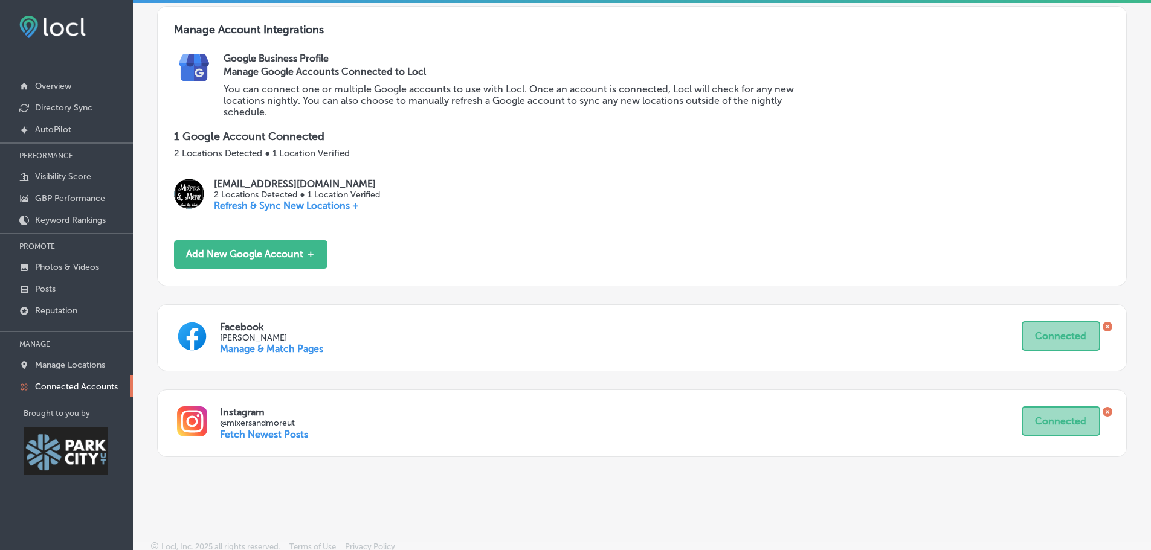
scroll to position [129, 0]
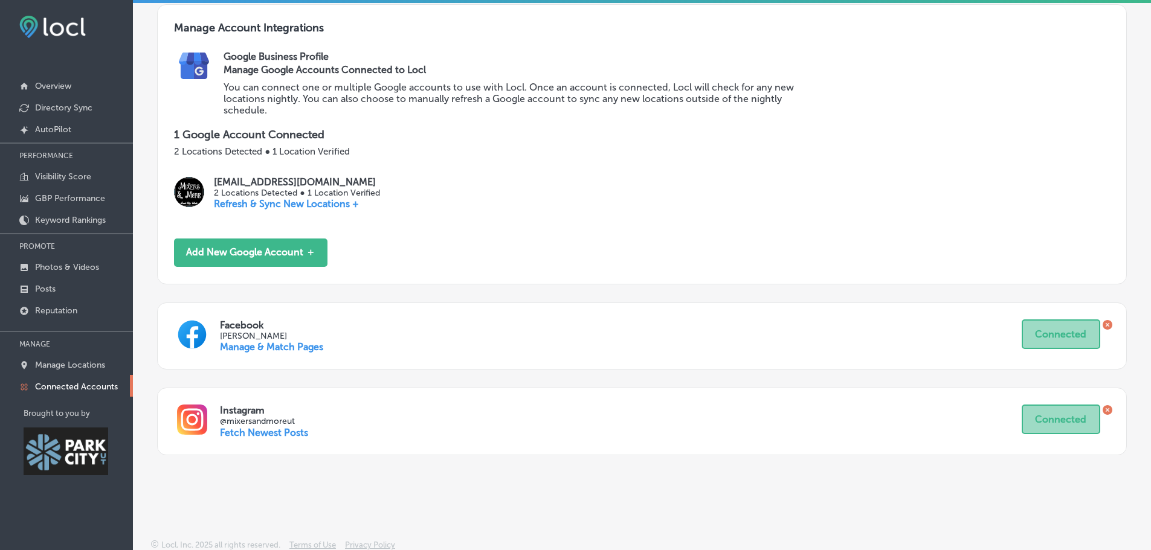
click at [1104, 408] on div "Instagram @mixersandmoreut Fetch Newest Posts Connected" at bounding box center [642, 422] width 970 height 68
click at [1103, 411] on icon at bounding box center [1108, 410] width 10 height 10
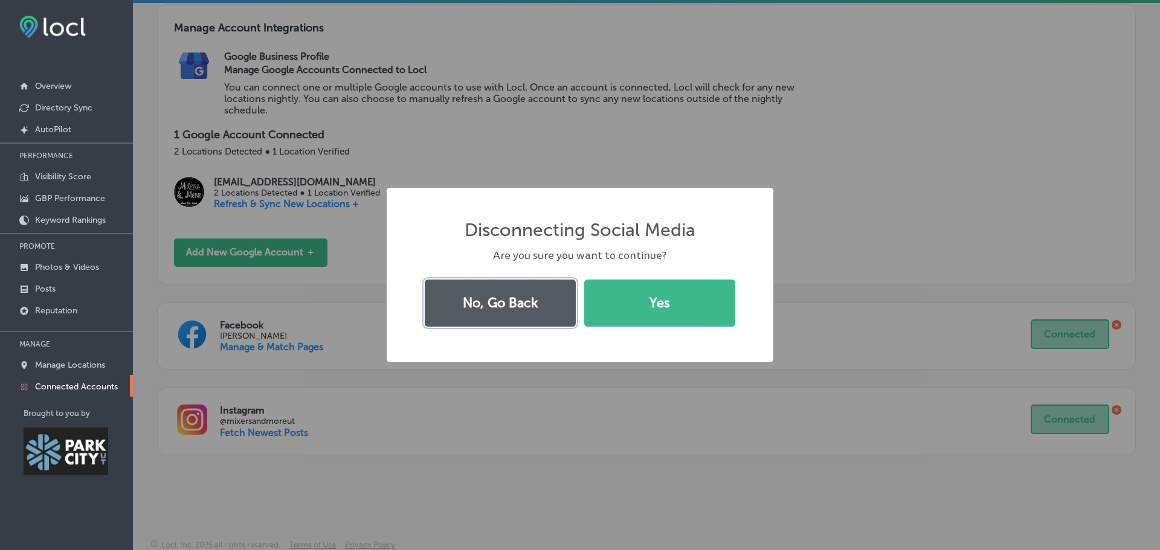
click at [527, 305] on button "No, Go Back" at bounding box center [500, 303] width 151 height 47
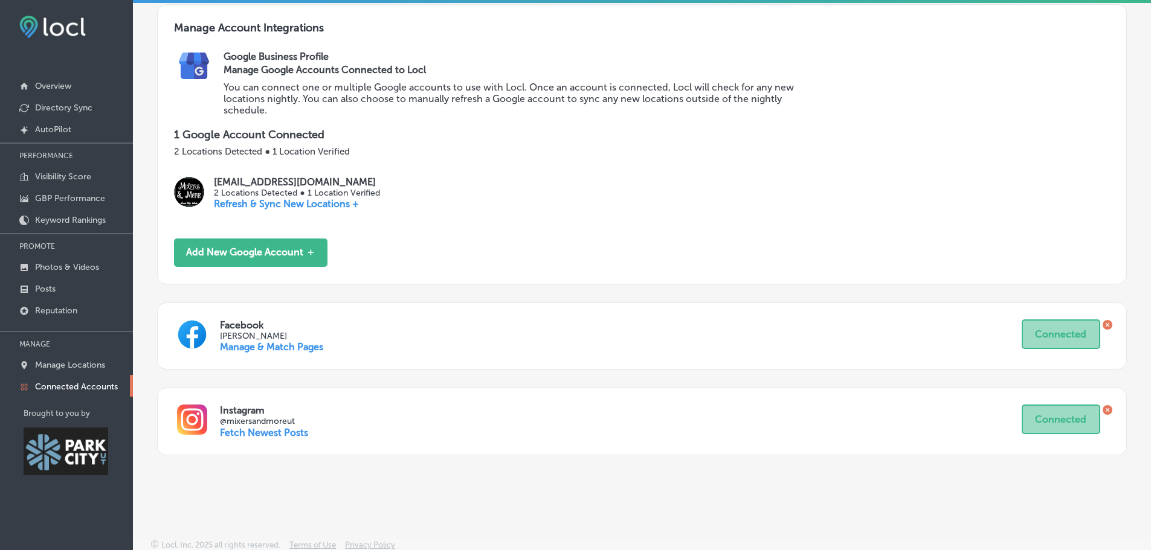
click at [263, 428] on p "Fetch Newest Posts" at bounding box center [264, 432] width 88 height 11
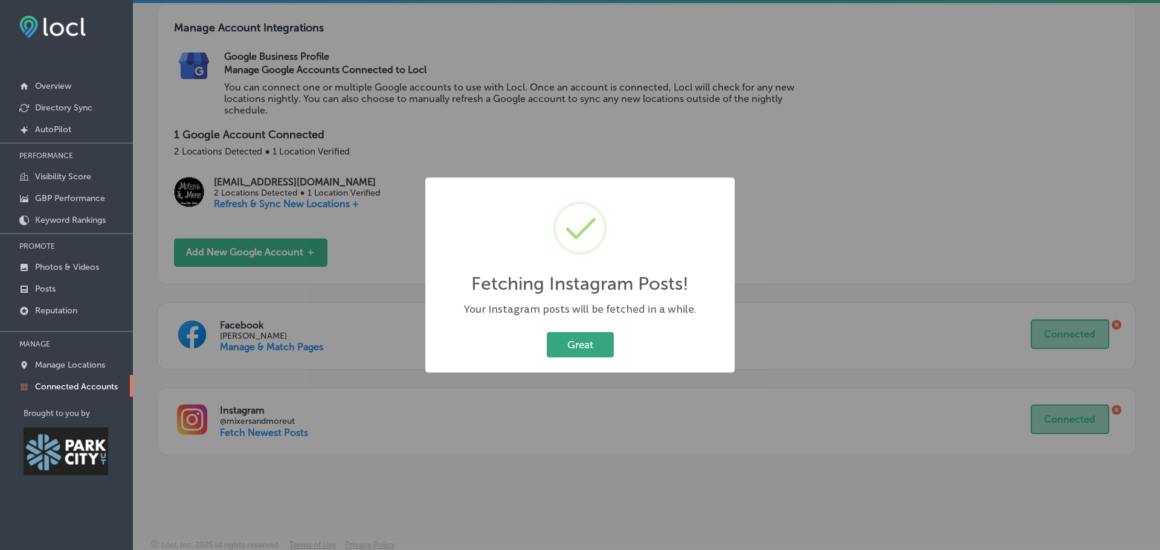
click at [576, 350] on button "Great" at bounding box center [580, 344] width 67 height 25
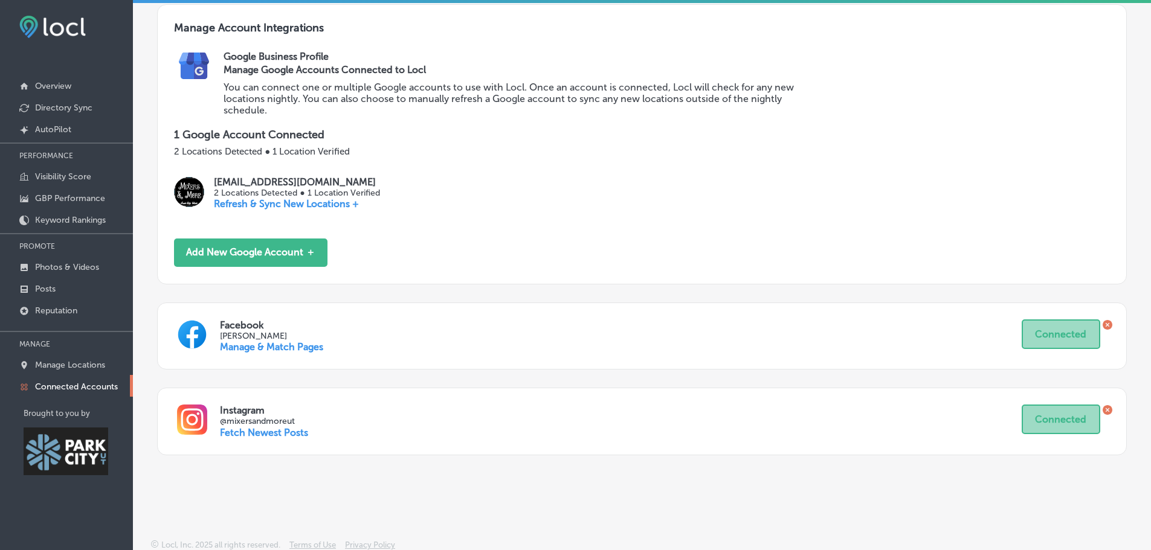
click at [275, 347] on link "Manage & Match Pages" at bounding box center [271, 346] width 103 height 11
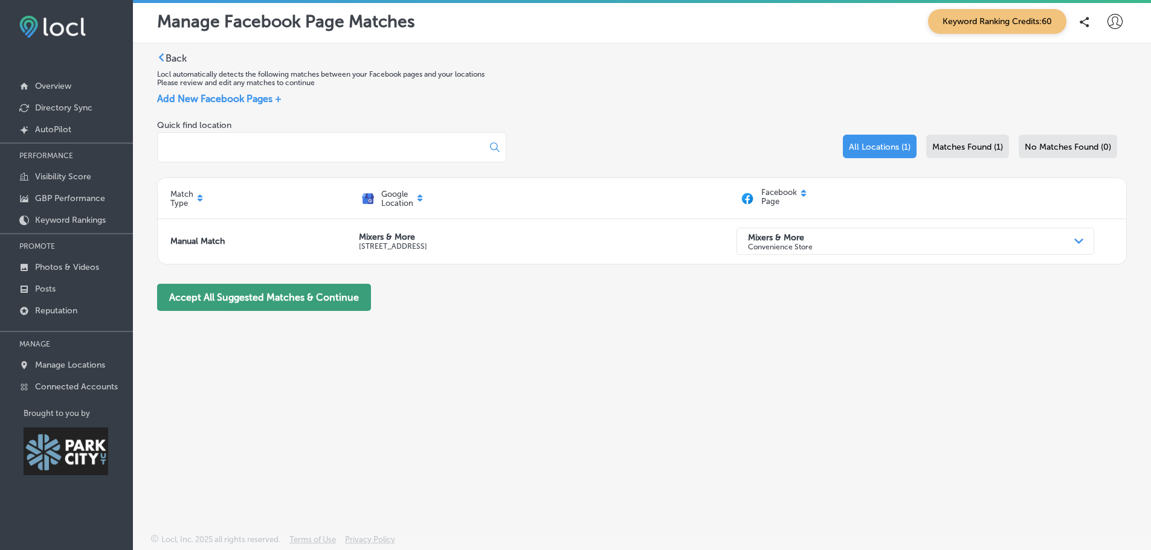
click at [311, 295] on button "Accept All Suggested Matches & Continue" at bounding box center [264, 297] width 214 height 27
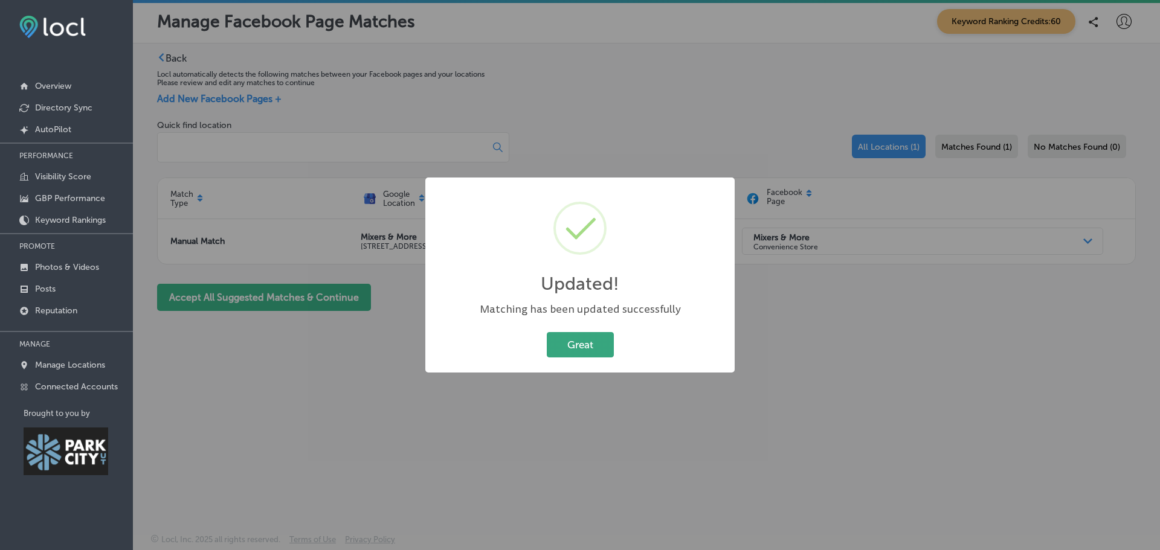
click at [578, 341] on button "Great" at bounding box center [580, 344] width 67 height 25
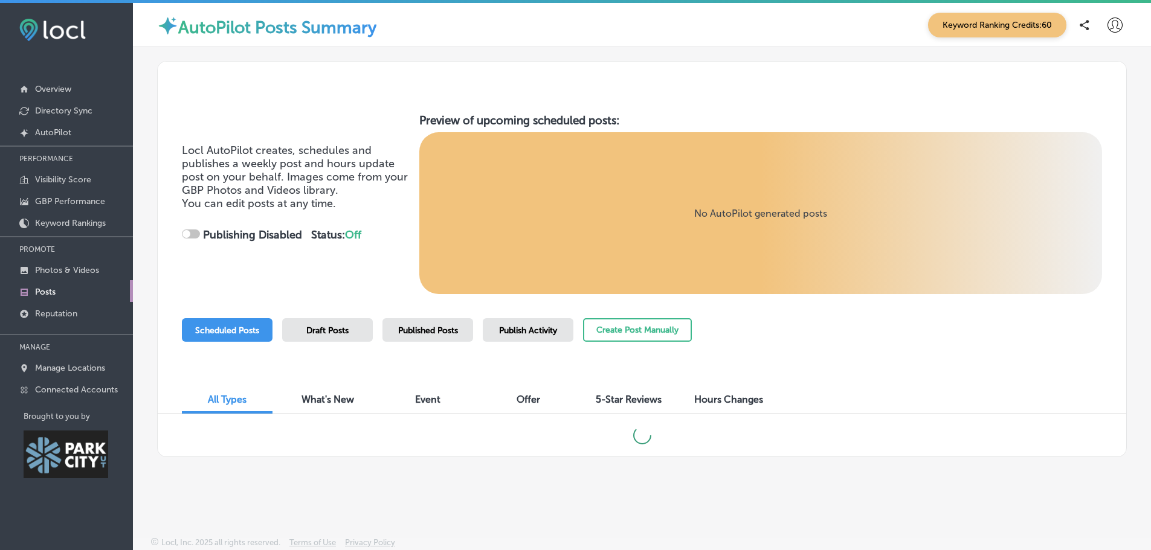
checkbox input "true"
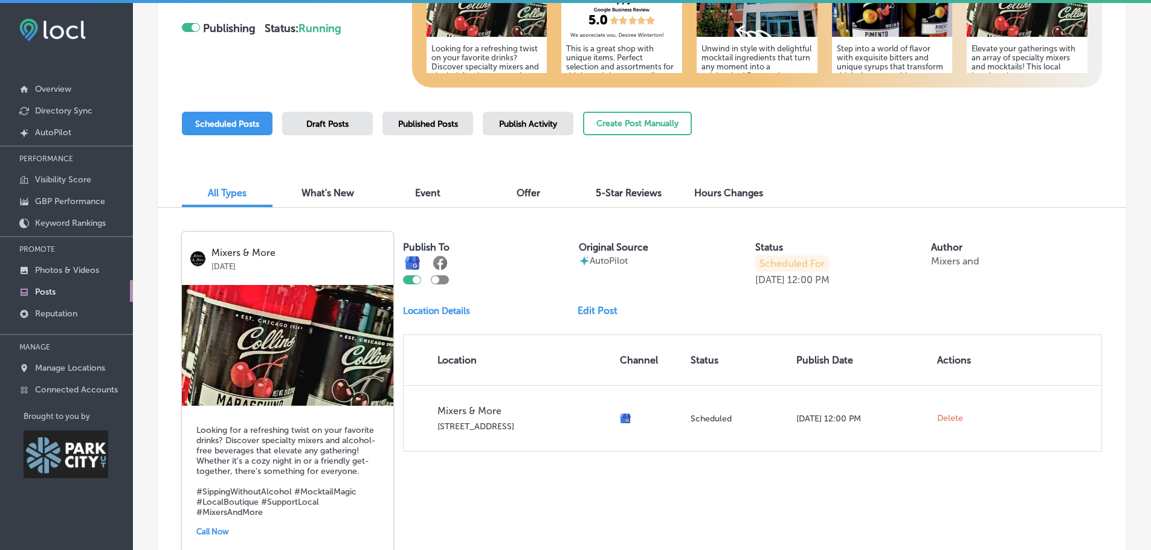
scroll to position [224, 0]
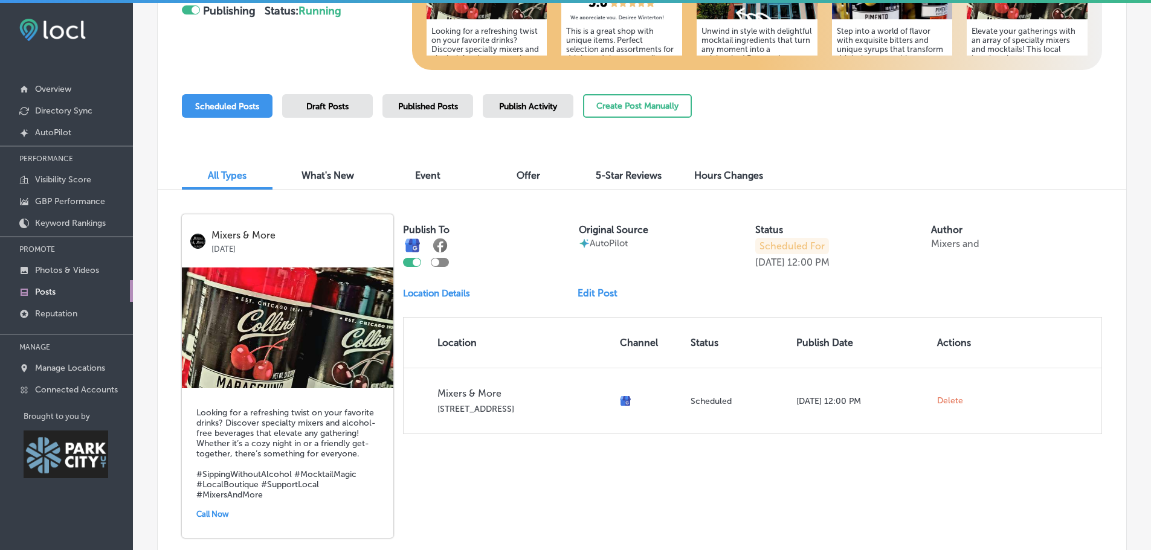
click at [440, 264] on div at bounding box center [440, 262] width 18 height 9
checkbox input "true"
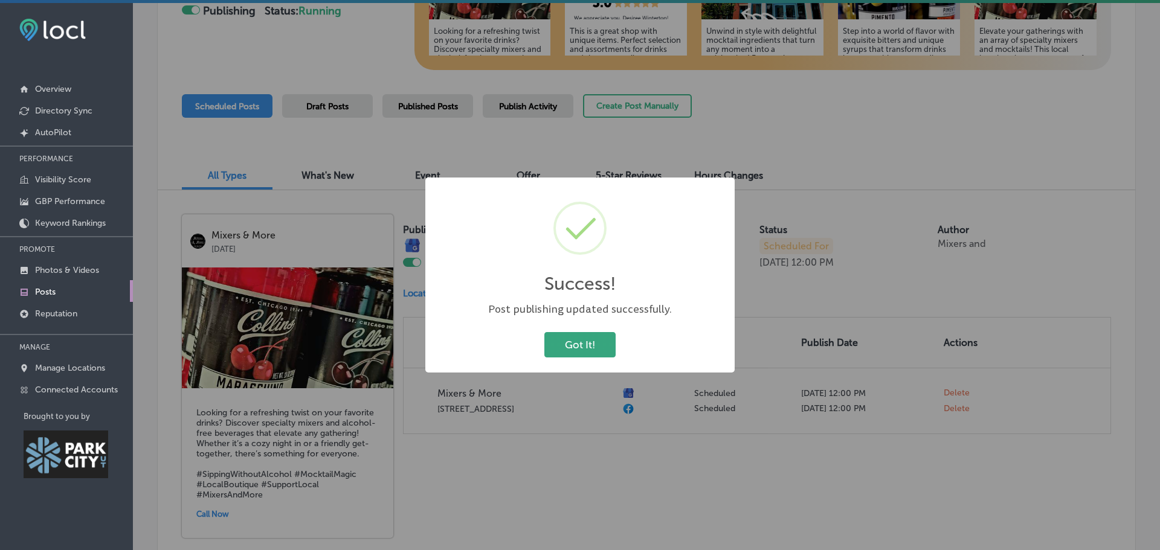
click at [567, 343] on button "Got It!" at bounding box center [579, 344] width 71 height 25
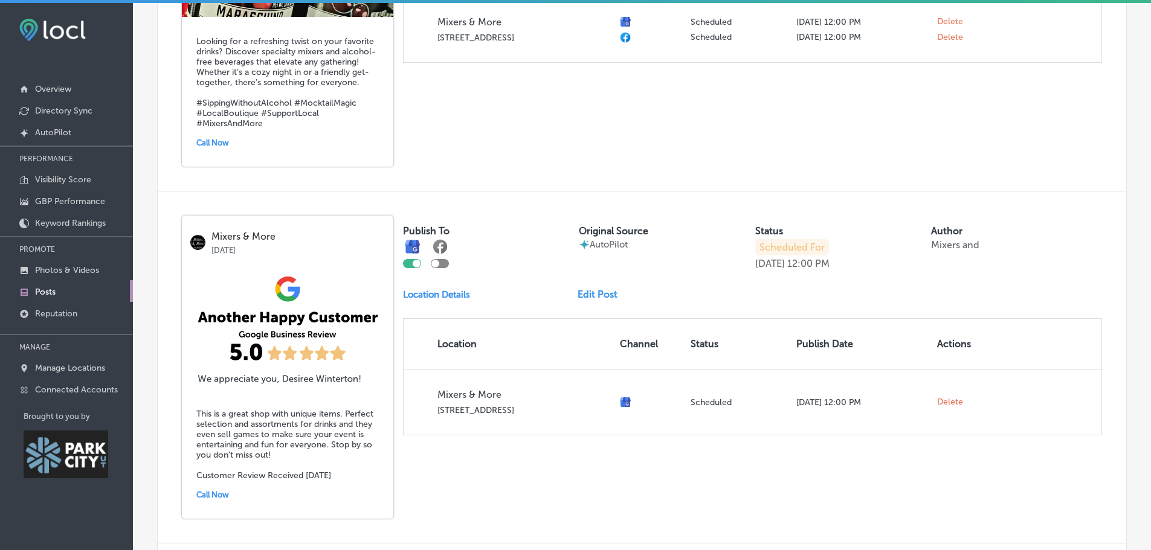
scroll to position [595, 0]
click at [443, 265] on div at bounding box center [440, 264] width 18 height 9
checkbox input "true"
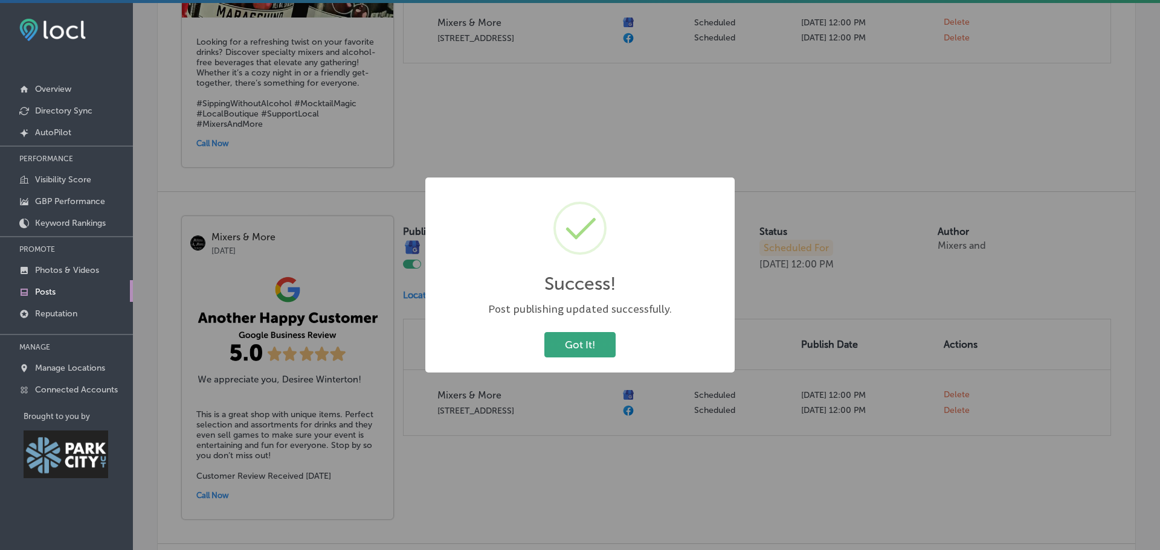
click at [559, 343] on button "Got It!" at bounding box center [579, 344] width 71 height 25
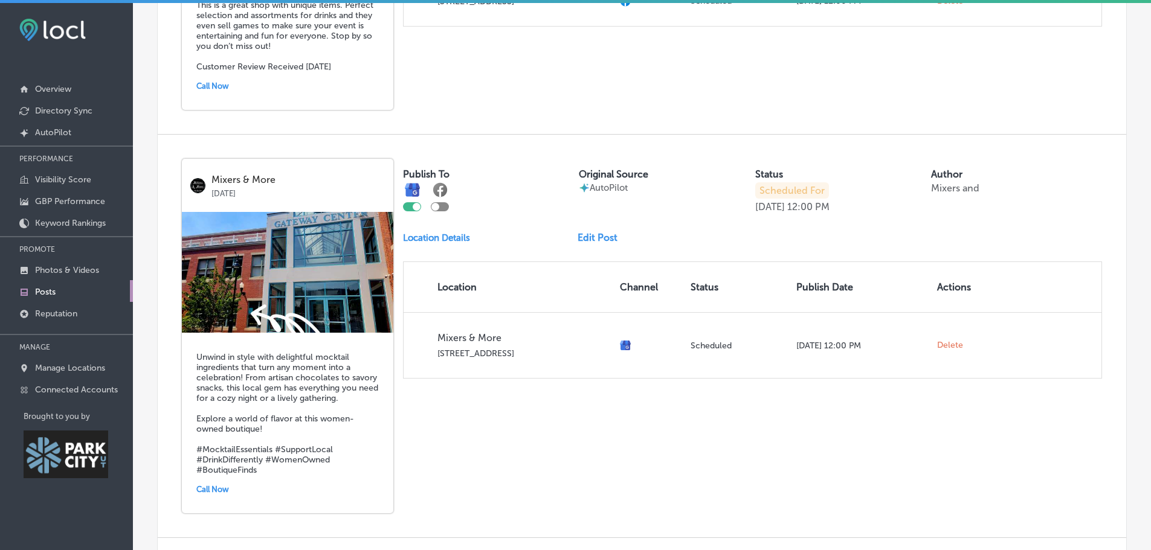
scroll to position [1005, 0]
click at [437, 207] on div at bounding box center [435, 206] width 8 height 8
checkbox input "true"
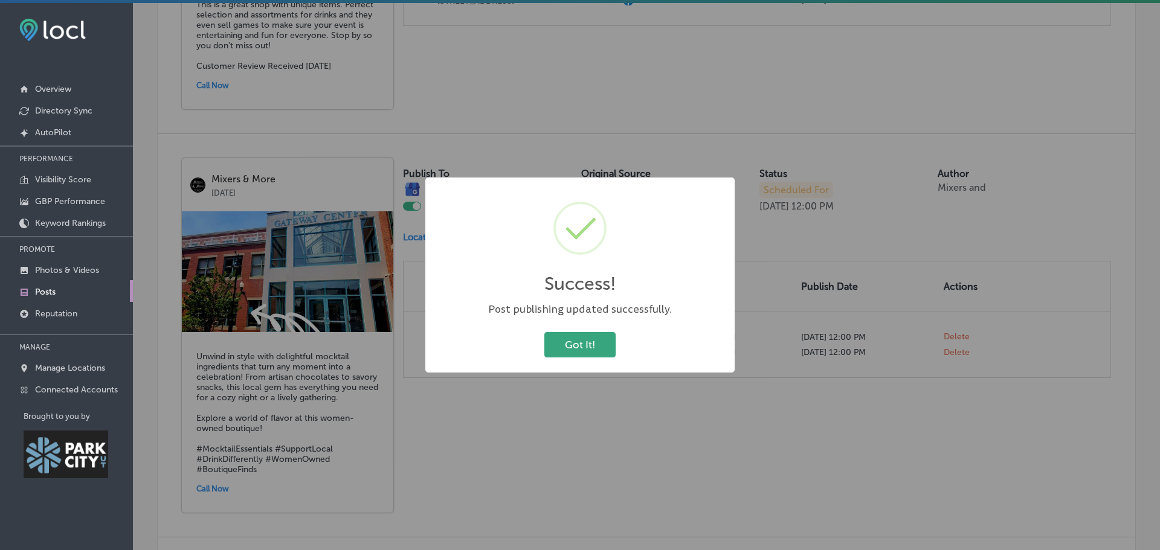
click at [572, 353] on button "Got It!" at bounding box center [579, 344] width 71 height 25
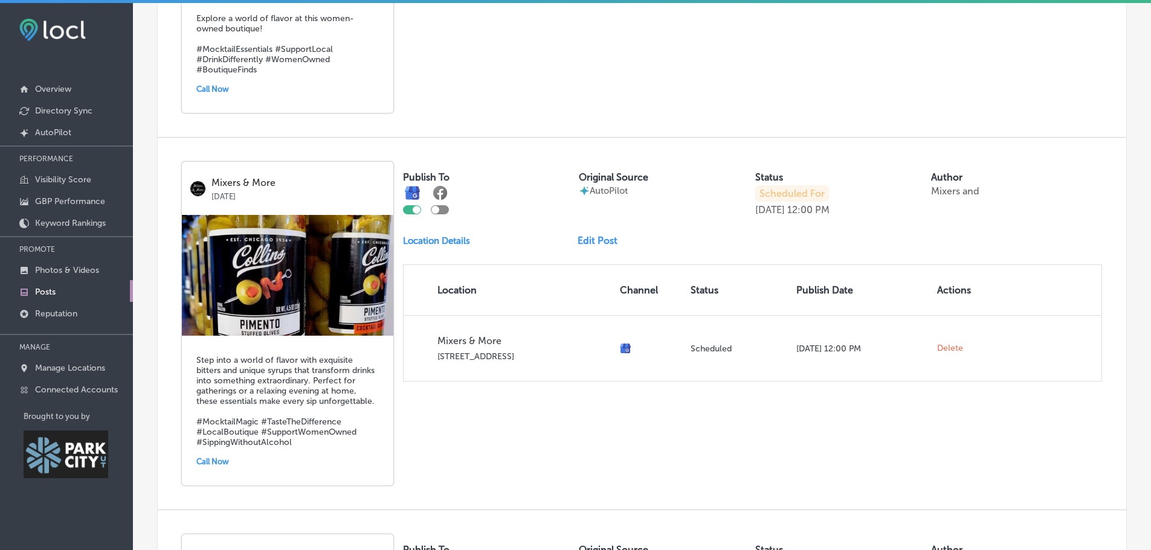
scroll to position [1406, 0]
click at [439, 208] on div at bounding box center [435, 209] width 8 height 8
checkbox input "true"
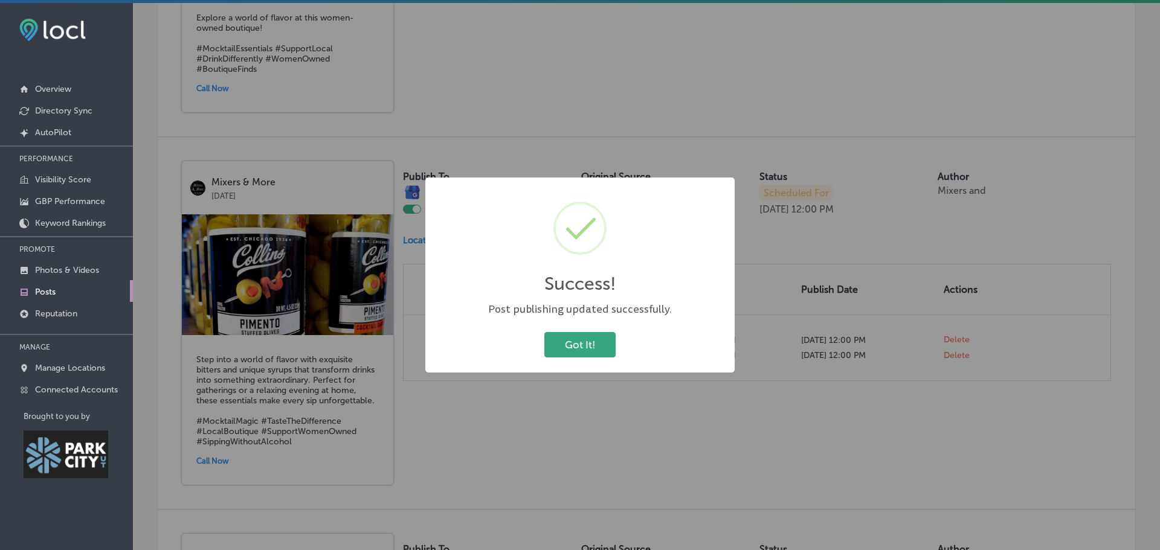
click at [573, 352] on button "Got It!" at bounding box center [579, 344] width 71 height 25
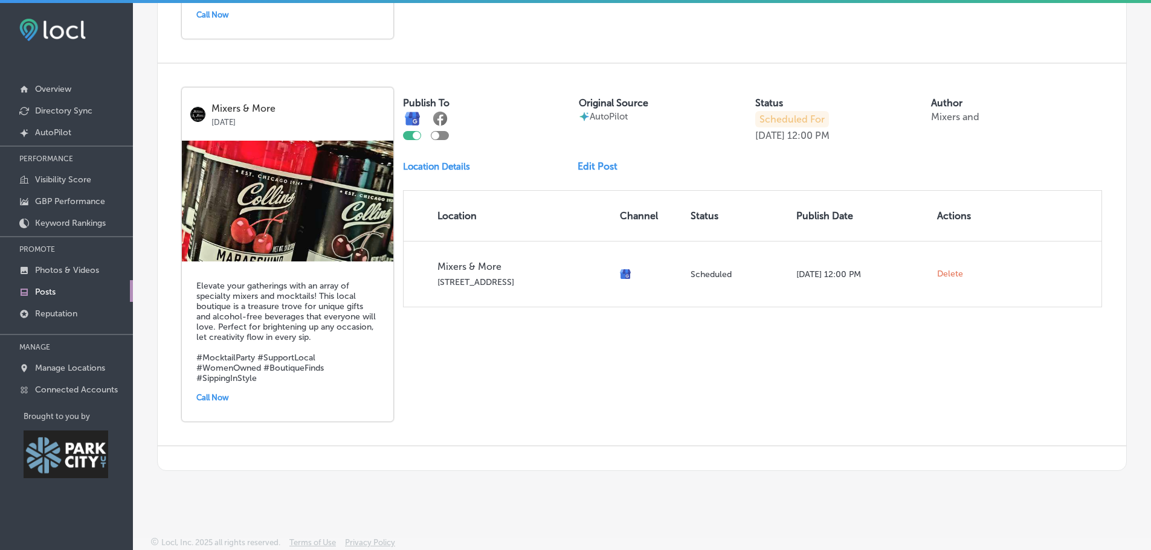
scroll to position [1852, 0]
click at [417, 138] on div at bounding box center [417, 136] width 8 height 8
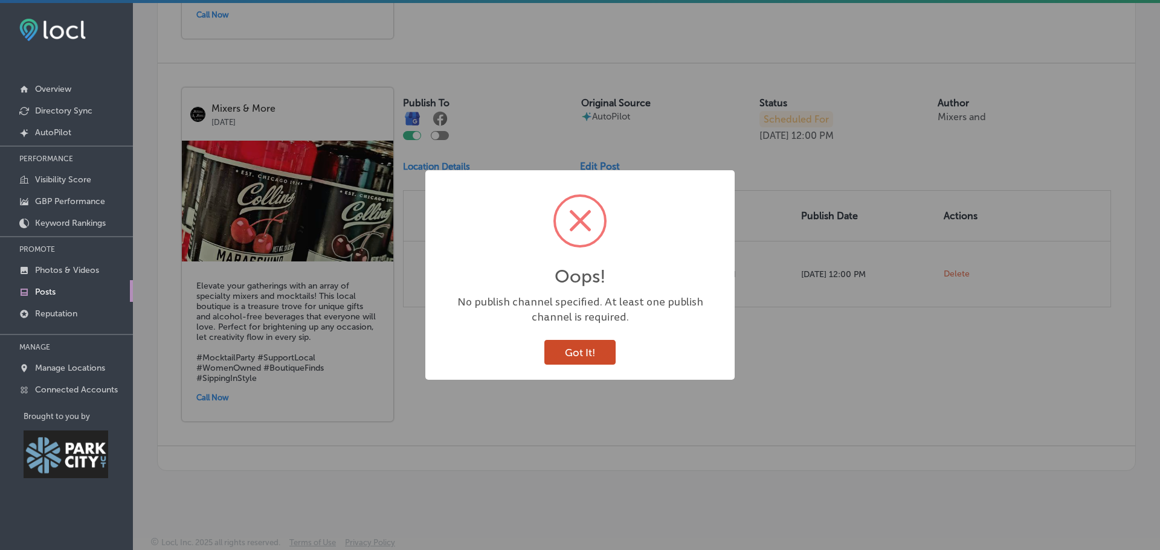
click at [569, 361] on button "Got It!" at bounding box center [579, 352] width 71 height 25
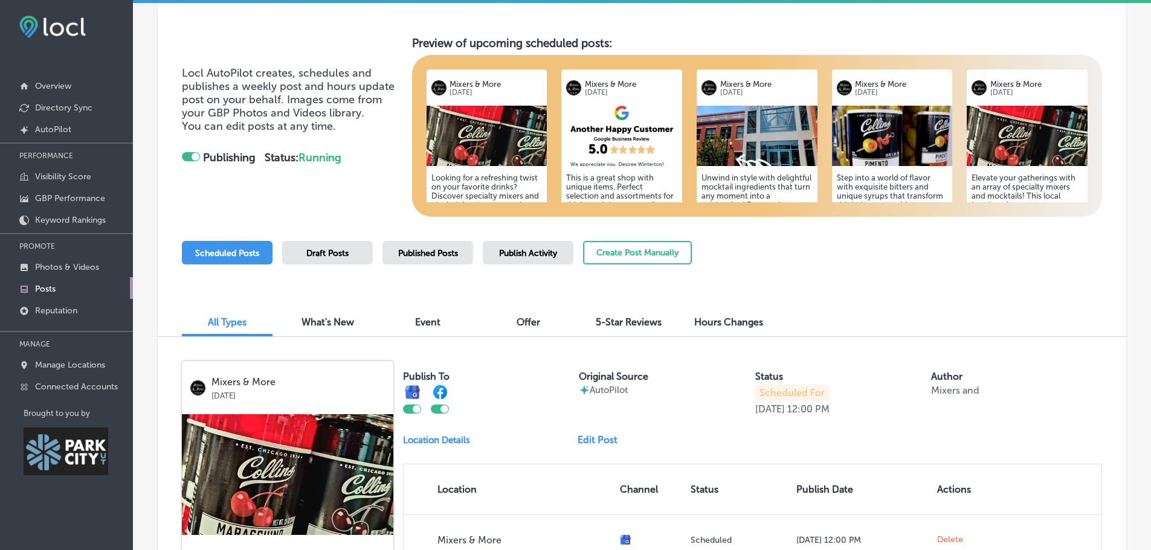
scroll to position [0, 0]
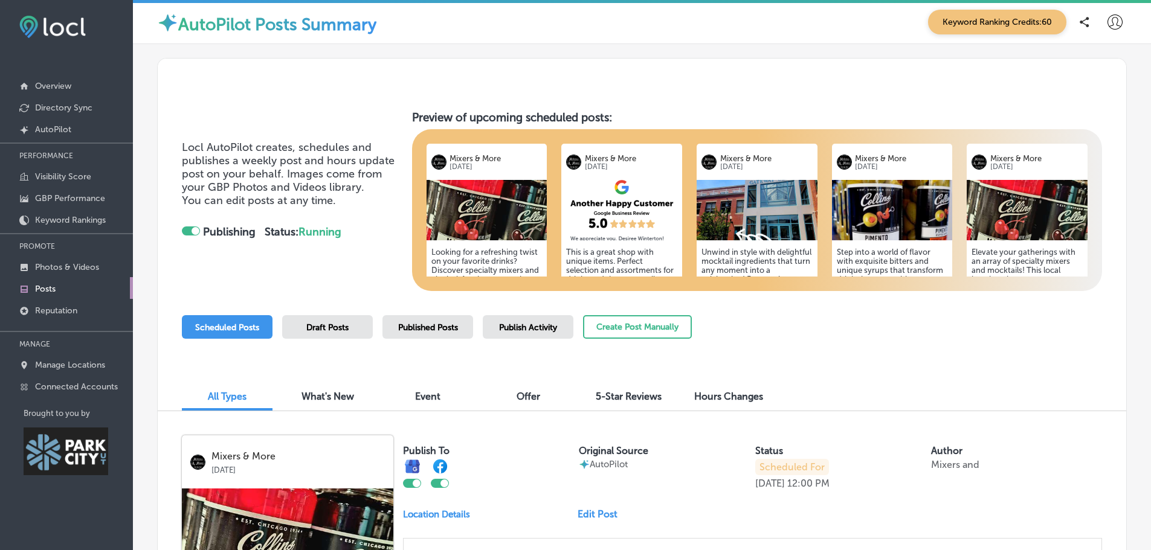
click at [536, 393] on span "Offer" at bounding box center [529, 396] width 24 height 11
